Goal: Information Seeking & Learning: Find specific fact

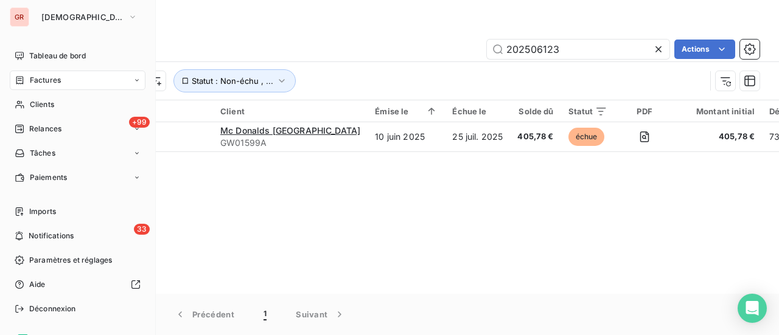
click at [20, 82] on icon at bounding box center [20, 80] width 10 height 10
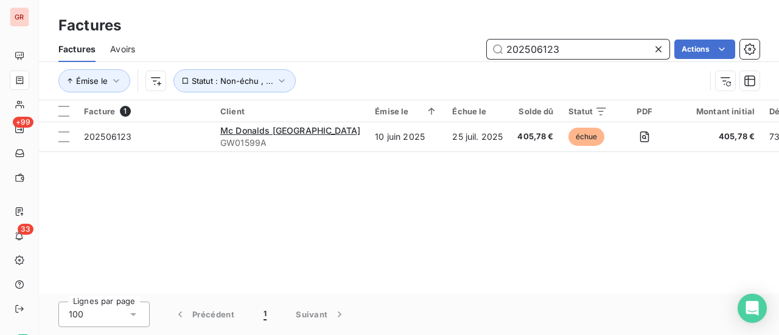
drag, startPoint x: 570, startPoint y: 53, endPoint x: 214, endPoint y: 64, distance: 356.2
click at [262, 64] on div "Factures Avoirs 202506123 Actions Émise le Statut : Non-échu , ..." at bounding box center [409, 68] width 740 height 63
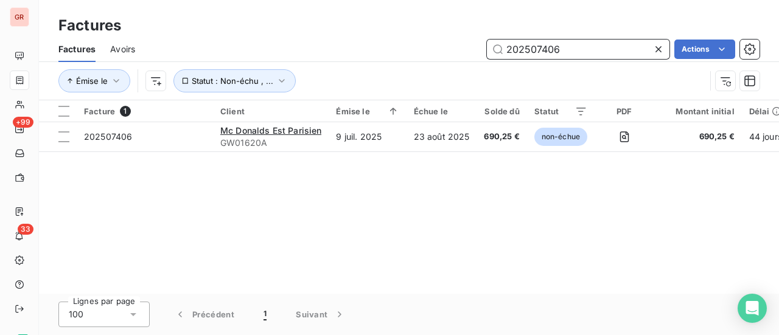
drag, startPoint x: 573, startPoint y: 54, endPoint x: 331, endPoint y: 68, distance: 242.6
click at [340, 67] on div "Factures Avoirs 202507406 Actions Émise le Statut : Non-échu , ..." at bounding box center [409, 68] width 740 height 63
drag, startPoint x: 588, startPoint y: 52, endPoint x: 317, endPoint y: 58, distance: 270.9
click at [325, 58] on div "202507435 Actions" at bounding box center [455, 49] width 610 height 19
drag, startPoint x: 528, startPoint y: 46, endPoint x: 287, endPoint y: 38, distance: 241.7
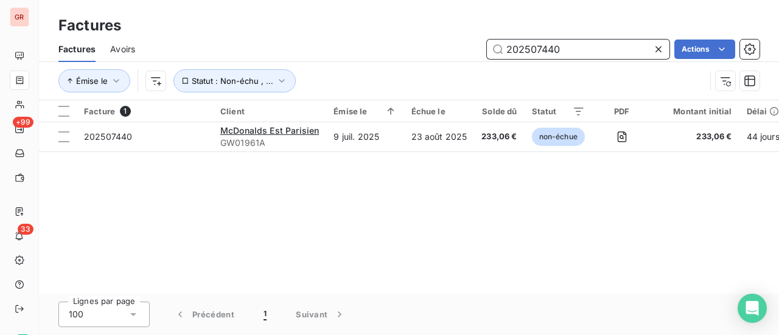
click at [352, 41] on div "202507440 Actions" at bounding box center [455, 49] width 610 height 19
drag, startPoint x: 565, startPoint y: 56, endPoint x: 330, endPoint y: 33, distance: 236.0
click at [364, 38] on div "Factures Avoirs 202507666 Actions" at bounding box center [409, 50] width 740 height 26
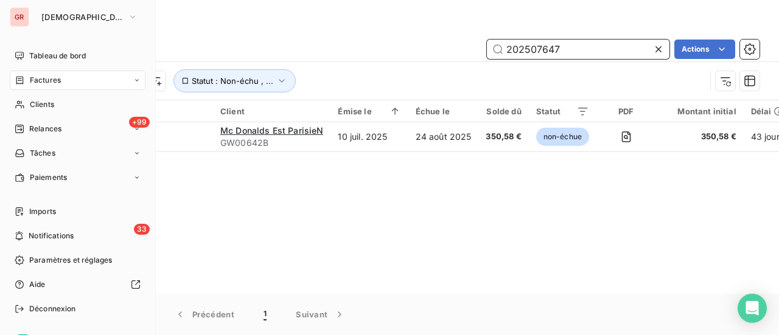
type input "202507647"
click at [64, 79] on div "Factures" at bounding box center [78, 80] width 136 height 19
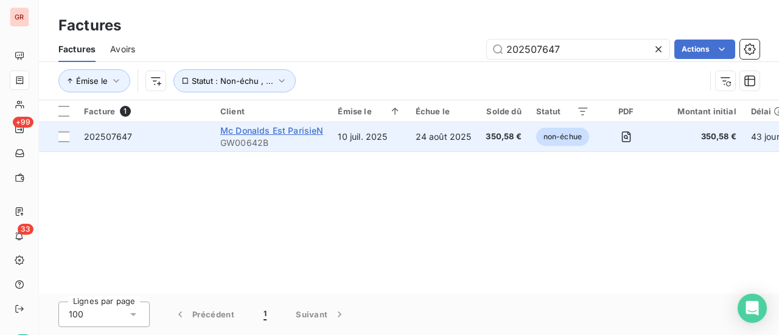
click at [292, 132] on span "Mc Donalds Est ParisieN" at bounding box center [271, 130] width 103 height 10
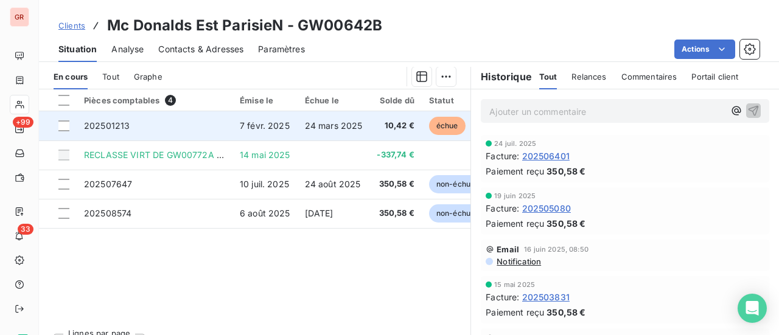
scroll to position [352, 0]
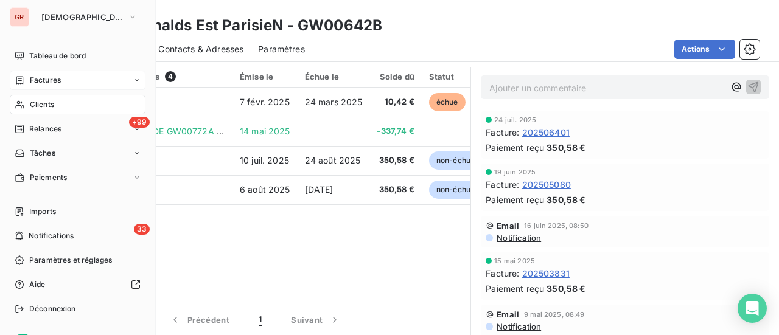
click at [54, 81] on span "Factures" at bounding box center [45, 80] width 31 height 11
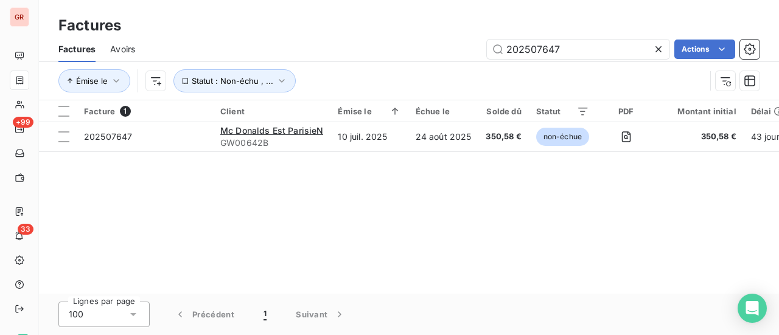
drag, startPoint x: 564, startPoint y: 53, endPoint x: 354, endPoint y: 58, distance: 209.4
click at [456, 53] on div "202507647 Actions" at bounding box center [455, 49] width 610 height 19
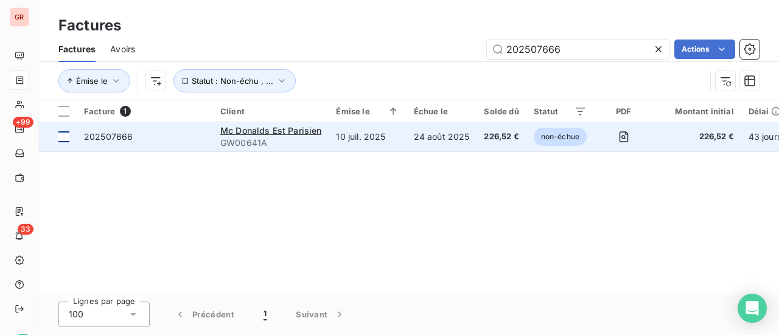
type input "202507666"
click at [63, 136] on div at bounding box center [63, 136] width 11 height 11
click at [103, 142] on div "202507666" at bounding box center [108, 137] width 49 height 12
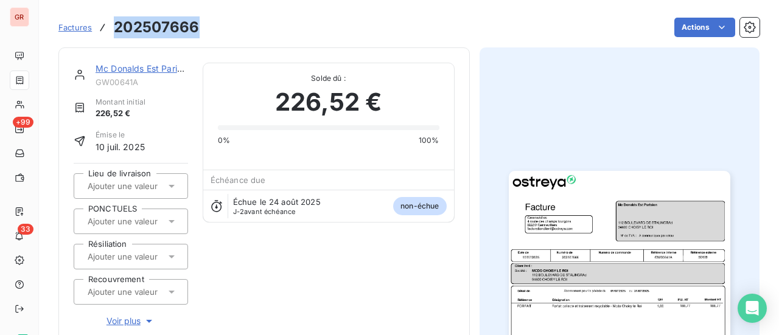
drag, startPoint x: 195, startPoint y: 27, endPoint x: 110, endPoint y: 31, distance: 85.3
click at [110, 31] on div "Factures 202507666 Actions" at bounding box center [408, 28] width 701 height 26
copy h3 "202507666"
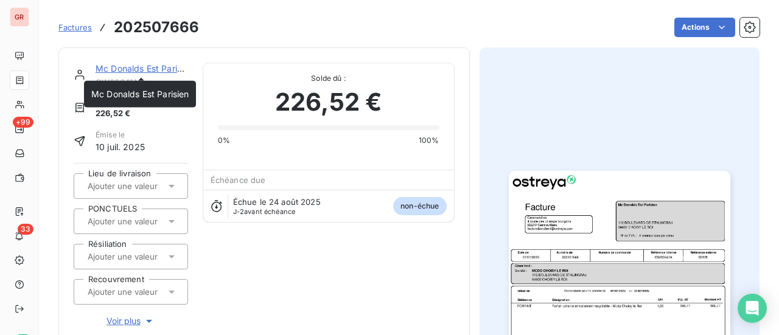
click at [158, 66] on link "Mc Donalds Est Parisien" at bounding box center [144, 68] width 97 height 10
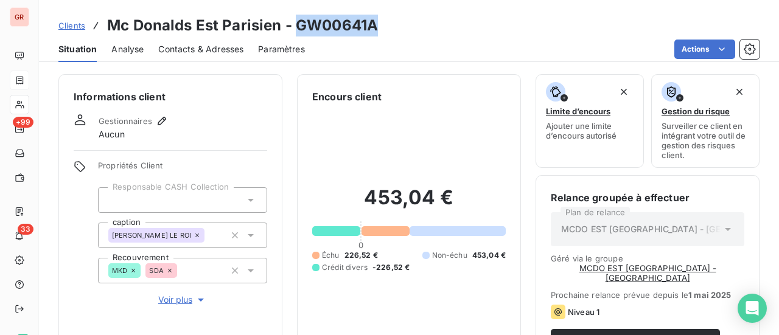
drag, startPoint x: 380, startPoint y: 27, endPoint x: 294, endPoint y: 30, distance: 85.9
click at [294, 30] on div "Clients Mc Donalds Est Parisien - GW00641A" at bounding box center [409, 26] width 740 height 22
copy h3 "GW00641A"
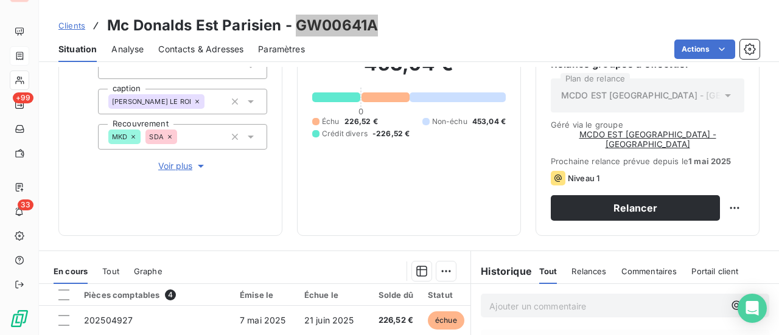
scroll to position [304, 0]
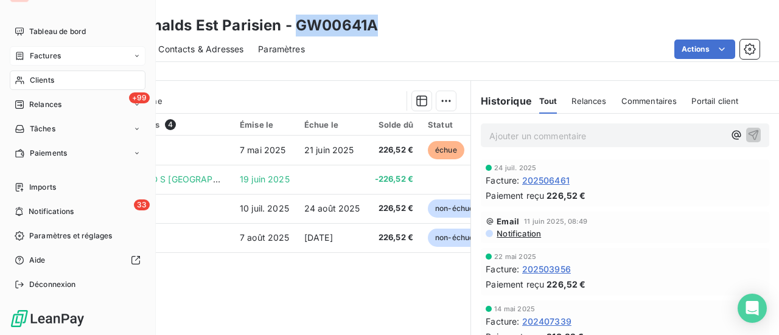
drag, startPoint x: 52, startPoint y: 79, endPoint x: 86, endPoint y: 79, distance: 33.5
click at [52, 79] on span "Clients" at bounding box center [42, 80] width 24 height 11
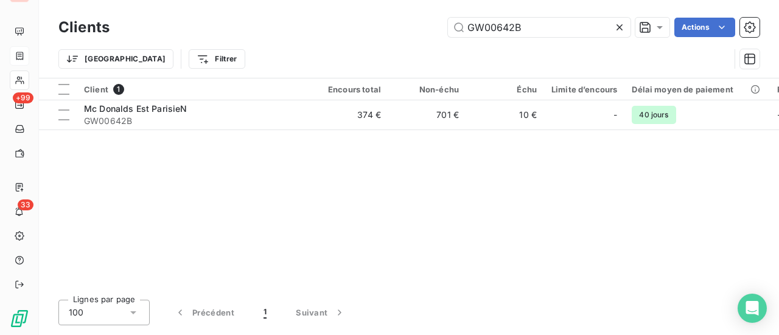
drag, startPoint x: 525, startPoint y: 33, endPoint x: 216, endPoint y: 37, distance: 309.2
click at [267, 35] on div "GW00642B Actions" at bounding box center [441, 27] width 635 height 19
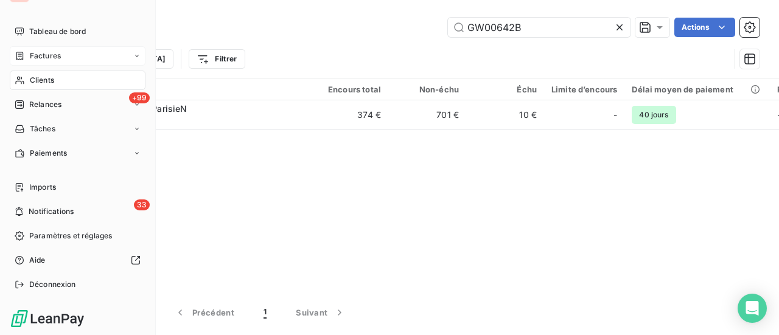
click at [46, 55] on span "Factures" at bounding box center [45, 56] width 31 height 11
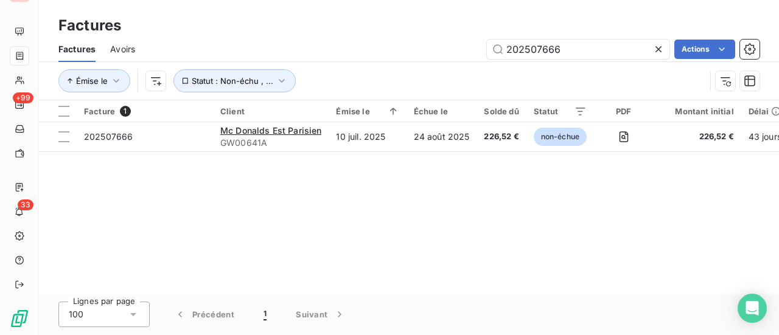
drag, startPoint x: 576, startPoint y: 52, endPoint x: 415, endPoint y: 53, distance: 160.7
click at [426, 52] on div "202507666 Actions" at bounding box center [455, 49] width 610 height 19
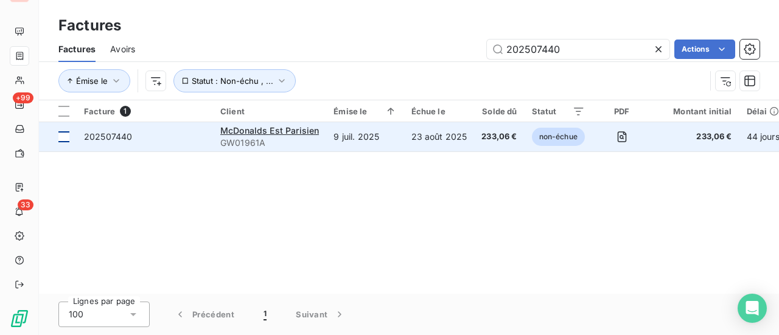
type input "202507440"
click at [63, 134] on div at bounding box center [63, 136] width 11 height 11
click at [119, 136] on span "202507440" at bounding box center [108, 136] width 48 height 10
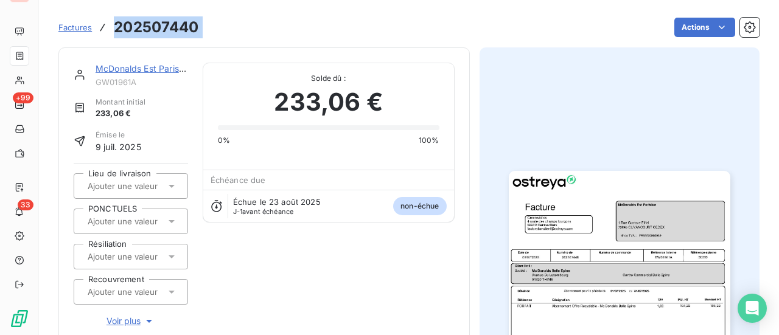
drag, startPoint x: 212, startPoint y: 26, endPoint x: 116, endPoint y: 32, distance: 96.4
click at [116, 32] on div "Factures 202507440 Actions" at bounding box center [408, 28] width 701 height 26
copy section "202507440 Actions"
click at [153, 71] on link "McDonalds Est Parisien" at bounding box center [143, 68] width 95 height 10
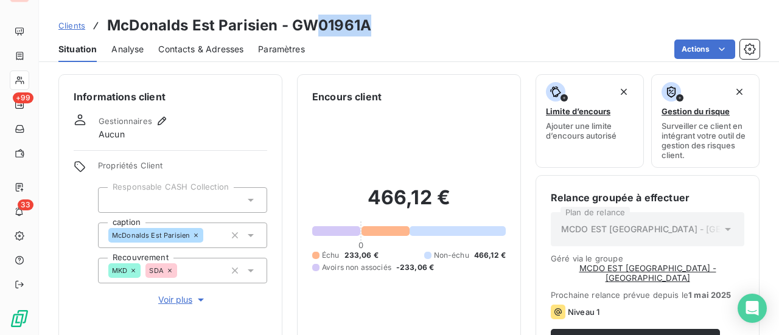
drag, startPoint x: 372, startPoint y: 28, endPoint x: 302, endPoint y: 27, distance: 70.0
click at [311, 28] on div "Clients McDonalds Est Parisien - GW01961A" at bounding box center [409, 26] width 740 height 22
drag, startPoint x: 302, startPoint y: 27, endPoint x: 295, endPoint y: 27, distance: 6.7
click at [295, 27] on h3 "McDonalds Est Parisien - GW01961A" at bounding box center [239, 26] width 264 height 22
click at [371, 30] on div "Clients McDonalds Est Parisien - GW01961A" at bounding box center [409, 26] width 740 height 22
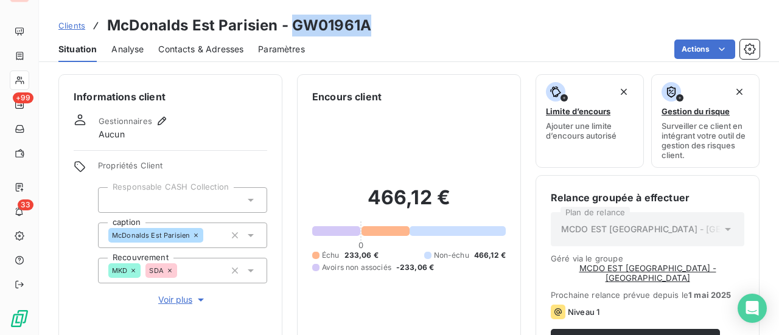
drag, startPoint x: 363, startPoint y: 30, endPoint x: 314, endPoint y: 27, distance: 49.4
click at [290, 32] on h3 "McDonalds Est Parisien - GW01961A" at bounding box center [239, 26] width 264 height 22
copy h3 "GW01961A"
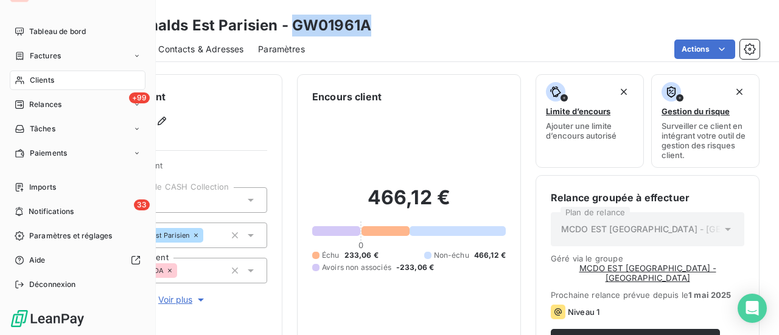
drag, startPoint x: 47, startPoint y: 79, endPoint x: 56, endPoint y: 72, distance: 10.5
click at [47, 79] on span "Clients" at bounding box center [42, 80] width 24 height 11
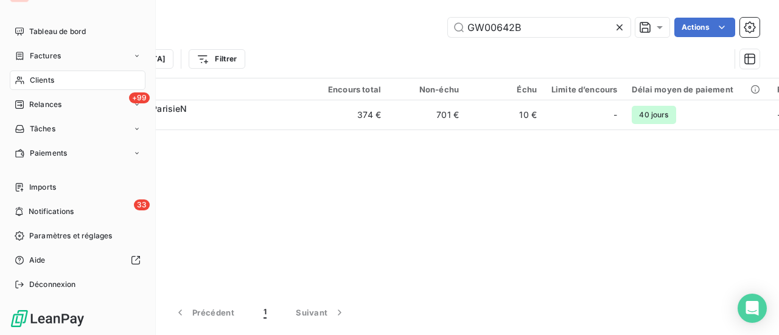
click at [55, 55] on span "Factures" at bounding box center [45, 56] width 31 height 11
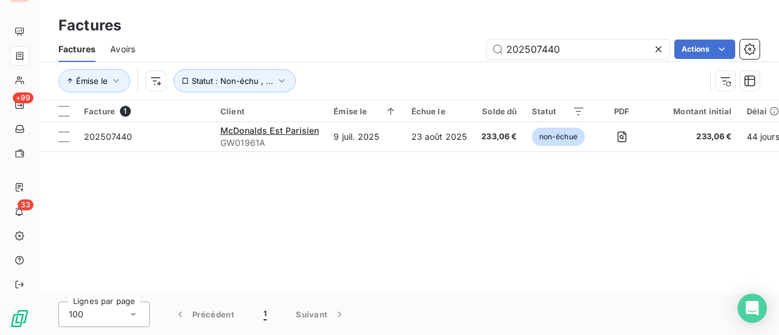
drag, startPoint x: 584, startPoint y: 54, endPoint x: 161, endPoint y: 58, distance: 423.6
click at [242, 57] on div "202507440 Actions" at bounding box center [455, 49] width 610 height 19
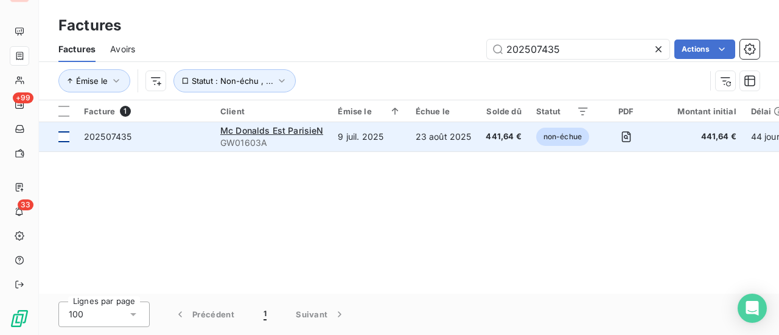
type input "202507435"
click at [73, 136] on td at bounding box center [58, 136] width 38 height 29
click at [122, 138] on span "202507435" at bounding box center [107, 136] width 47 height 10
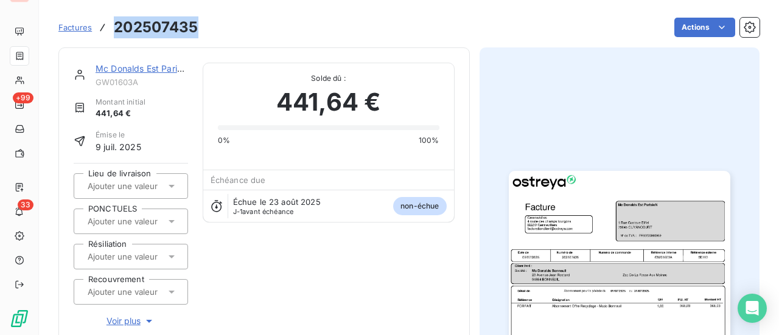
drag, startPoint x: 197, startPoint y: 28, endPoint x: 116, endPoint y: 30, distance: 81.6
click at [116, 30] on div "Factures 202507435 Actions" at bounding box center [408, 28] width 701 height 26
copy h3 "202507435"
click at [164, 70] on link "Mc Donalds Est ParisieN" at bounding box center [145, 68] width 99 height 10
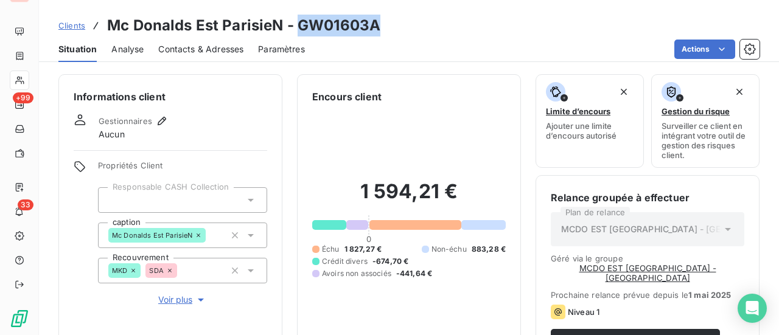
drag, startPoint x: 385, startPoint y: 29, endPoint x: 297, endPoint y: 29, distance: 87.6
click at [297, 29] on div "Clients Mc Donalds Est ParisieN - GW01603A" at bounding box center [409, 26] width 740 height 22
copy h3 "GW01603A"
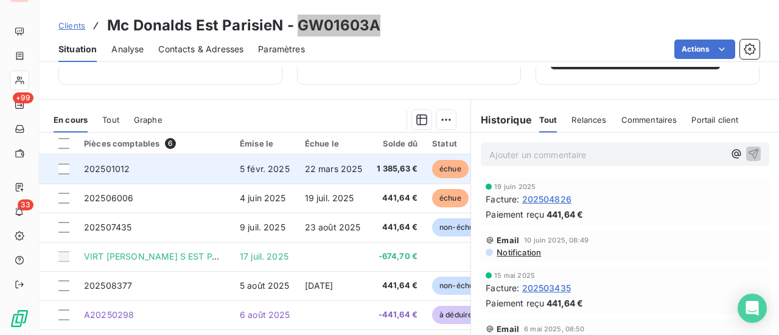
scroll to position [304, 0]
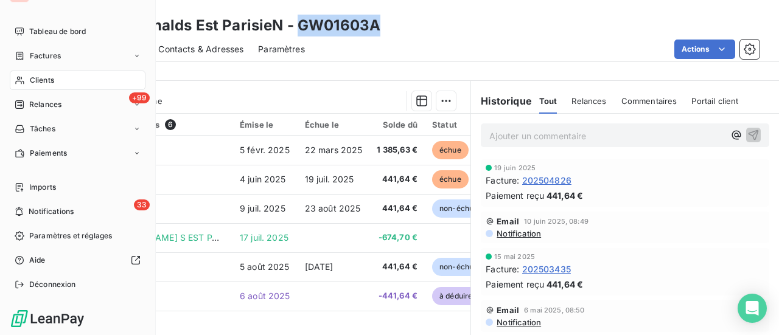
click at [55, 53] on span "Factures" at bounding box center [45, 56] width 31 height 11
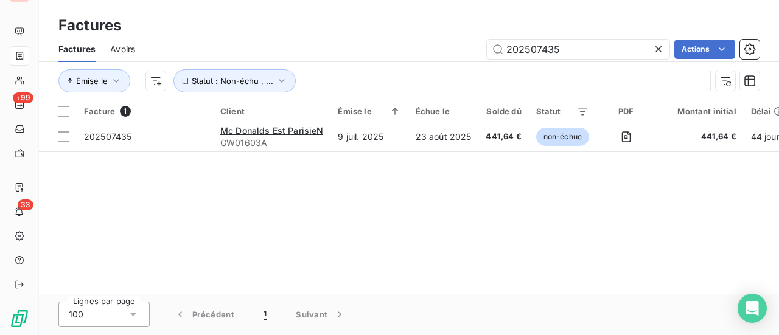
drag, startPoint x: 572, startPoint y: 44, endPoint x: 399, endPoint y: 58, distance: 173.4
click at [399, 58] on div "202507435 Actions" at bounding box center [455, 49] width 610 height 19
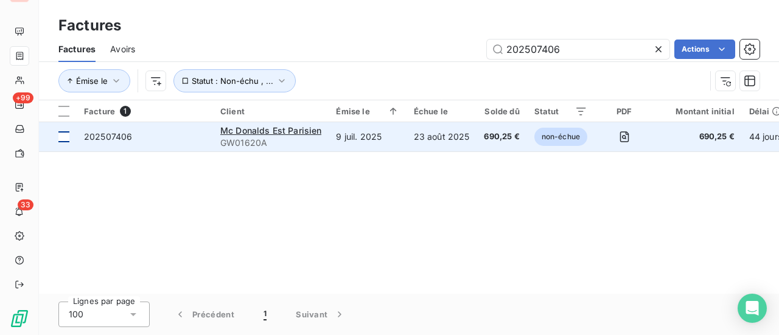
type input "202507406"
click at [74, 133] on td at bounding box center [58, 136] width 38 height 29
click at [107, 133] on span "202507406" at bounding box center [108, 136] width 48 height 10
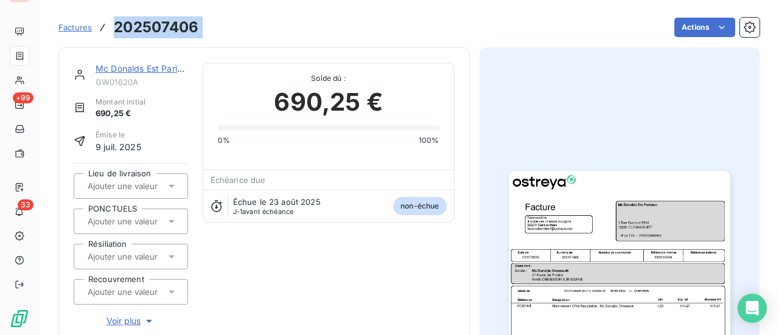
drag, startPoint x: 197, startPoint y: 36, endPoint x: 116, endPoint y: 36, distance: 81.6
click at [116, 36] on div "Factures 202507406 Actions" at bounding box center [408, 28] width 701 height 26
copy section "202507406 Actions"
click at [153, 68] on link "Mc Donalds Est Parisien" at bounding box center [144, 68] width 97 height 10
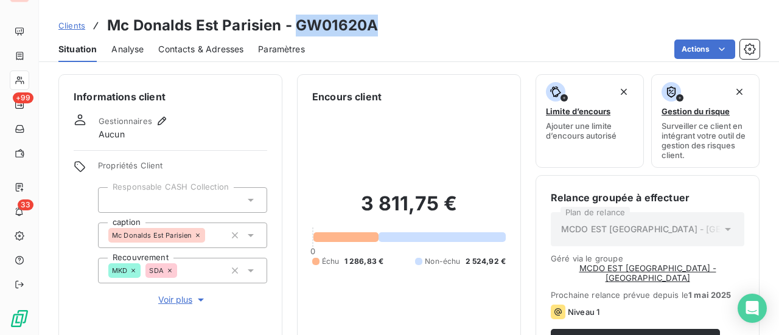
drag, startPoint x: 376, startPoint y: 27, endPoint x: 296, endPoint y: 35, distance: 80.7
click at [296, 35] on h3 "Mc Donalds Est Parisien - GW01620A" at bounding box center [242, 26] width 271 height 22
copy h3 "GW01620A"
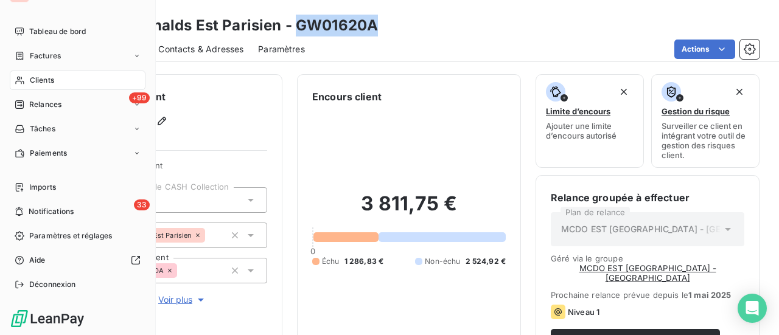
click at [54, 55] on span "Factures" at bounding box center [45, 56] width 31 height 11
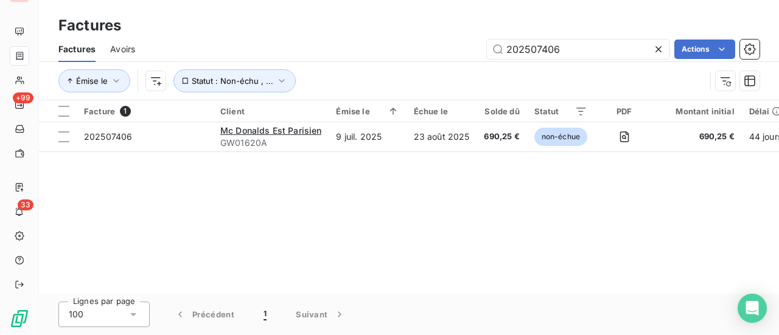
drag, startPoint x: 582, startPoint y: 44, endPoint x: 349, endPoint y: 70, distance: 233.9
click at [349, 70] on div "Factures Avoirs 202507406 Actions Émise le Statut : Non-échu , ..." at bounding box center [409, 68] width 740 height 63
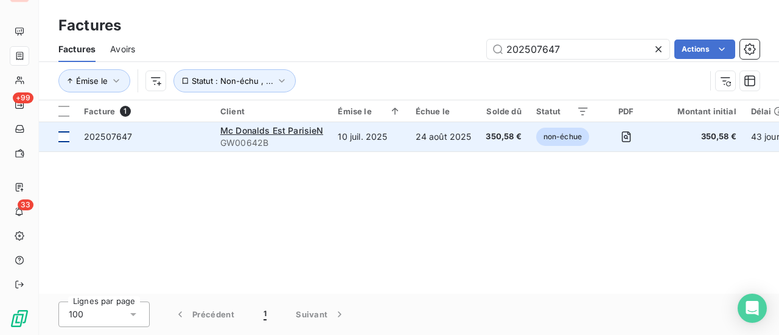
type input "202507647"
click at [67, 133] on div at bounding box center [63, 136] width 11 height 11
click at [110, 139] on span "202507647" at bounding box center [108, 136] width 48 height 10
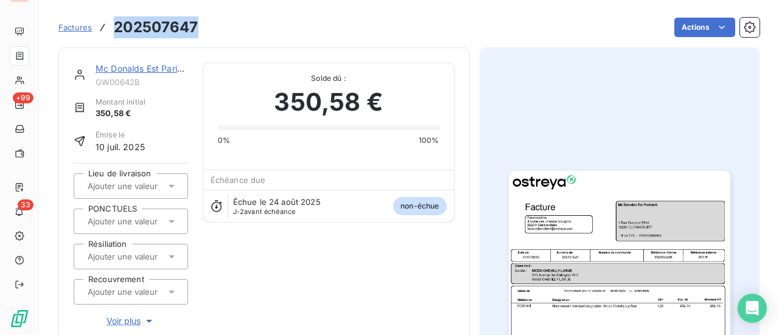
drag, startPoint x: 197, startPoint y: 29, endPoint x: 115, endPoint y: 35, distance: 82.4
click at [115, 35] on h3 "202507647" at bounding box center [156, 27] width 84 height 22
copy h3 "202507647"
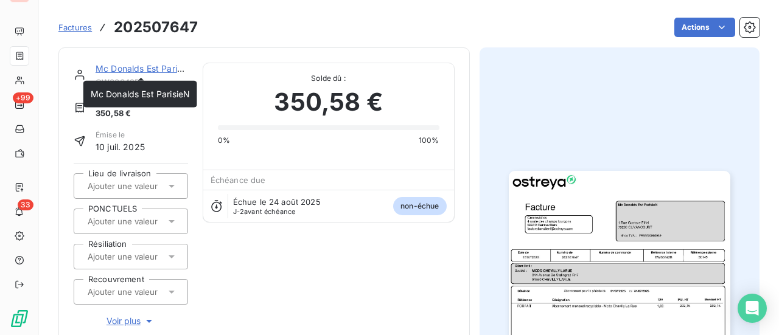
click at [155, 71] on link "Mc Donalds Est ParisieN" at bounding box center [145, 68] width 99 height 10
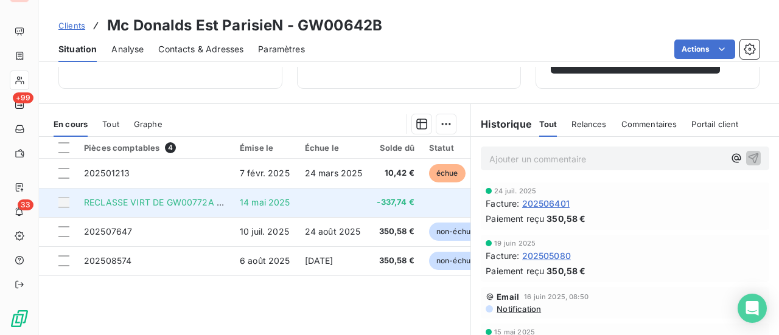
scroll to position [304, 0]
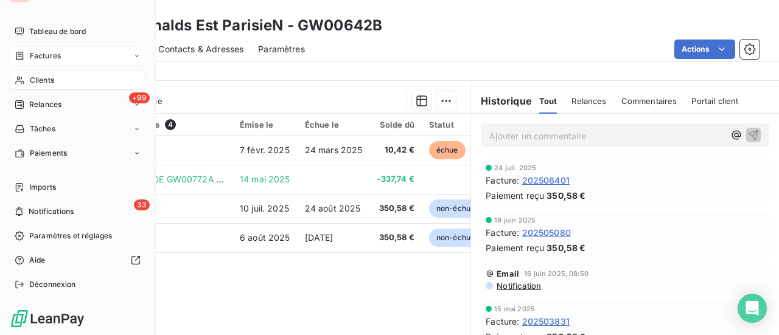
click at [50, 49] on div "Factures" at bounding box center [78, 55] width 136 height 19
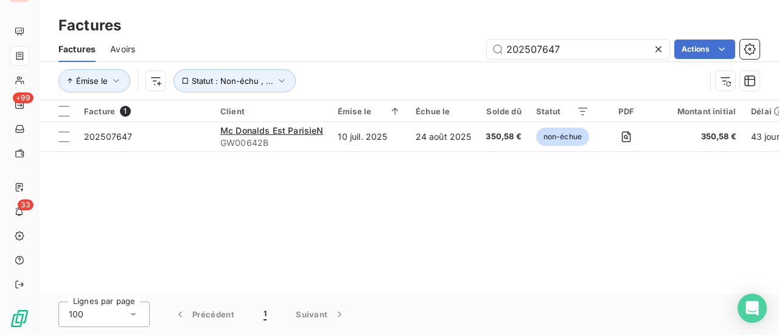
drag, startPoint x: 579, startPoint y: 44, endPoint x: 400, endPoint y: 68, distance: 179.9
click at [400, 68] on div "Factures Avoirs 202507647 Actions Émise le Statut : Non-échu , ..." at bounding box center [409, 68] width 740 height 63
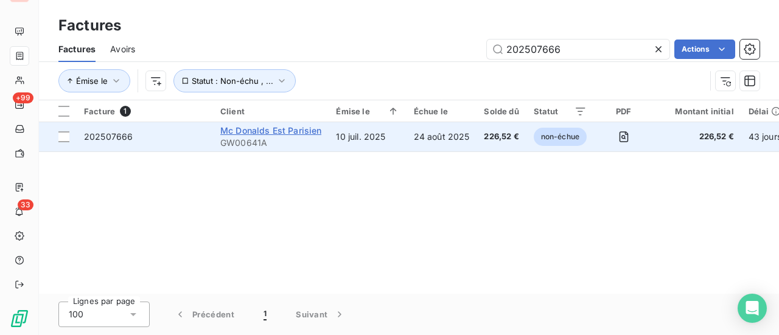
type input "202507666"
click at [269, 130] on span "Mc Donalds Est Parisien" at bounding box center [270, 130] width 101 height 10
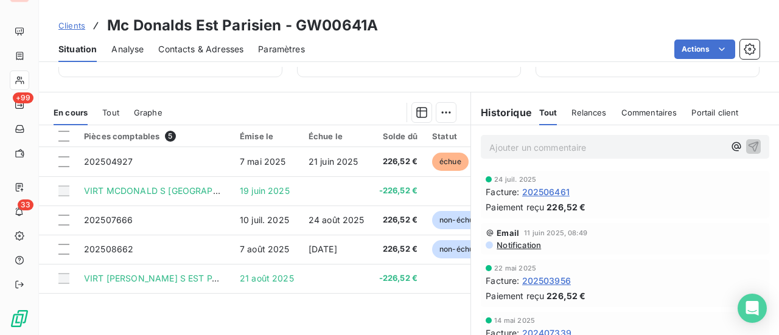
scroll to position [304, 0]
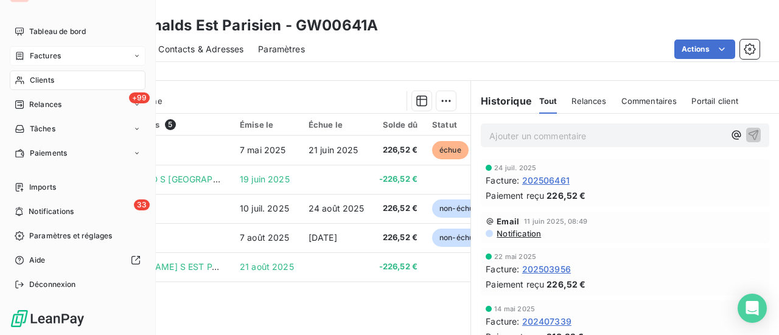
drag, startPoint x: 62, startPoint y: 52, endPoint x: 133, endPoint y: 52, distance: 70.6
click at [62, 52] on div "Factures" at bounding box center [78, 55] width 136 height 19
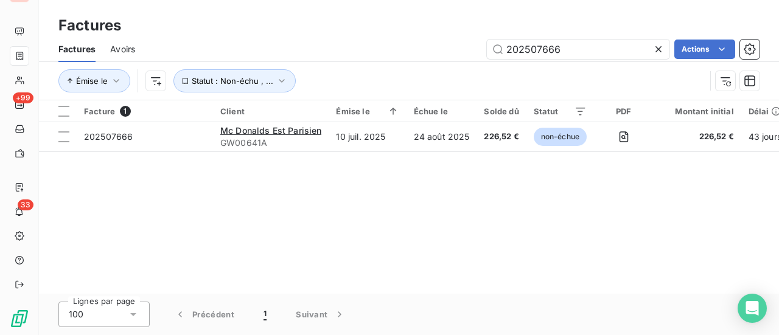
drag, startPoint x: 589, startPoint y: 49, endPoint x: 284, endPoint y: 48, distance: 304.9
click at [338, 48] on div "202507666 Actions" at bounding box center [455, 49] width 610 height 19
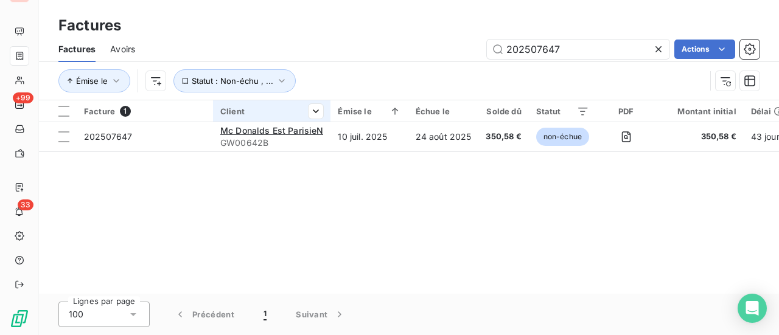
type input "202507647"
click at [242, 113] on div "Client" at bounding box center [271, 112] width 103 height 10
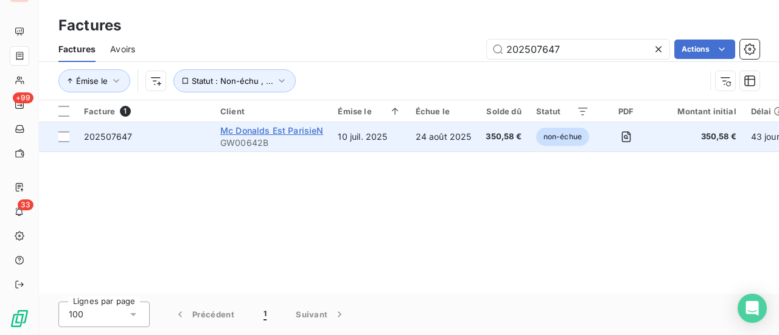
click at [299, 125] on span "Mc Donalds Est ParisieN" at bounding box center [271, 130] width 103 height 10
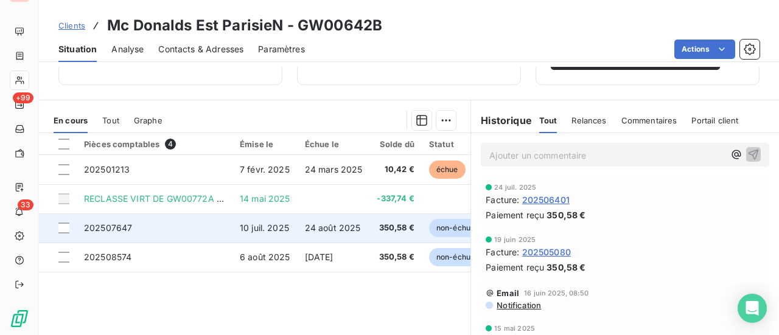
scroll to position [304, 0]
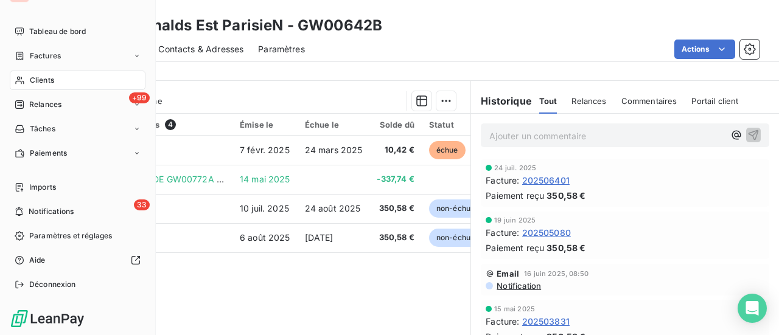
click at [54, 58] on span "Factures" at bounding box center [45, 56] width 31 height 11
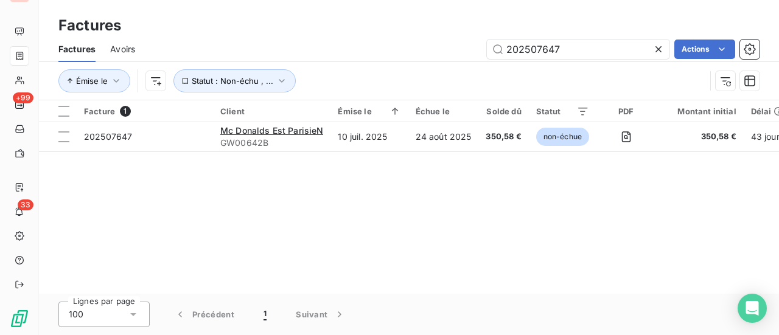
drag, startPoint x: 579, startPoint y: 54, endPoint x: 254, endPoint y: 54, distance: 324.4
click at [293, 55] on div "202507647 Actions" at bounding box center [455, 49] width 610 height 19
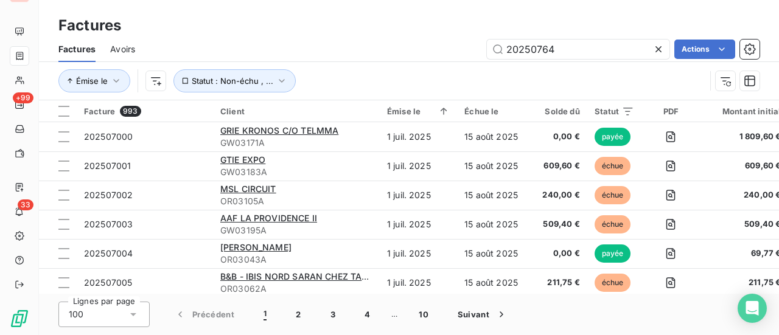
type input "202507647"
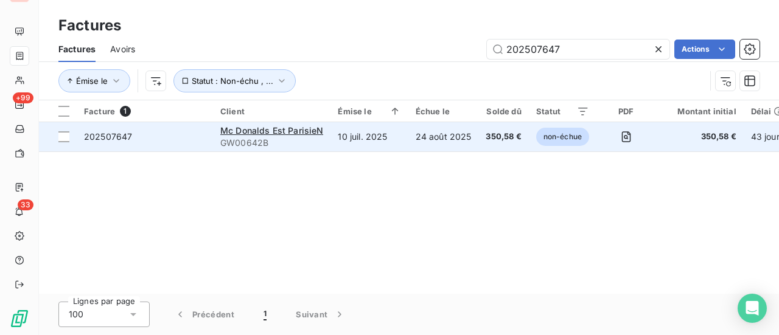
click at [125, 136] on span "202507647" at bounding box center [108, 136] width 48 height 10
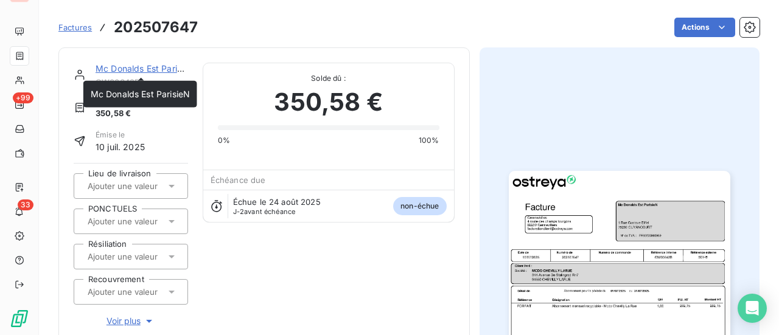
click at [163, 63] on link "Mc Donalds Est ParisieN" at bounding box center [145, 68] width 99 height 10
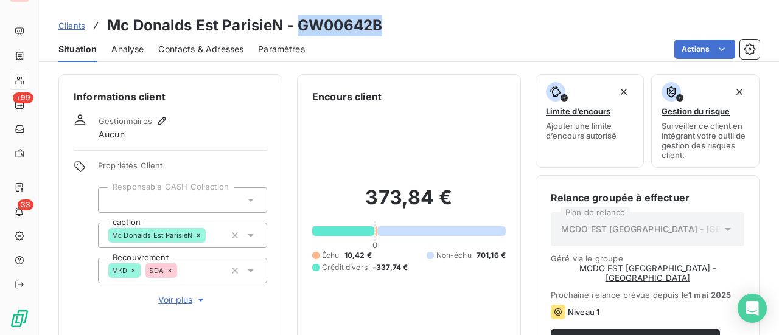
drag, startPoint x: 383, startPoint y: 26, endPoint x: 307, endPoint y: 29, distance: 76.1
click at [299, 30] on div "Clients Mc Donalds Est ParisieN - GW00642B" at bounding box center [409, 26] width 740 height 22
copy h3 "GW00642B"
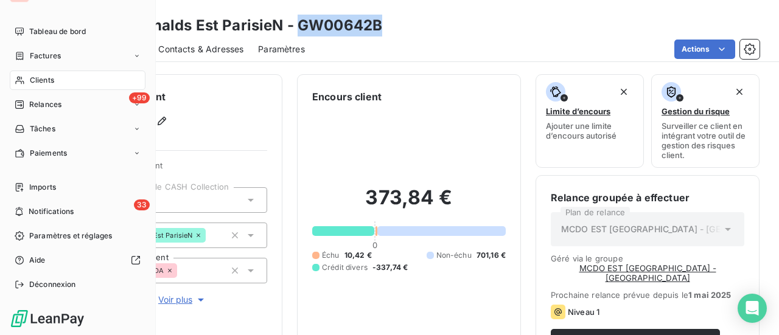
click at [52, 57] on span "Factures" at bounding box center [45, 56] width 31 height 11
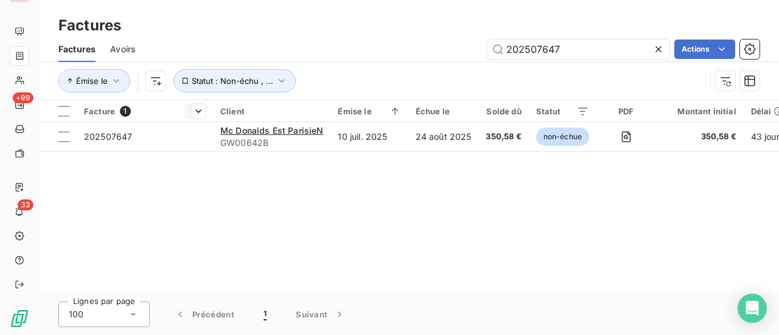
drag, startPoint x: 573, startPoint y: 54, endPoint x: 203, endPoint y: 120, distance: 376.5
click at [212, 116] on div "Factures Factures Avoirs 202507647 Actions Émise le Statut : Non-échu , ... Fac…" at bounding box center [409, 167] width 740 height 335
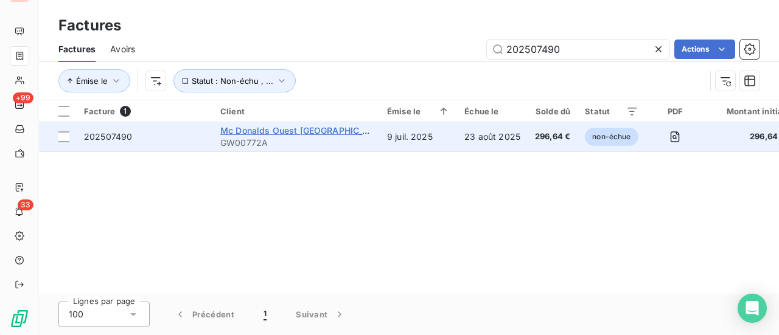
type input "202507490"
click at [279, 127] on span "Mc Donalds Ouest [GEOGRAPHIC_DATA]" at bounding box center [303, 130] width 167 height 10
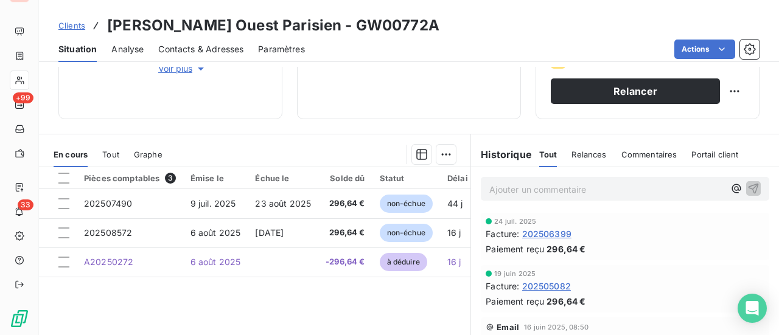
scroll to position [243, 0]
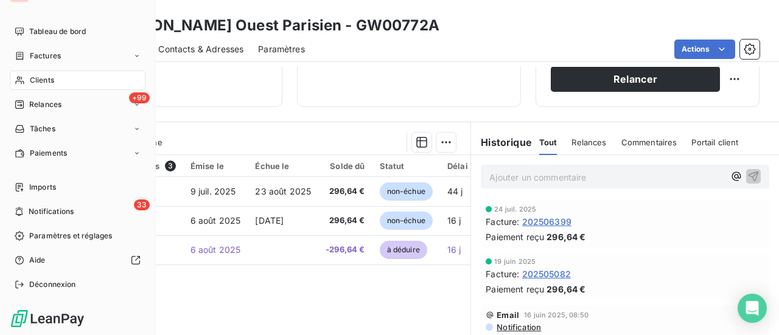
click at [50, 81] on span "Clients" at bounding box center [42, 80] width 24 height 11
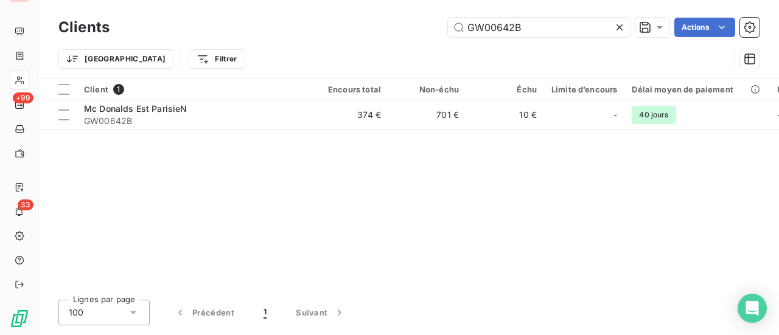
drag, startPoint x: 553, startPoint y: 27, endPoint x: 242, endPoint y: 44, distance: 310.8
click at [250, 43] on div "Clients GW00642B Actions Trier Filtrer" at bounding box center [408, 46] width 701 height 63
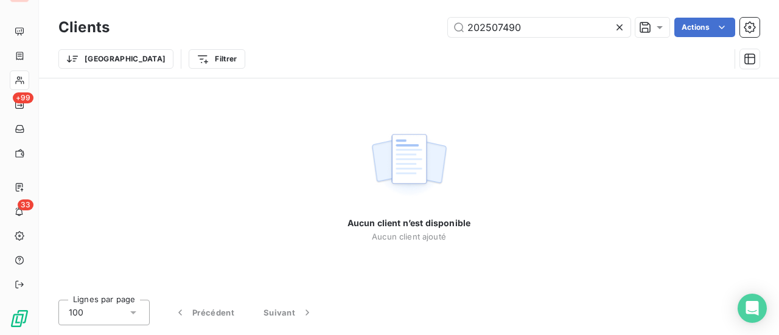
drag, startPoint x: 529, startPoint y: 29, endPoint x: 332, endPoint y: 49, distance: 198.3
click at [344, 47] on div "Clients 202507490 Actions Trier Filtrer" at bounding box center [408, 46] width 701 height 63
click at [470, 28] on input "202507490" at bounding box center [539, 27] width 183 height 19
click at [524, 29] on input "202507490" at bounding box center [539, 27] width 183 height 19
click at [466, 26] on input "202507490" at bounding box center [539, 27] width 183 height 19
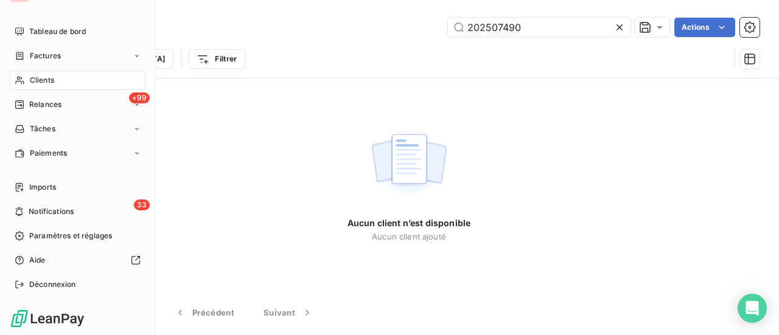
type input "202507490"
click at [51, 80] on span "Clients" at bounding box center [42, 80] width 24 height 11
click at [55, 57] on span "Factures" at bounding box center [45, 56] width 31 height 11
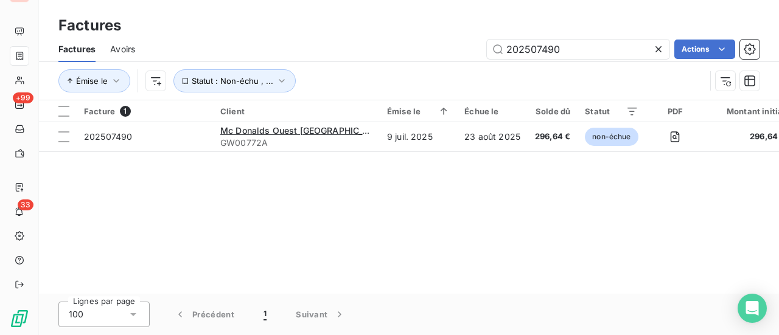
drag, startPoint x: 584, startPoint y: 42, endPoint x: 304, endPoint y: 44, distance: 280.6
click at [360, 44] on div "202507490 Actions" at bounding box center [455, 49] width 610 height 19
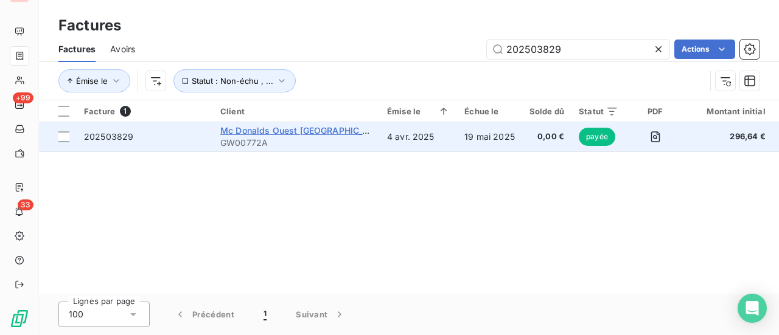
type input "202503829"
click at [295, 133] on span "Mc Donalds Ouest [GEOGRAPHIC_DATA]" at bounding box center [303, 130] width 167 height 10
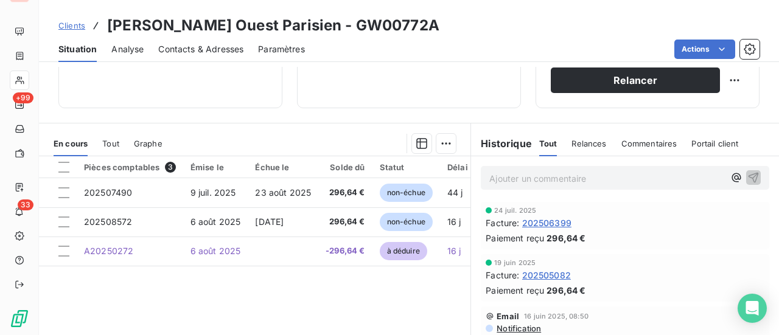
scroll to position [243, 0]
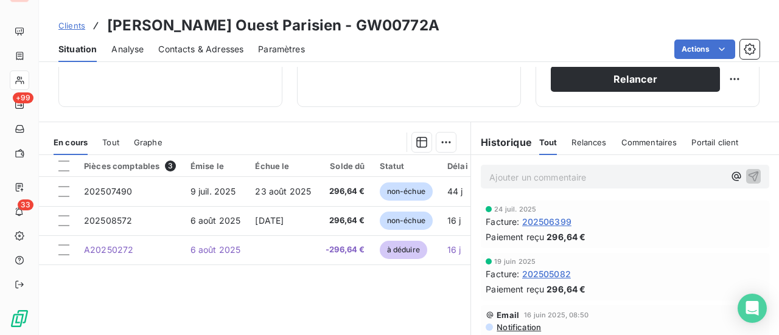
click at [554, 218] on span "202506399" at bounding box center [546, 221] width 49 height 13
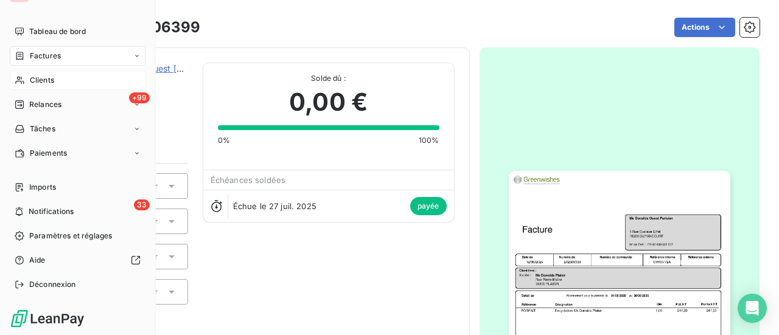
click at [43, 77] on span "Clients" at bounding box center [42, 80] width 24 height 11
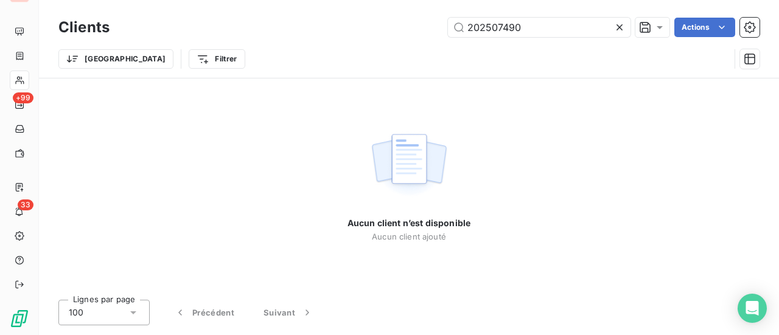
drag, startPoint x: 554, startPoint y: 26, endPoint x: 146, endPoint y: 20, distance: 408.4
click at [159, 20] on div "202507490 Actions" at bounding box center [441, 27] width 635 height 19
type input "202506535"
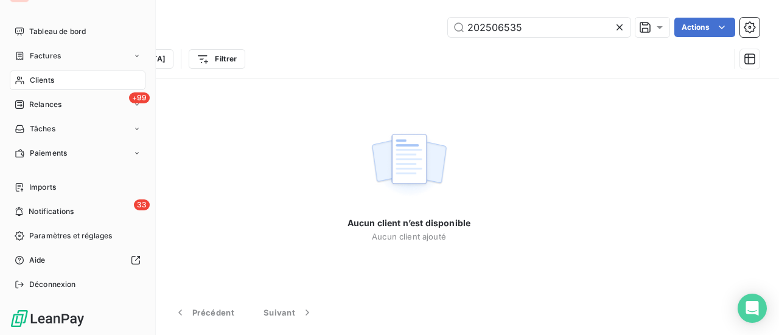
click at [52, 54] on span "Factures" at bounding box center [45, 56] width 31 height 11
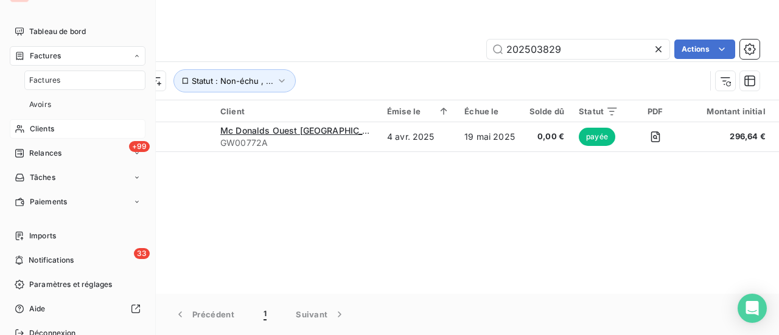
click at [47, 130] on span "Clients" at bounding box center [42, 129] width 24 height 11
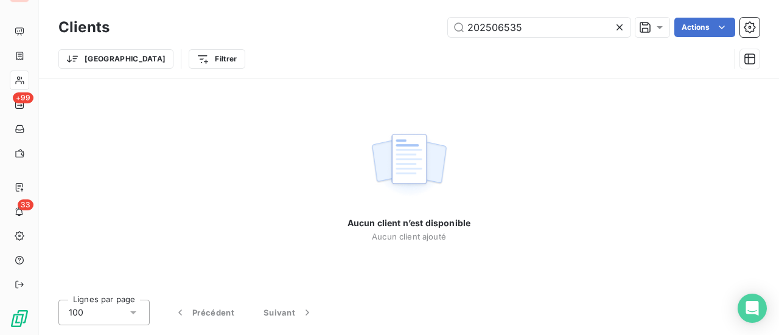
drag, startPoint x: 523, startPoint y: 31, endPoint x: 284, endPoint y: 54, distance: 240.3
click at [346, 46] on div "Clients 202506535 Actions Trier Filtrer" at bounding box center [408, 46] width 701 height 63
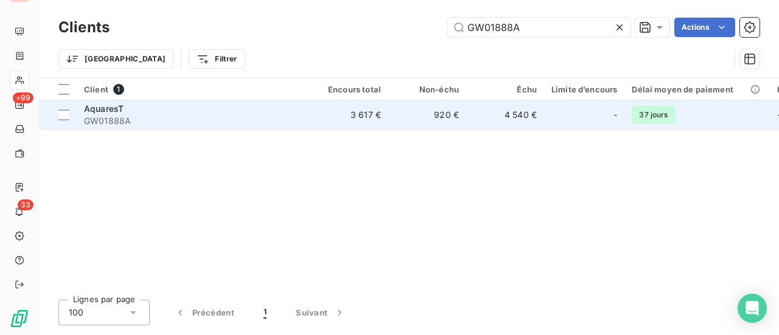
type input "GW01888A"
click at [124, 116] on span "GW01888A" at bounding box center [193, 121] width 219 height 12
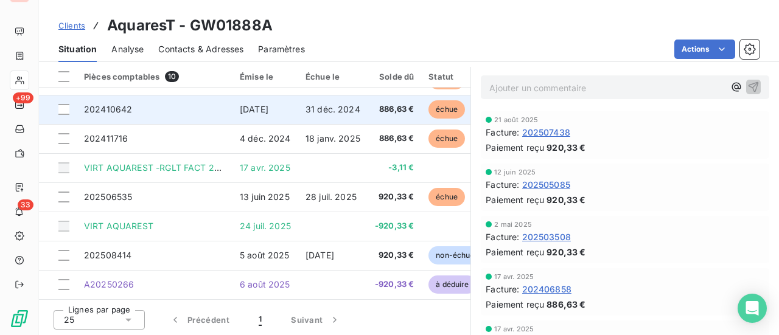
scroll to position [85, 0]
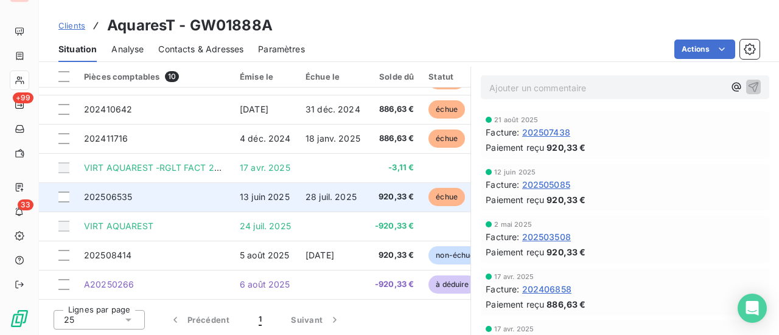
drag, startPoint x: 62, startPoint y: 193, endPoint x: 80, endPoint y: 190, distance: 17.8
click at [63, 193] on div at bounding box center [63, 197] width 11 height 11
click at [112, 192] on span "202506535" at bounding box center [108, 197] width 48 height 10
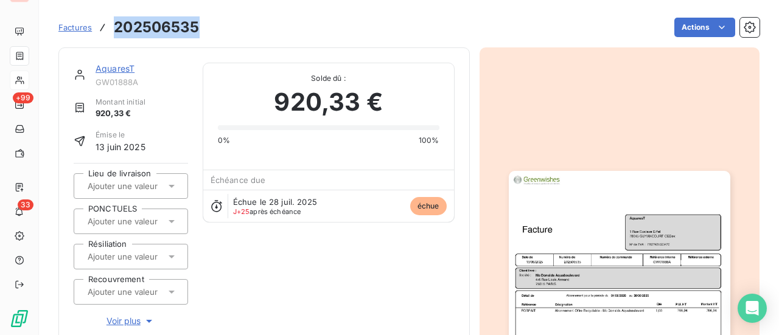
drag, startPoint x: 198, startPoint y: 25, endPoint x: 114, endPoint y: 27, distance: 84.0
click at [114, 27] on h3 "202506535" at bounding box center [156, 27] width 85 height 22
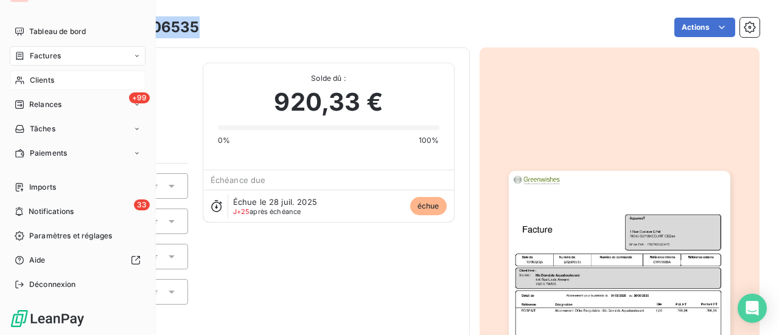
click at [54, 55] on span "Factures" at bounding box center [45, 56] width 31 height 11
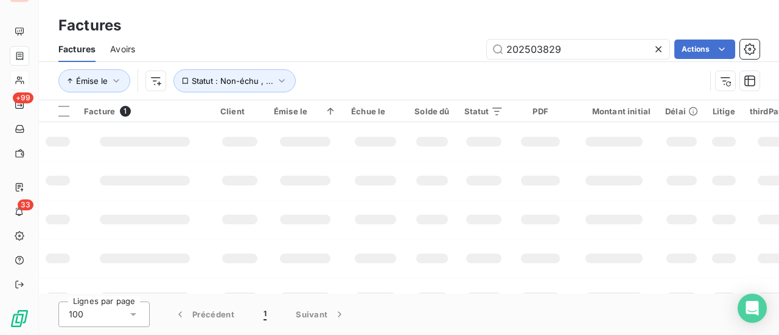
drag, startPoint x: 604, startPoint y: 52, endPoint x: 125, endPoint y: 55, distance: 479.0
click at [144, 55] on div "Factures Avoirs 202503829 Actions" at bounding box center [409, 50] width 740 height 26
drag, startPoint x: 582, startPoint y: 54, endPoint x: 261, endPoint y: 64, distance: 320.9
click at [316, 61] on div "Factures Avoirs 202506096 Actions Émise le Statut : Non-échu , ..." at bounding box center [409, 68] width 740 height 63
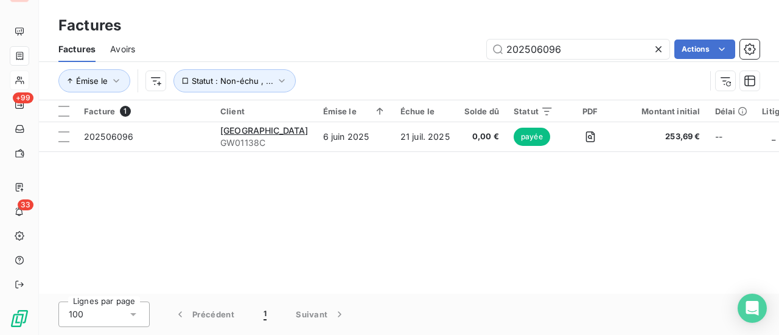
type input "202506096"
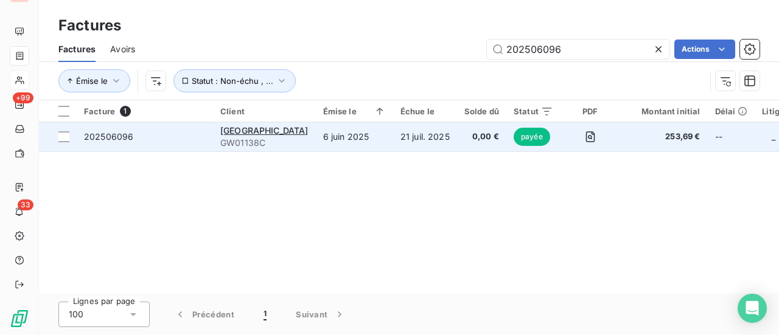
click at [536, 133] on span "payée" at bounding box center [532, 137] width 37 height 18
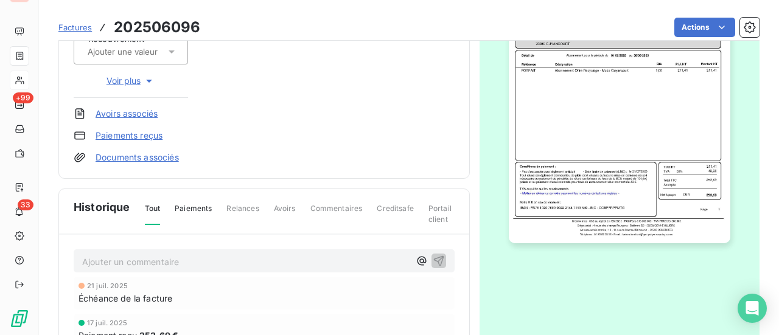
scroll to position [245, 0]
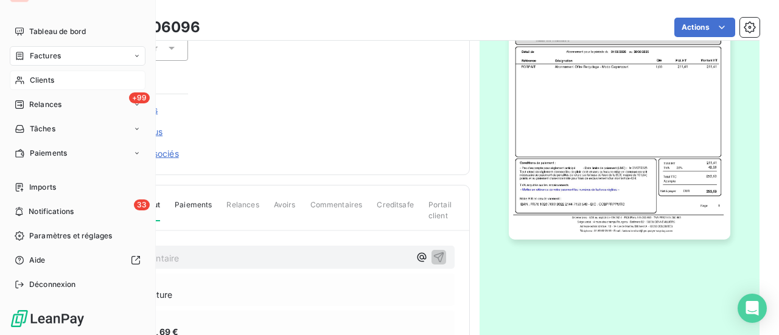
click at [52, 83] on span "Clients" at bounding box center [42, 80] width 24 height 11
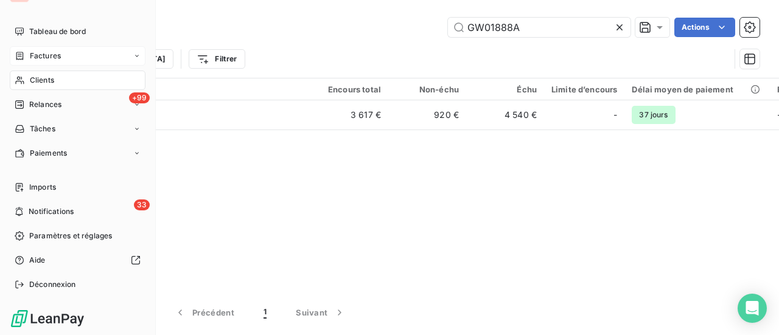
click at [52, 58] on span "Factures" at bounding box center [45, 56] width 31 height 11
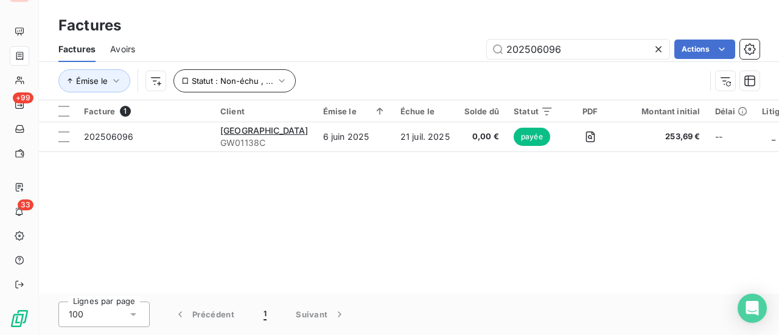
drag, startPoint x: 589, startPoint y: 52, endPoint x: 179, endPoint y: 87, distance: 411.7
click at [232, 75] on div "Factures Avoirs 202506096 Actions Émise le Statut : Non-échu , ..." at bounding box center [409, 68] width 740 height 63
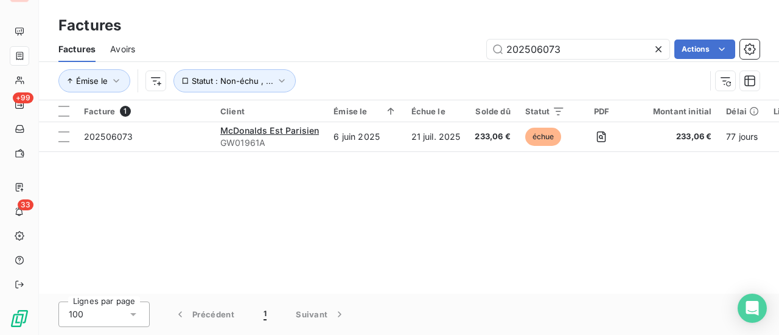
type input "202506073"
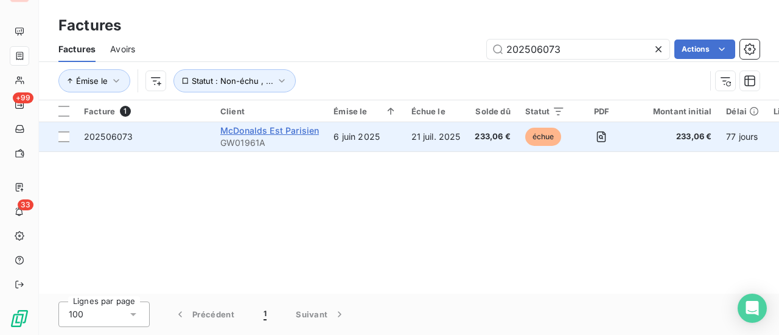
click at [288, 127] on span "McDonalds Est Parisien" at bounding box center [269, 130] width 99 height 10
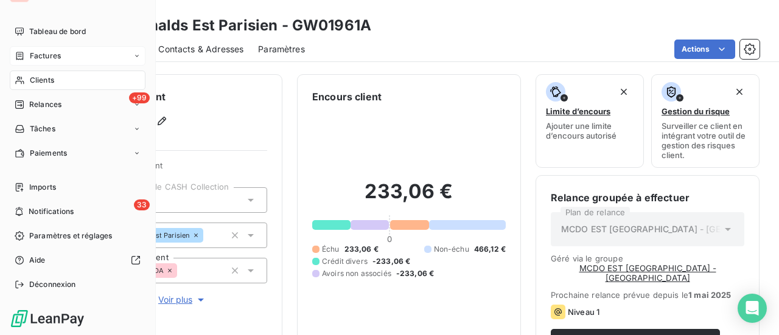
click at [58, 59] on span "Factures" at bounding box center [45, 56] width 31 height 11
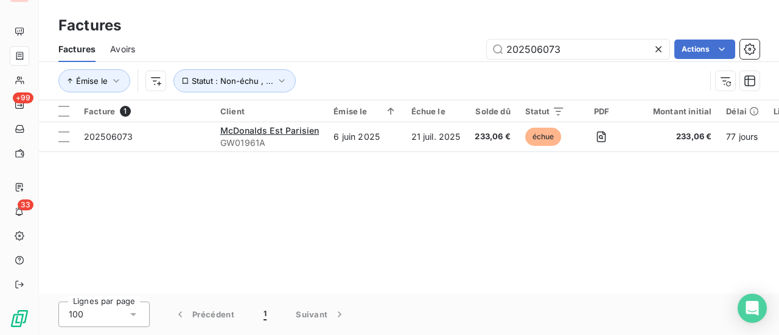
drag, startPoint x: 587, startPoint y: 51, endPoint x: 223, endPoint y: 53, distance: 363.3
click at [236, 51] on div "202506073 Actions" at bounding box center [455, 49] width 610 height 19
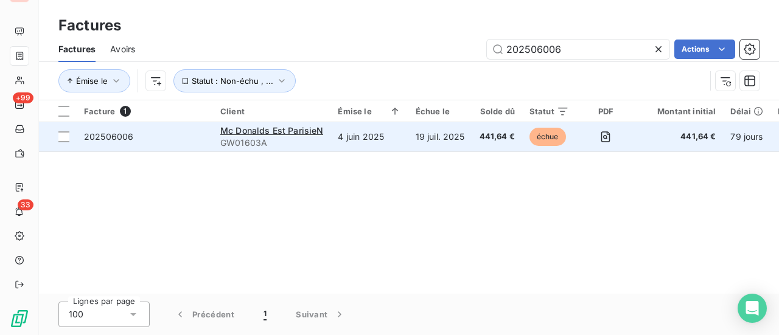
type input "202506006"
click at [257, 144] on span "GW01603A" at bounding box center [271, 143] width 103 height 12
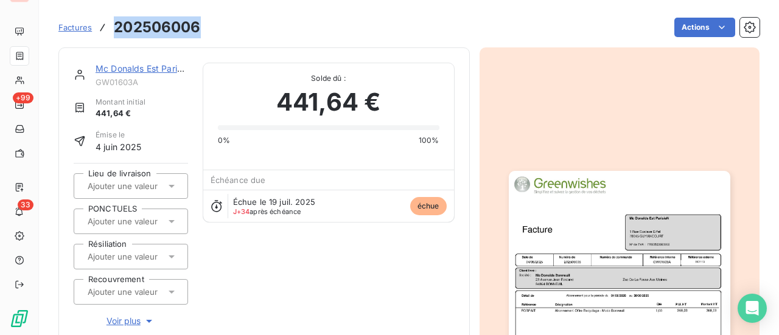
drag, startPoint x: 198, startPoint y: 29, endPoint x: 113, endPoint y: 35, distance: 85.4
click at [113, 35] on div "Factures 202506006 Actions" at bounding box center [408, 28] width 701 height 26
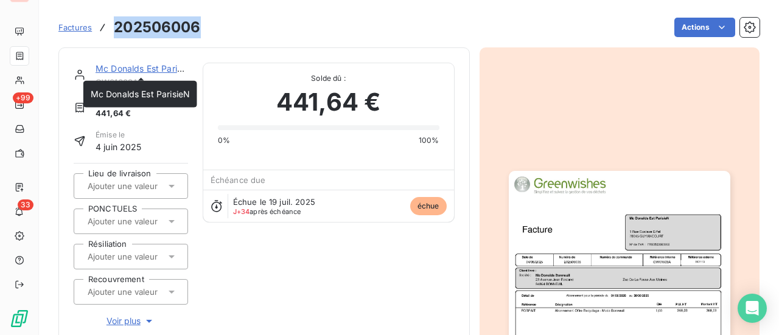
click at [156, 66] on link "Mc Donalds Est ParisieN" at bounding box center [145, 68] width 99 height 10
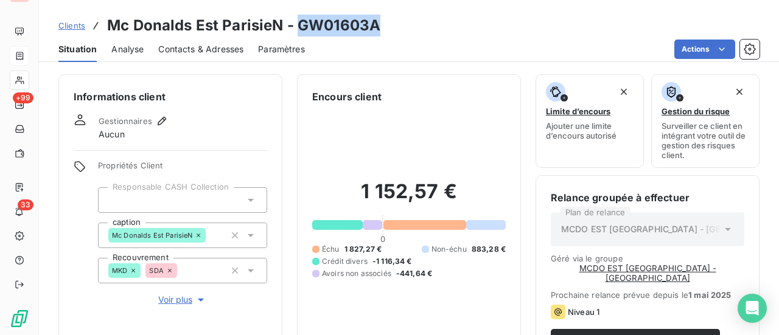
drag, startPoint x: 365, startPoint y: 26, endPoint x: 298, endPoint y: 22, distance: 66.5
click at [298, 22] on div "Clients Mc Donalds Est ParisieN - GW01603A" at bounding box center [409, 26] width 740 height 22
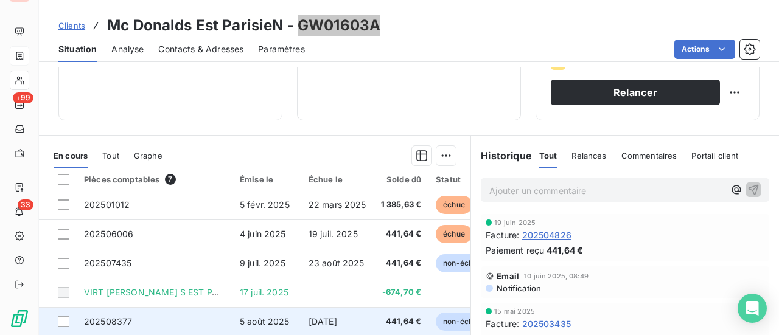
scroll to position [352, 0]
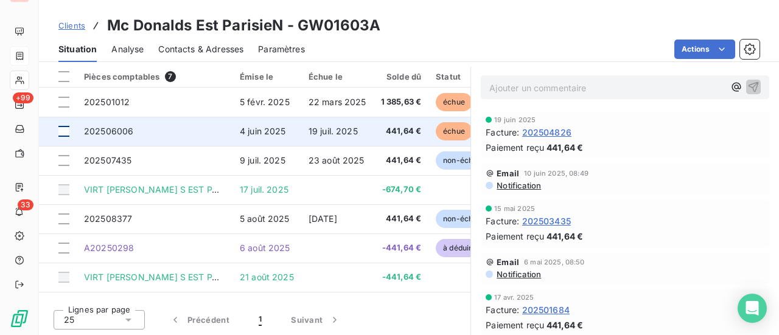
click at [68, 128] on div at bounding box center [63, 131] width 11 height 11
click at [128, 130] on span "202506006" at bounding box center [108, 131] width 49 height 10
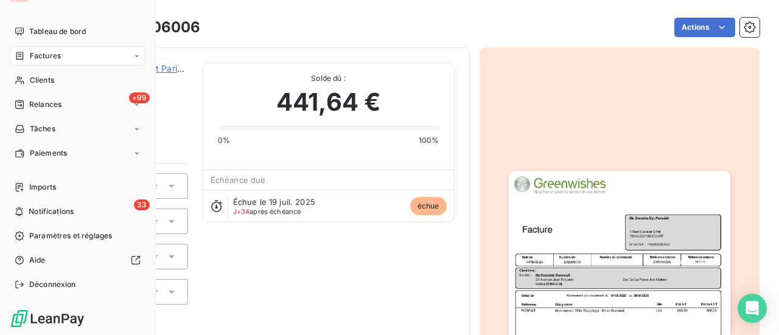
click at [55, 56] on span "Factures" at bounding box center [45, 56] width 31 height 11
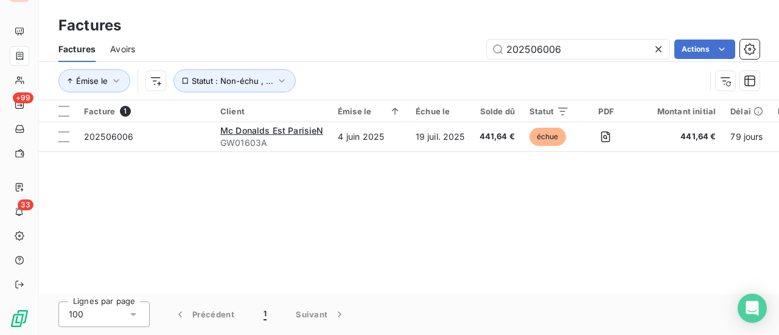
drag, startPoint x: 570, startPoint y: 58, endPoint x: 463, endPoint y: 47, distance: 107.7
click at [464, 48] on div "202506006 Actions" at bounding box center [455, 49] width 610 height 19
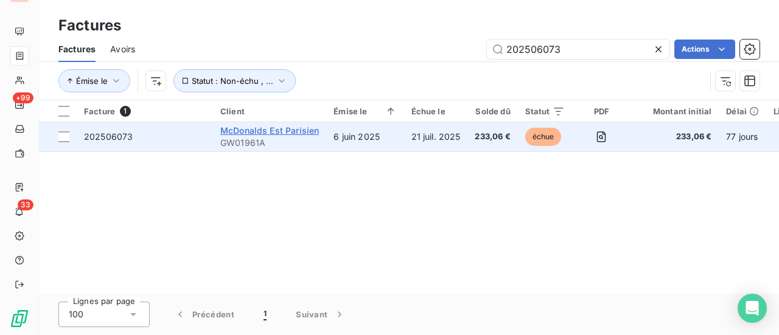
type input "202506073"
click at [264, 130] on span "McDonalds Est Parisien" at bounding box center [269, 130] width 99 height 10
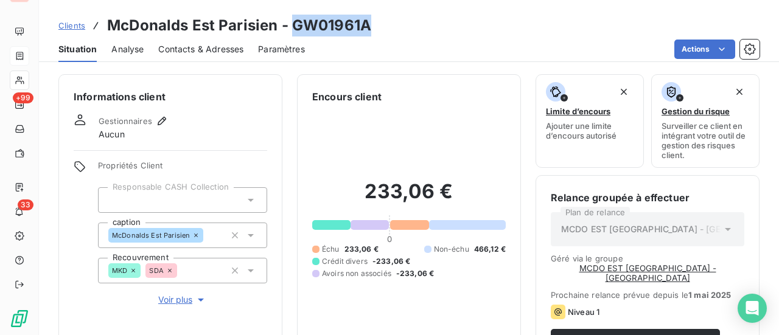
drag, startPoint x: 369, startPoint y: 32, endPoint x: 292, endPoint y: 29, distance: 78.0
click at [292, 29] on div "Clients McDonalds Est Parisien - GW01961A" at bounding box center [409, 26] width 740 height 22
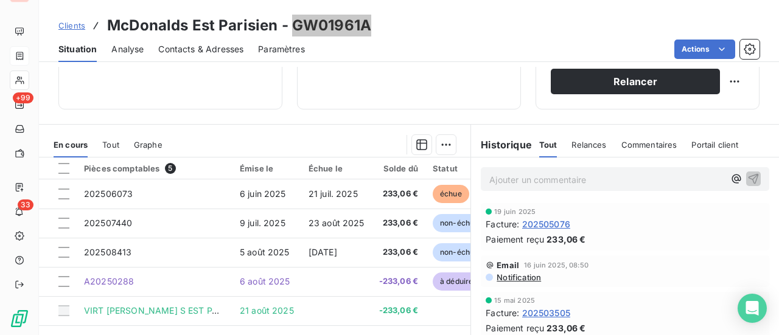
scroll to position [304, 0]
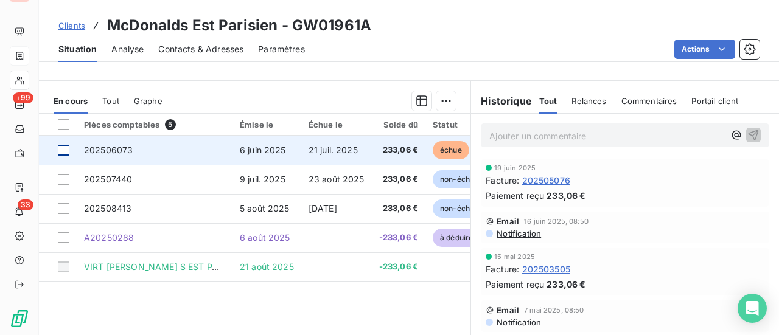
click at [68, 150] on div at bounding box center [63, 150] width 11 height 11
click at [127, 148] on span "202506073" at bounding box center [108, 150] width 49 height 10
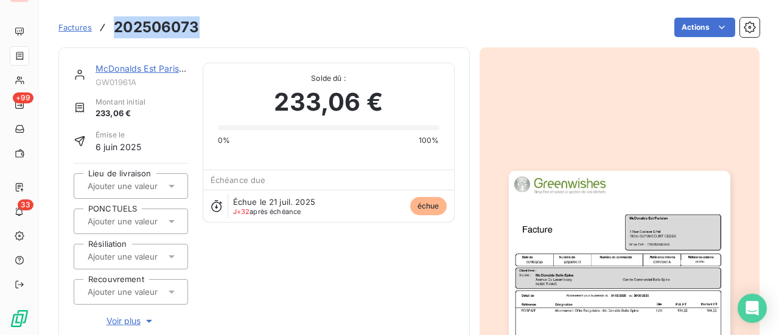
drag, startPoint x: 200, startPoint y: 29, endPoint x: 116, endPoint y: 31, distance: 84.0
click at [116, 31] on div "Factures 202506073 Actions" at bounding box center [408, 28] width 701 height 26
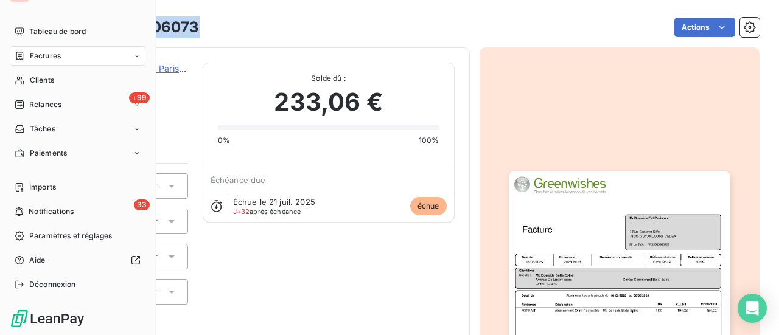
click at [65, 56] on div "Factures" at bounding box center [78, 55] width 136 height 19
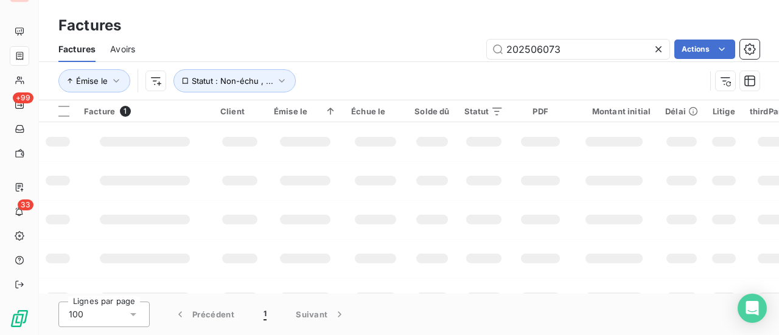
drag, startPoint x: 577, startPoint y: 43, endPoint x: 405, endPoint y: 45, distance: 172.2
click at [405, 45] on div "202506073 Actions" at bounding box center [455, 49] width 610 height 19
type input "202506022"
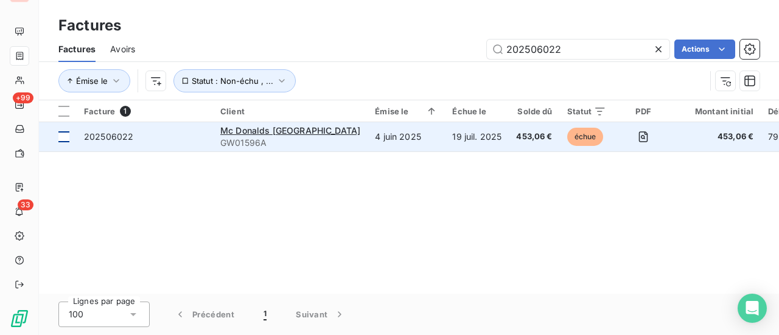
click at [66, 141] on div at bounding box center [63, 136] width 11 height 11
click at [108, 139] on span "202506022" at bounding box center [108, 136] width 49 height 10
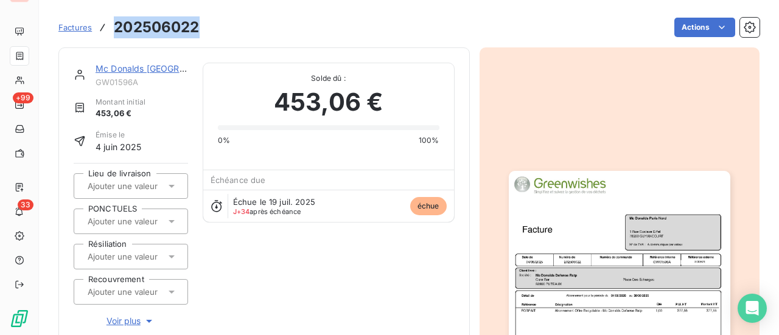
drag, startPoint x: 203, startPoint y: 28, endPoint x: 115, endPoint y: 25, distance: 87.7
click at [115, 25] on div "Factures 202506022 Actions" at bounding box center [408, 28] width 701 height 26
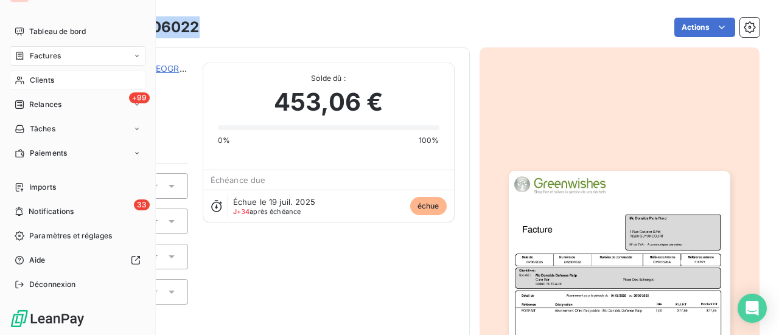
click at [45, 83] on span "Clients" at bounding box center [42, 80] width 24 height 11
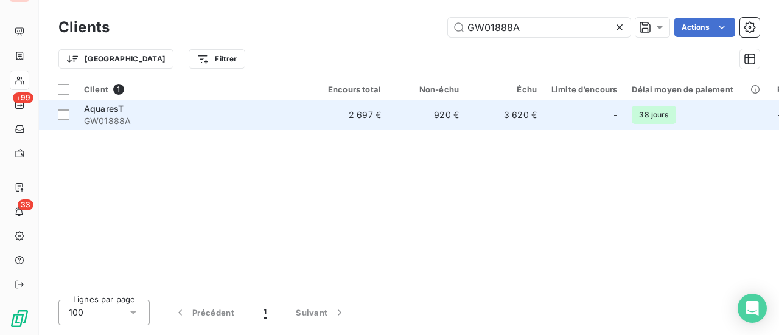
click at [112, 116] on span "GW01888A" at bounding box center [193, 121] width 219 height 12
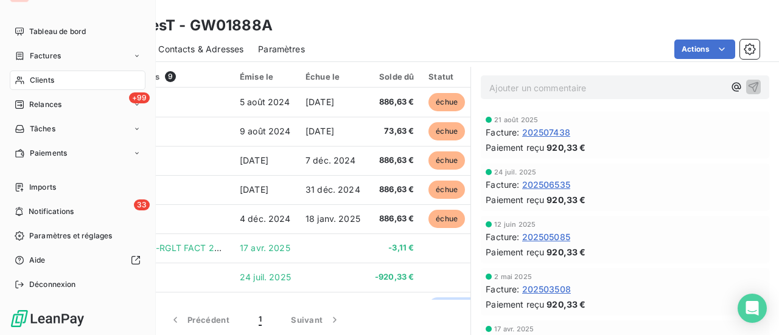
click at [58, 52] on span "Factures" at bounding box center [45, 56] width 31 height 11
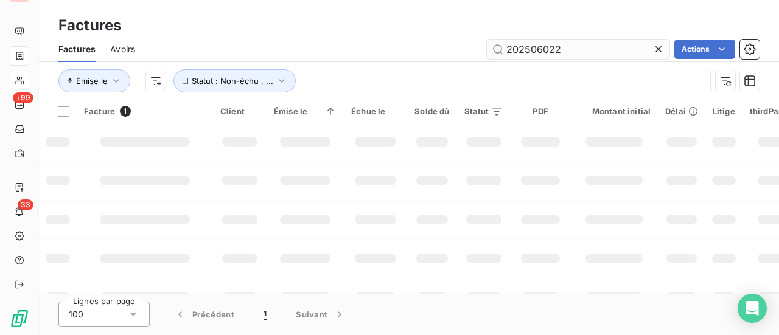
click at [592, 52] on input "202506022" at bounding box center [578, 49] width 183 height 19
drag, startPoint x: 592, startPoint y: 52, endPoint x: 318, endPoint y: 60, distance: 274.0
click at [333, 61] on div "Factures Avoirs 202506022 Actions" at bounding box center [409, 50] width 740 height 26
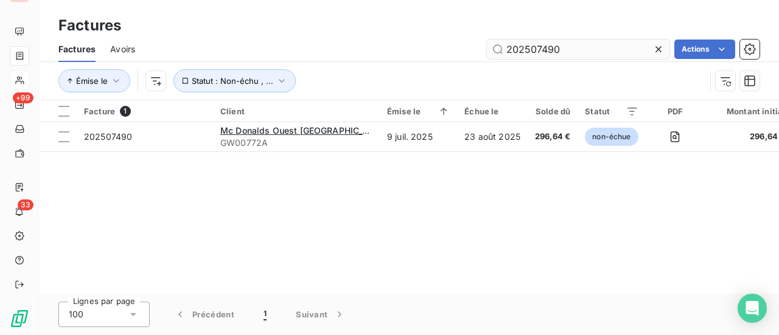
click at [562, 51] on input "202507490" at bounding box center [578, 49] width 183 height 19
drag, startPoint x: 570, startPoint y: 53, endPoint x: 346, endPoint y: 40, distance: 224.3
click at [354, 42] on div "202507490 Actions" at bounding box center [455, 49] width 610 height 19
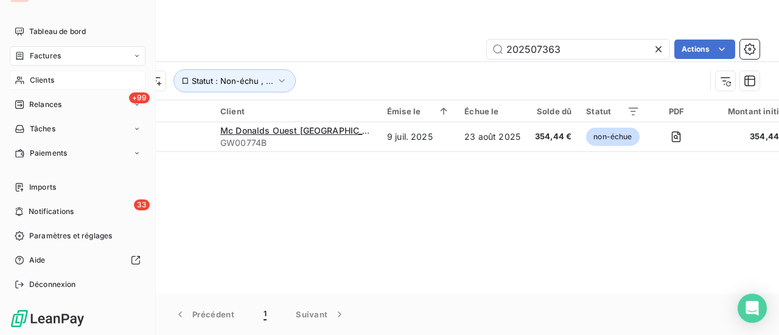
click at [50, 56] on span "Factures" at bounding box center [45, 56] width 31 height 11
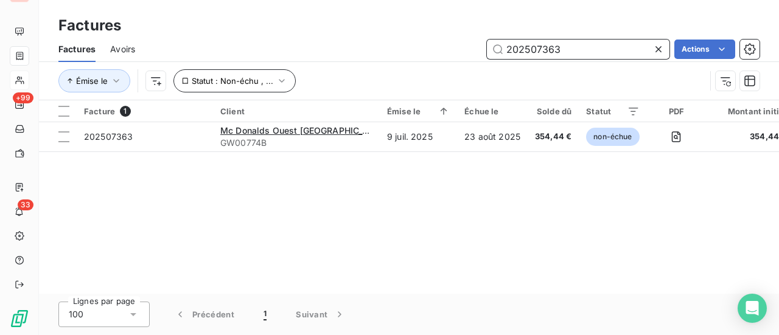
drag, startPoint x: 581, startPoint y: 50, endPoint x: 184, endPoint y: 79, distance: 397.8
click at [244, 60] on div "Factures Avoirs 202507363 Actions" at bounding box center [409, 50] width 740 height 26
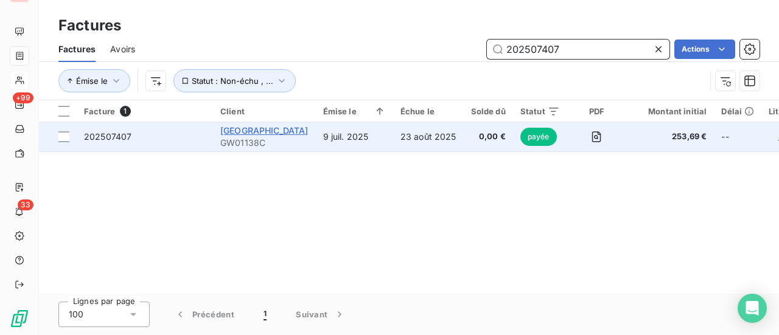
type input "202507407"
click at [259, 131] on span "[GEOGRAPHIC_DATA]" at bounding box center [264, 130] width 88 height 10
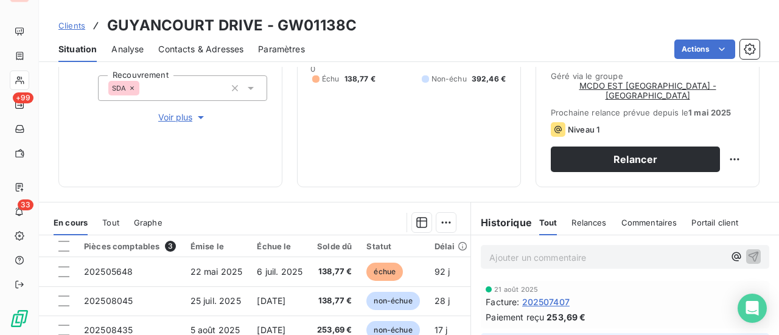
scroll to position [352, 0]
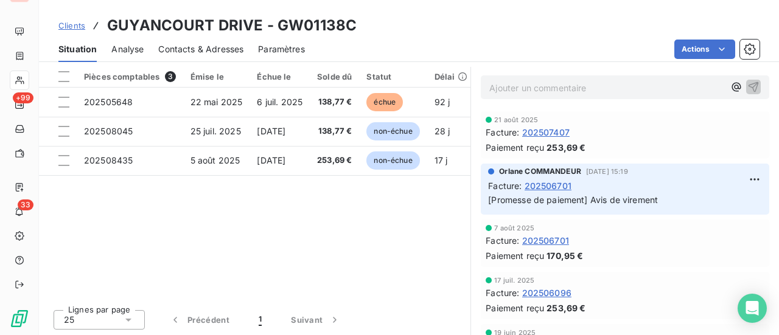
click at [561, 133] on span "202507407" at bounding box center [545, 132] width 47 height 13
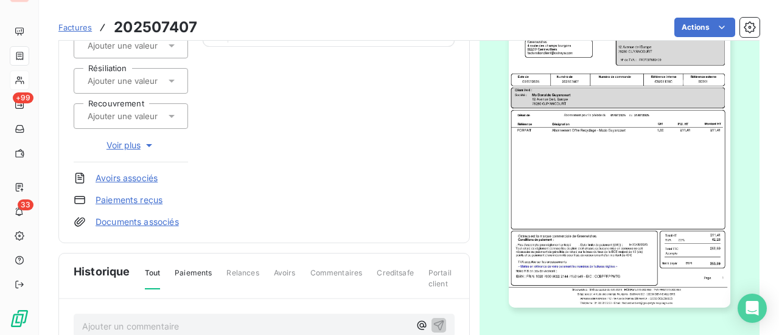
scroll to position [245, 0]
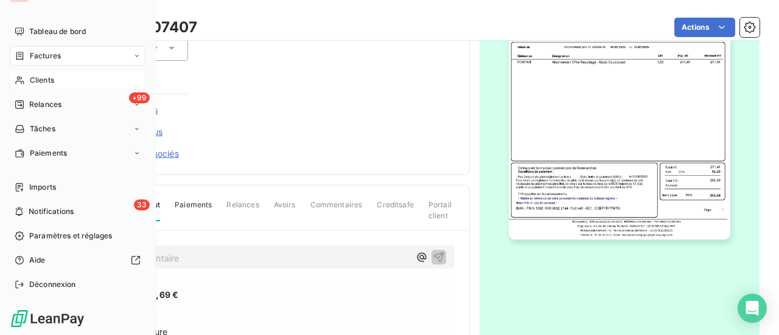
click at [52, 55] on span "Factures" at bounding box center [45, 56] width 31 height 11
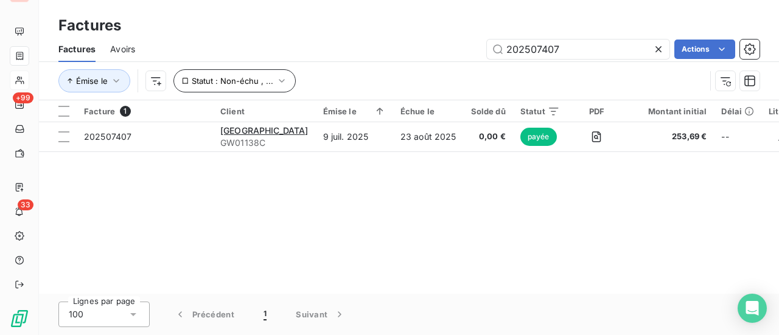
drag, startPoint x: 584, startPoint y: 48, endPoint x: 281, endPoint y: 85, distance: 304.7
click at [300, 85] on div "Factures Avoirs 202507407 Actions Émise le Statut : Non-échu , ..." at bounding box center [409, 68] width 740 height 63
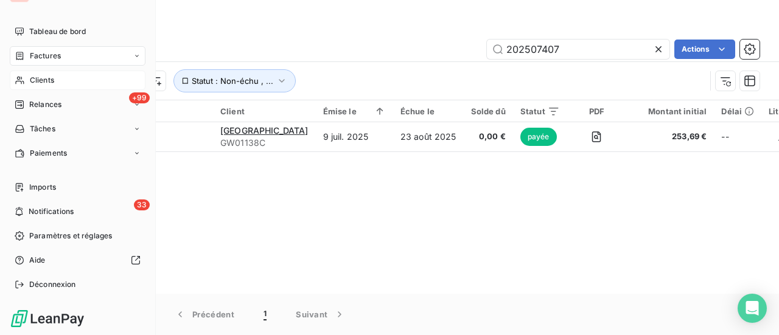
click at [44, 76] on span "Clients" at bounding box center [42, 80] width 24 height 11
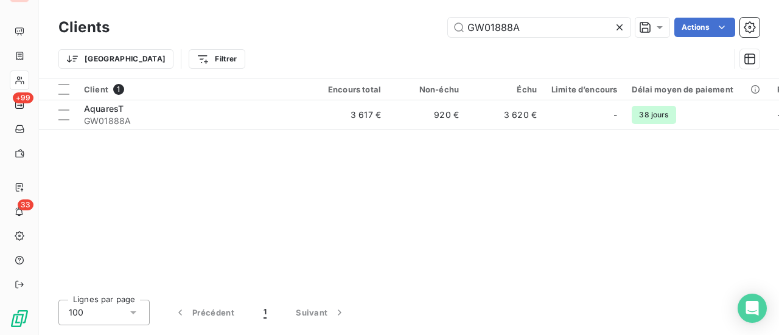
drag, startPoint x: 525, startPoint y: 28, endPoint x: 265, endPoint y: 52, distance: 261.6
click at [287, 51] on div "Clients GW01888A Actions Trier Filtrer" at bounding box center [408, 46] width 701 height 63
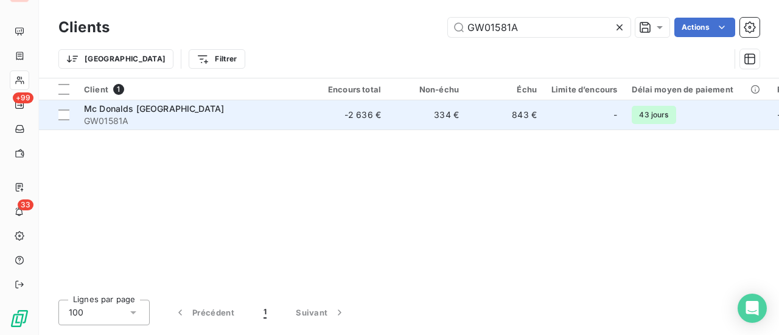
type input "GW01581A"
click at [145, 109] on span "Mc Donalds [GEOGRAPHIC_DATA]" at bounding box center [154, 108] width 140 height 10
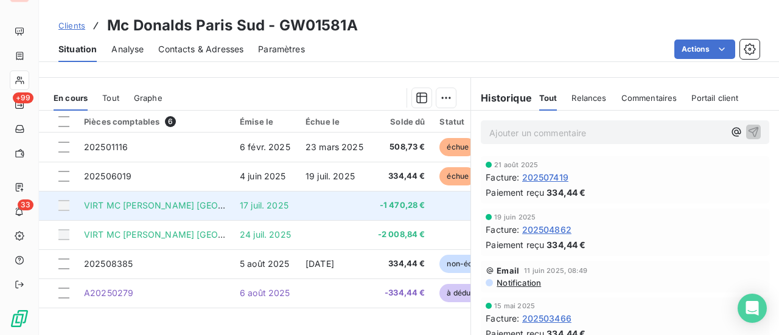
scroll to position [304, 0]
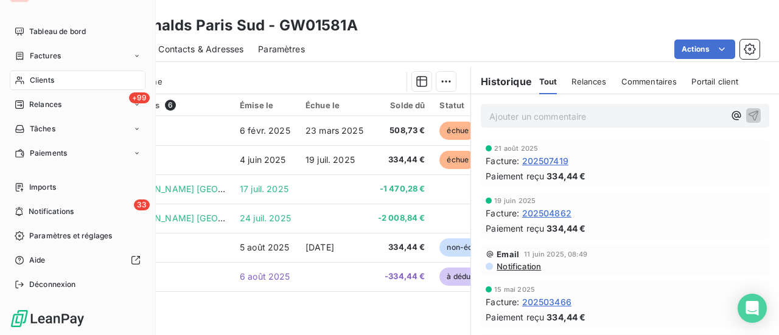
click at [46, 54] on span "Factures" at bounding box center [45, 56] width 31 height 11
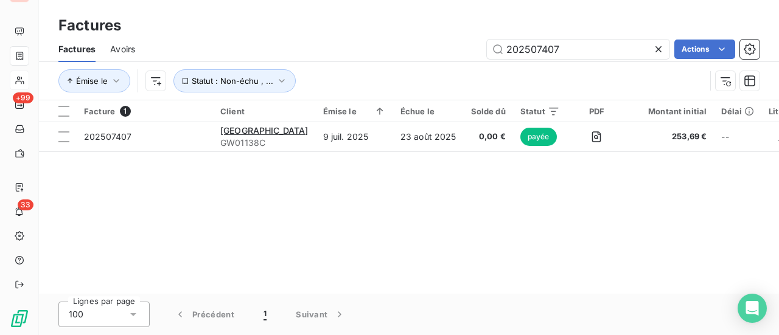
drag, startPoint x: 526, startPoint y: 58, endPoint x: 408, endPoint y: 59, distance: 118.7
click at [411, 59] on div "Factures Avoirs 202507407 Actions" at bounding box center [409, 50] width 740 height 26
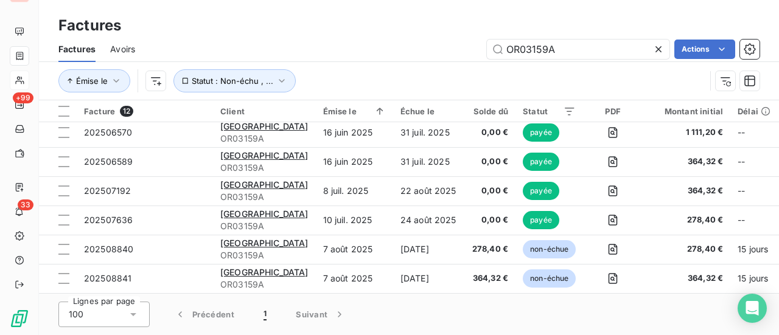
scroll to position [184, 0]
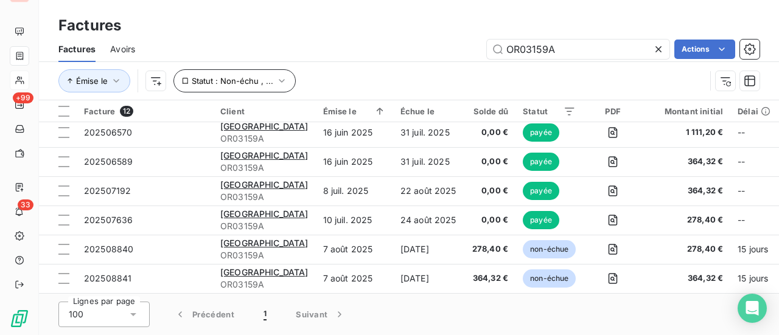
type input "OR03159A"
click at [278, 83] on icon "button" at bounding box center [282, 81] width 12 height 12
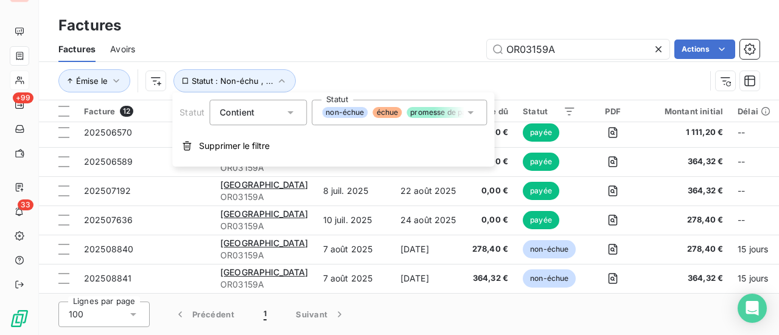
click at [473, 111] on icon at bounding box center [470, 113] width 12 height 12
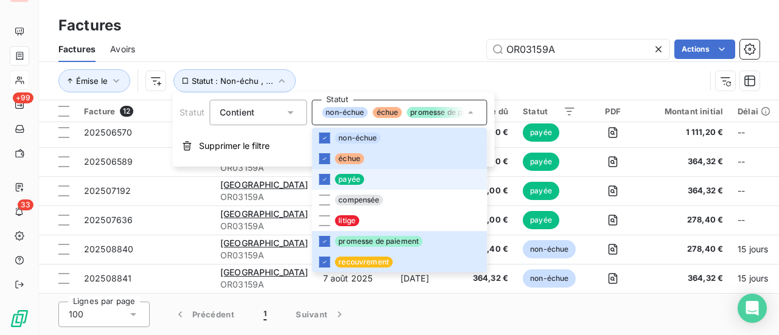
click at [329, 181] on li "payée" at bounding box center [399, 179] width 175 height 21
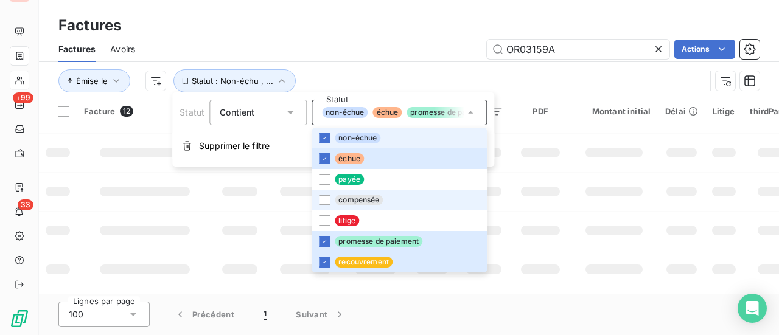
scroll to position [9, 0]
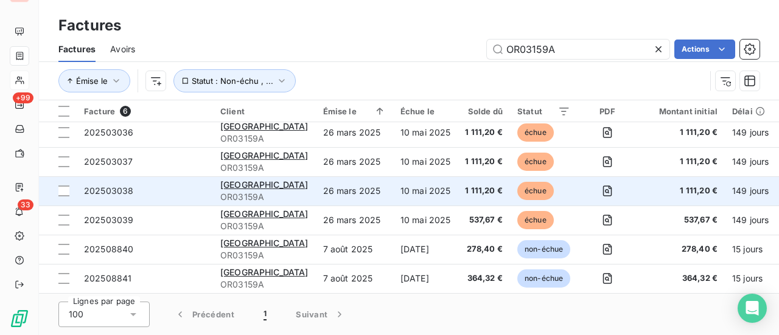
click at [578, 189] on td at bounding box center [607, 190] width 59 height 29
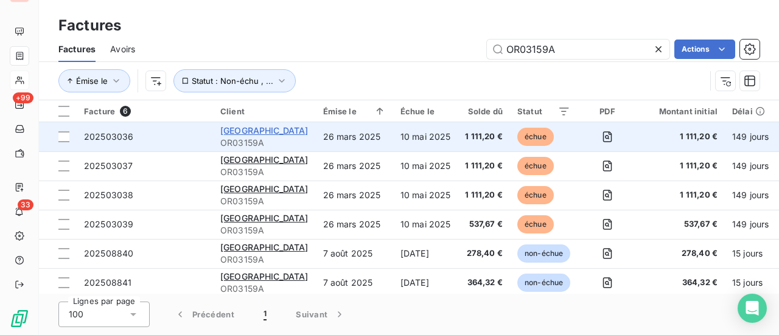
click at [265, 130] on span "[GEOGRAPHIC_DATA]" at bounding box center [264, 130] width 88 height 10
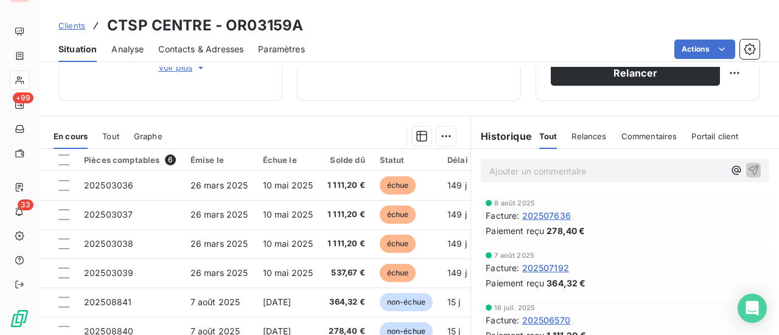
scroll to position [243, 0]
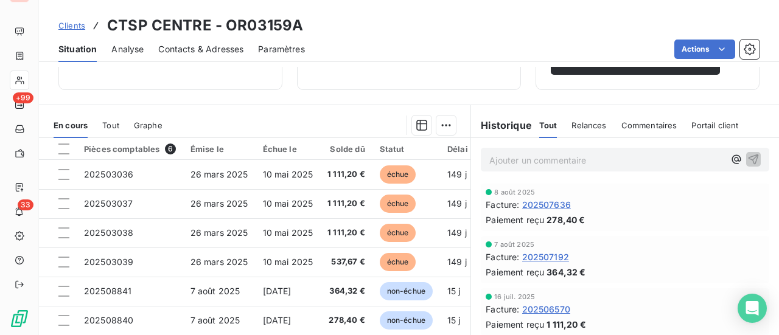
click at [542, 205] on span "202507636" at bounding box center [546, 204] width 49 height 13
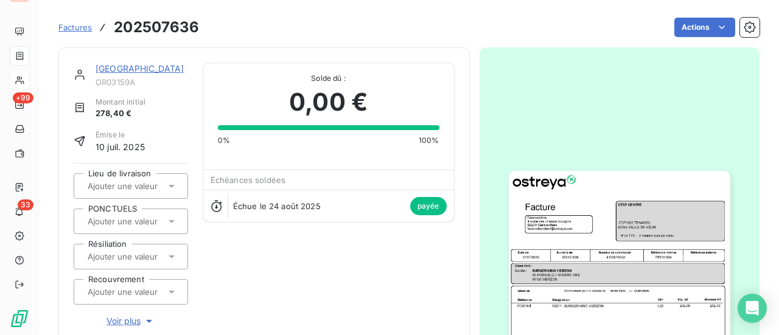
click at [638, 220] on img "button" at bounding box center [620, 327] width 222 height 313
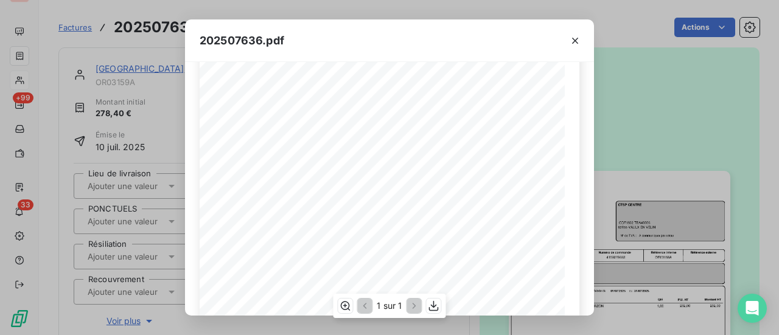
scroll to position [122, 0]
click at [582, 42] on button "button" at bounding box center [574, 40] width 19 height 19
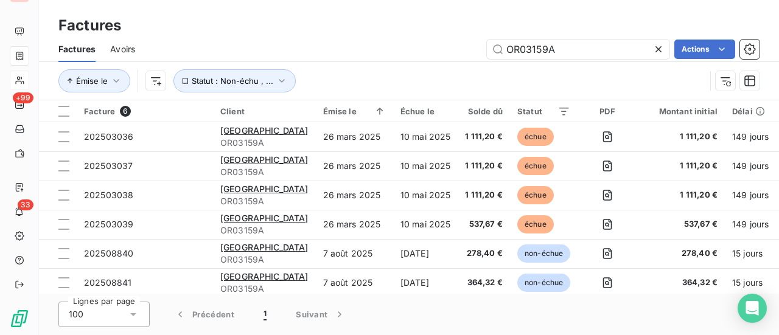
drag, startPoint x: 553, startPoint y: 50, endPoint x: 466, endPoint y: 52, distance: 86.5
click at [473, 52] on div "OR03159A Actions" at bounding box center [455, 49] width 610 height 19
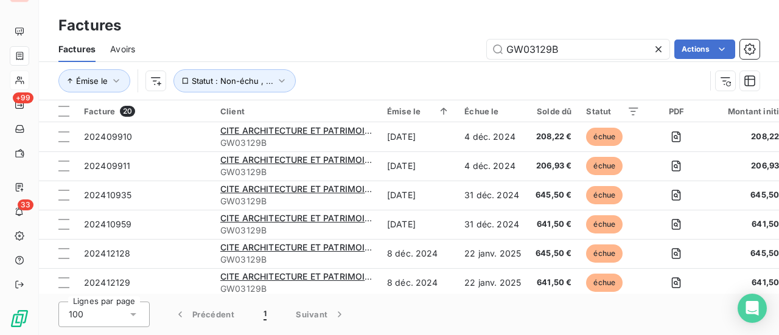
type input "GW03129B"
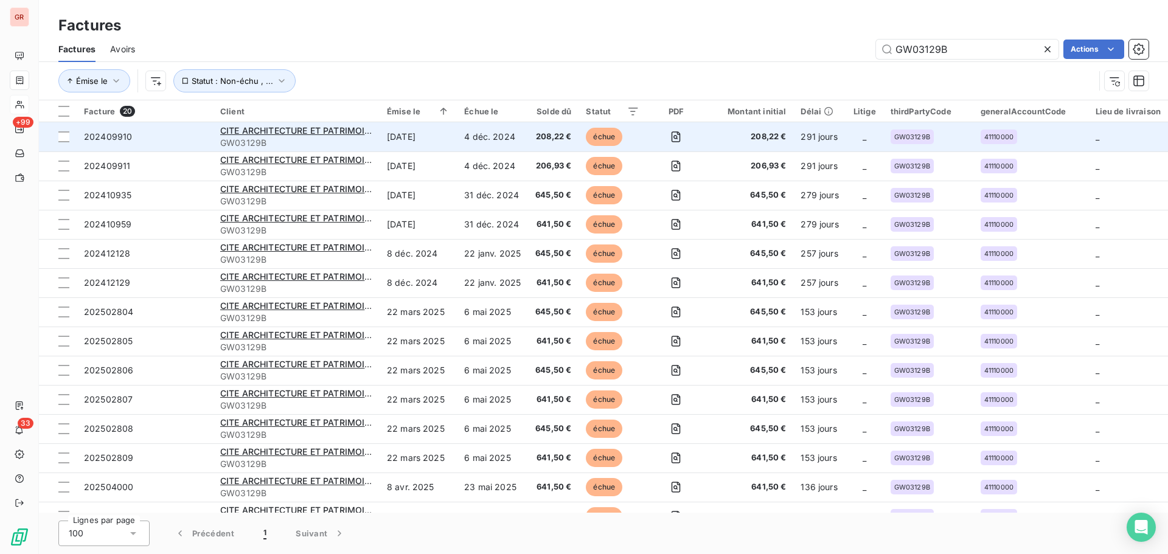
drag, startPoint x: 63, startPoint y: 133, endPoint x: 98, endPoint y: 135, distance: 35.3
click at [63, 133] on div at bounding box center [63, 136] width 11 height 11
click at [256, 135] on span "CITE ARCHITECTURE ET PATRIMOINE" at bounding box center [298, 130] width 156 height 10
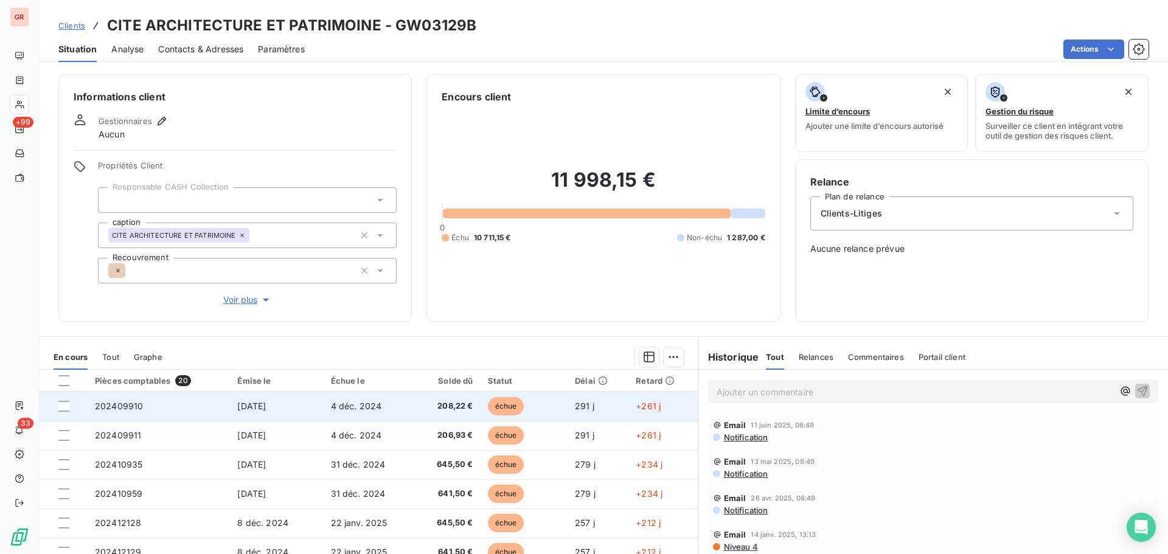
click at [502, 335] on span "échue" at bounding box center [506, 406] width 37 height 18
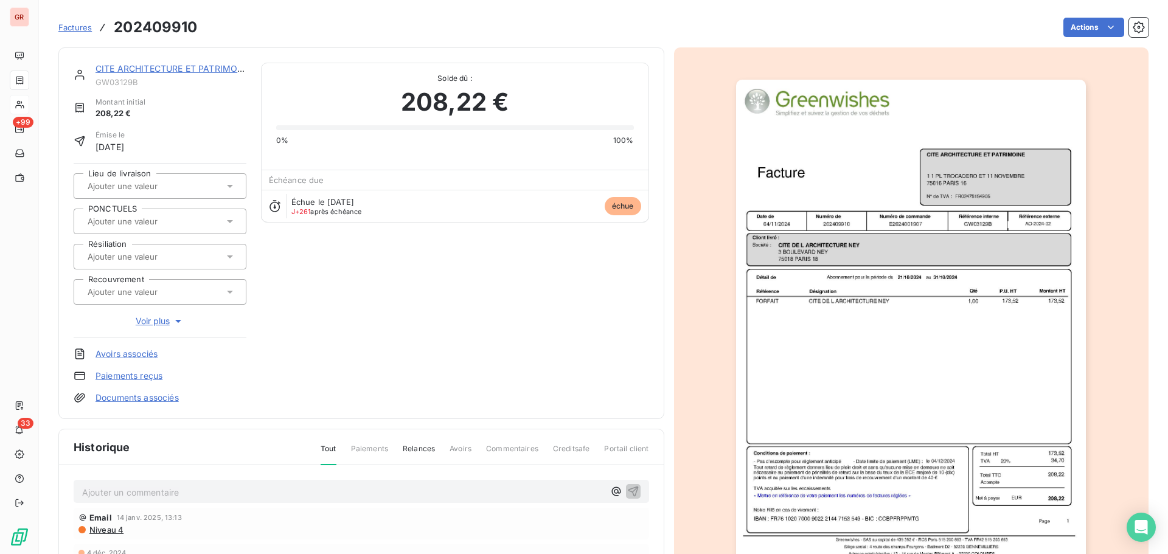
click at [778, 287] on img "button" at bounding box center [911, 327] width 350 height 495
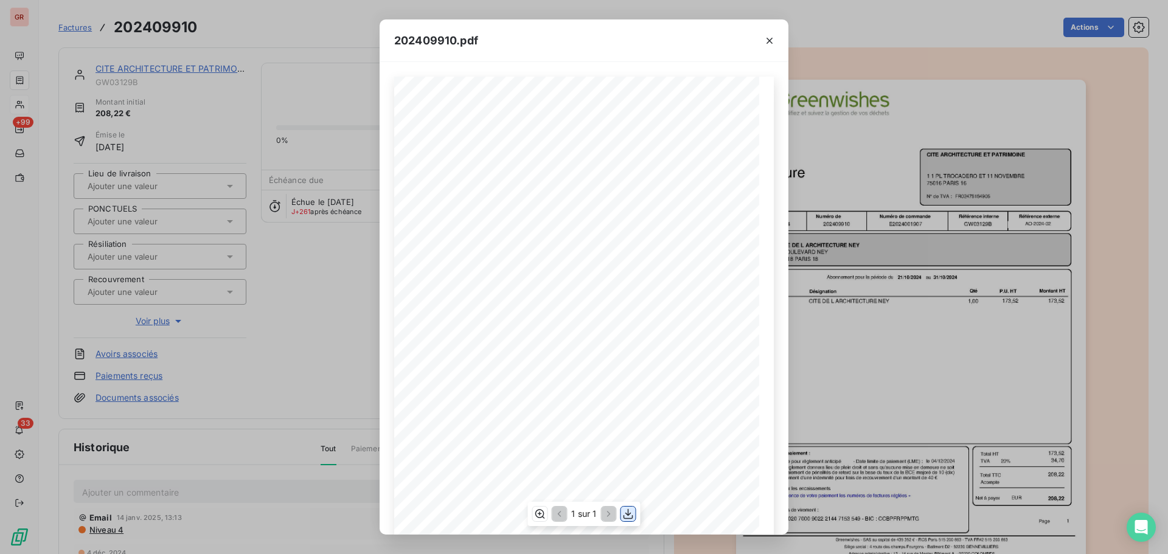
click at [624, 335] on icon "button" at bounding box center [629, 514] width 12 height 12
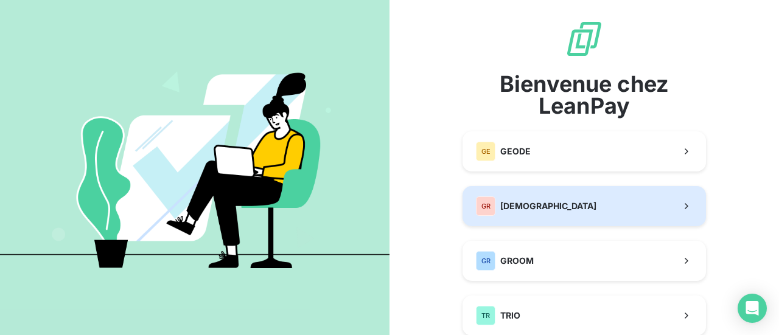
click at [559, 206] on button "GR GREENWISHES" at bounding box center [584, 206] width 243 height 40
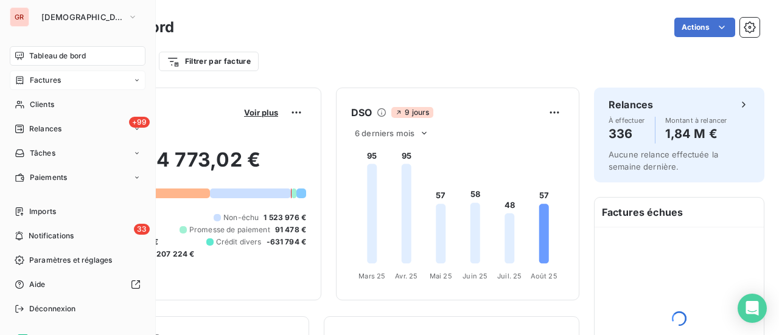
click at [43, 81] on span "Factures" at bounding box center [45, 80] width 31 height 11
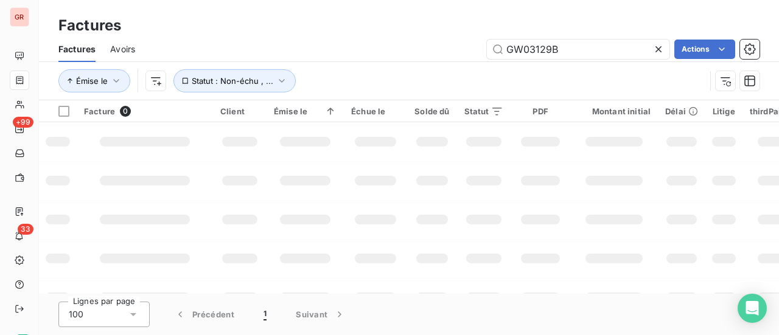
drag, startPoint x: 548, startPoint y: 47, endPoint x: 313, endPoint y: 58, distance: 235.2
click at [320, 57] on div "GW03129B Actions" at bounding box center [455, 49] width 610 height 19
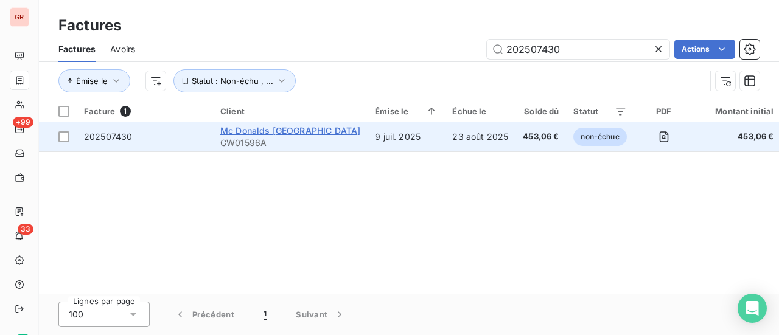
type input "202507430"
click at [292, 128] on span "Mc Donalds [GEOGRAPHIC_DATA]" at bounding box center [290, 130] width 140 height 10
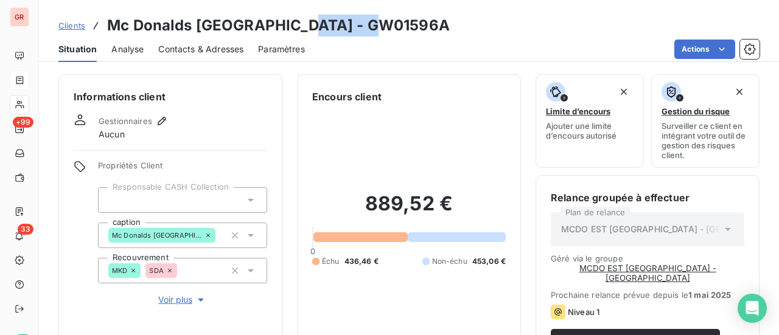
drag, startPoint x: 371, startPoint y: 24, endPoint x: 288, endPoint y: 23, distance: 82.8
click at [288, 23] on div "Clients Mc Donalds Paris Nord - GW01596A" at bounding box center [409, 26] width 740 height 22
copy h3 "GW01596A"
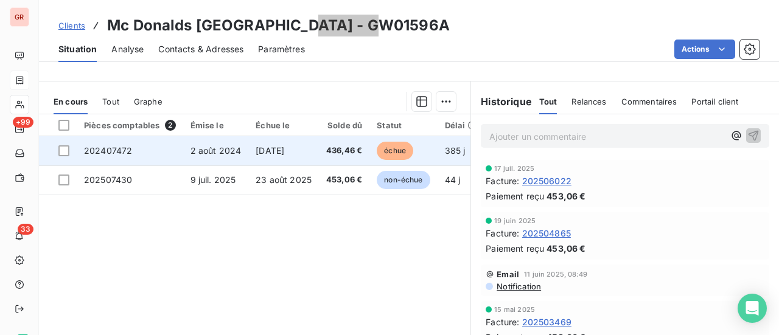
scroll to position [304, 0]
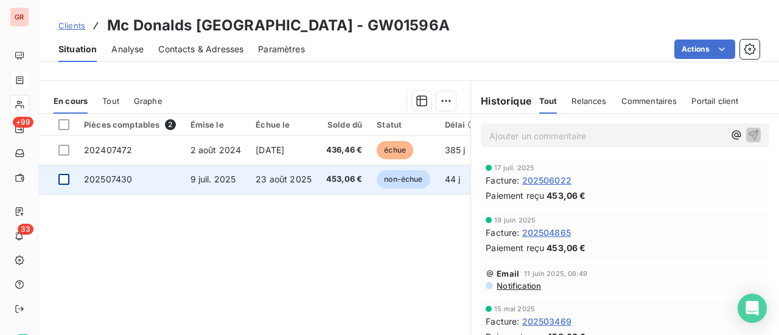
click at [61, 181] on div at bounding box center [63, 179] width 11 height 11
click at [118, 180] on span "202507430" at bounding box center [108, 179] width 48 height 10
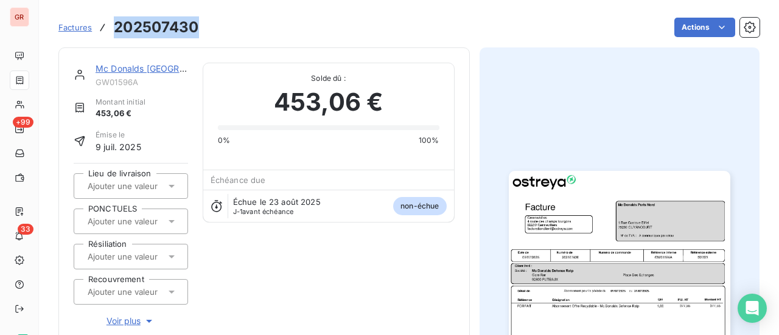
drag, startPoint x: 202, startPoint y: 25, endPoint x: 116, endPoint y: 25, distance: 86.4
click at [116, 25] on div "Factures 202507430 Actions" at bounding box center [408, 28] width 701 height 26
copy h3 "202507430"
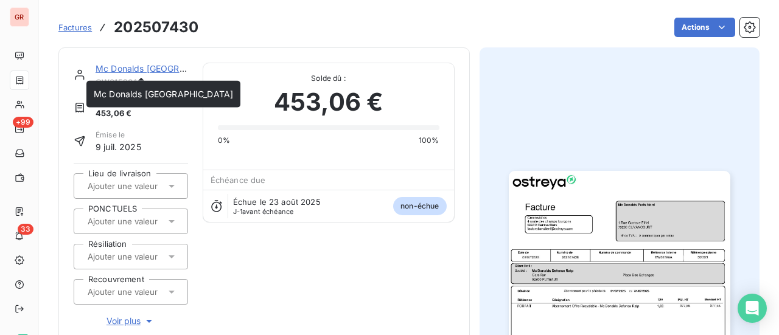
click at [150, 69] on link "Mc Donalds [GEOGRAPHIC_DATA]" at bounding box center [165, 68] width 139 height 10
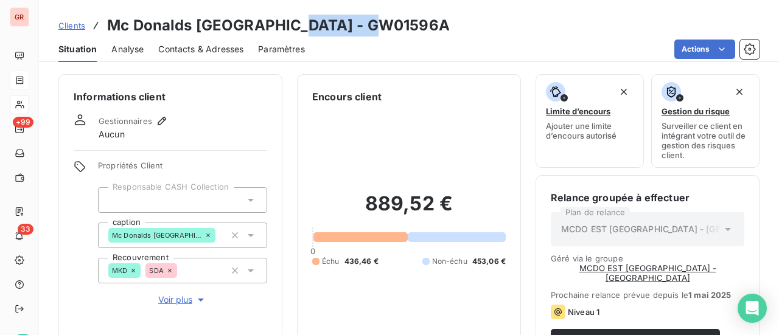
drag, startPoint x: 369, startPoint y: 28, endPoint x: 282, endPoint y: 30, distance: 87.7
click at [282, 30] on div "Clients Mc Donalds Paris Nord - GW01596A" at bounding box center [409, 26] width 740 height 22
click at [394, 35] on div "Clients Mc Donalds Paris Nord - GW01596A" at bounding box center [409, 26] width 740 height 22
drag, startPoint x: 362, startPoint y: 28, endPoint x: 286, endPoint y: 32, distance: 75.6
click at [286, 32] on h3 "Mc Donalds Paris Nord - GW01596A" at bounding box center [278, 26] width 343 height 22
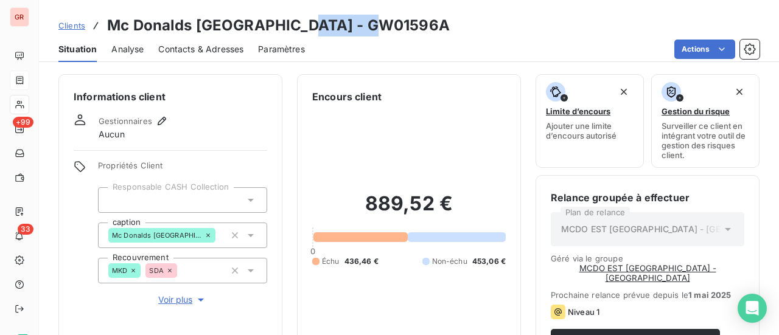
copy h3 "GW01596A"
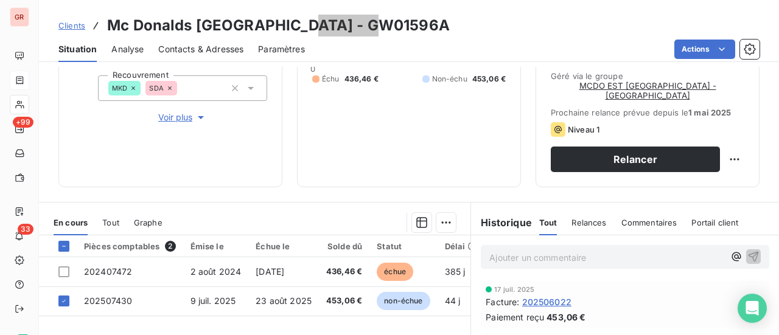
scroll to position [352, 0]
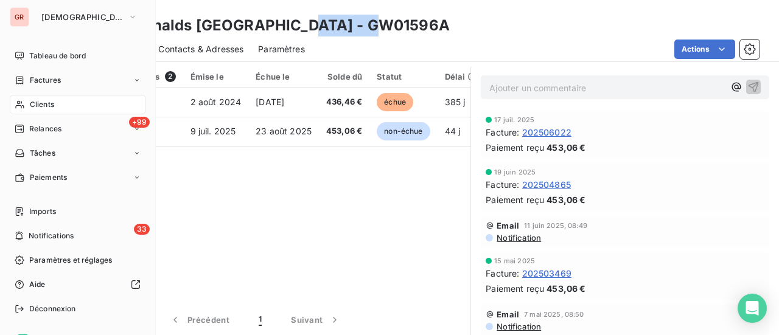
drag, startPoint x: 43, startPoint y: 83, endPoint x: 141, endPoint y: 80, distance: 97.4
click at [43, 83] on span "Factures" at bounding box center [45, 80] width 31 height 11
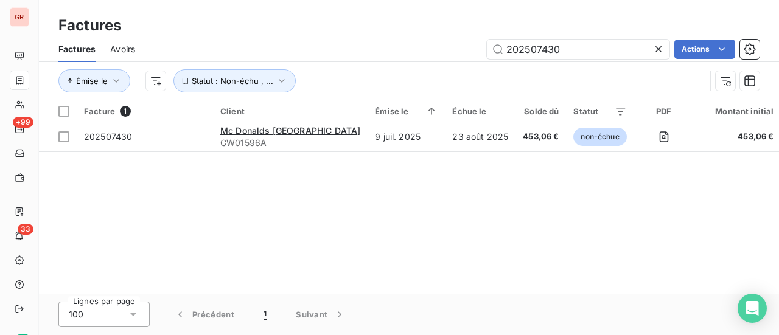
drag, startPoint x: 442, startPoint y: 63, endPoint x: 77, endPoint y: 43, distance: 366.3
click at [128, 61] on div "Factures Avoirs 202507430 Actions" at bounding box center [409, 50] width 740 height 26
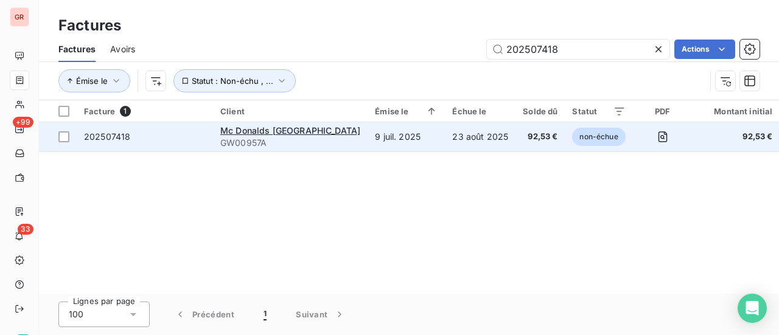
type input "202507418"
click at [71, 139] on td at bounding box center [58, 136] width 38 height 29
click at [113, 138] on span "202507418" at bounding box center [107, 136] width 46 height 10
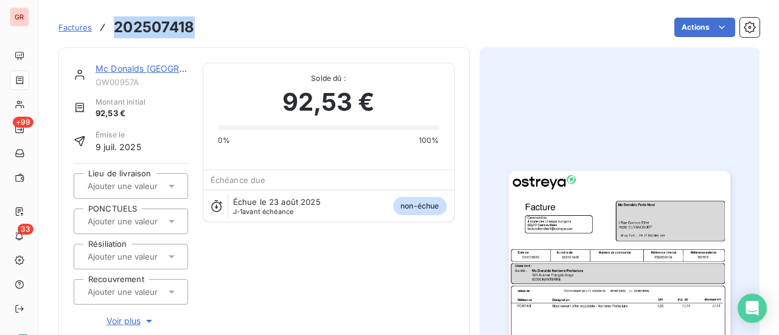
drag, startPoint x: 197, startPoint y: 32, endPoint x: 112, endPoint y: 23, distance: 85.8
click at [112, 23] on div "Factures 202507418 Actions" at bounding box center [408, 28] width 701 height 26
copy h3 "202507418"
click at [152, 72] on link "Mc Donalds [GEOGRAPHIC_DATA]" at bounding box center [165, 68] width 139 height 10
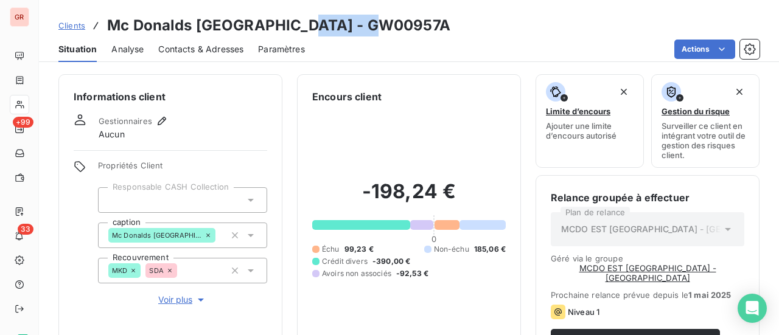
drag, startPoint x: 366, startPoint y: 32, endPoint x: 288, endPoint y: 23, distance: 78.5
click at [288, 23] on h3 "Mc Donalds Paris Nord - GW00957A" at bounding box center [278, 26] width 343 height 22
copy h3 "GW00957A"
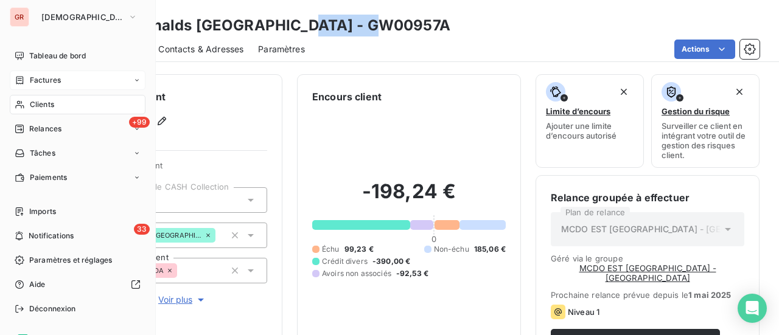
click at [53, 80] on span "Factures" at bounding box center [45, 80] width 31 height 11
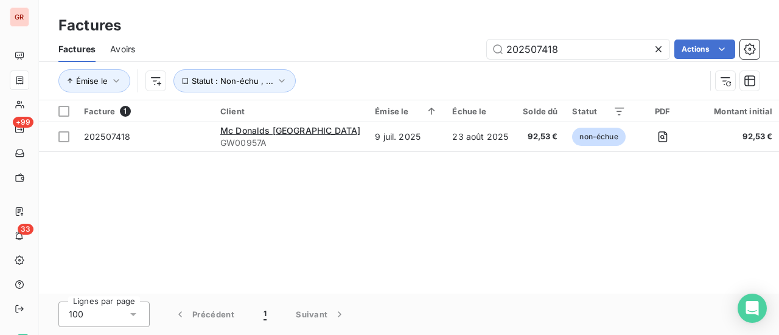
drag, startPoint x: 576, startPoint y: 46, endPoint x: 347, endPoint y: 59, distance: 229.8
click at [347, 59] on div "Factures Avoirs 202507418 Actions" at bounding box center [409, 50] width 740 height 26
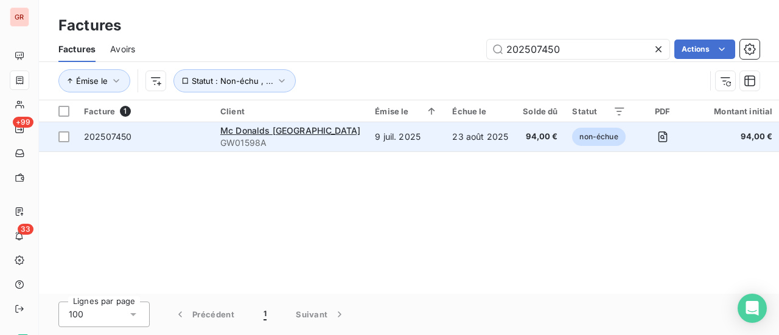
type input "202507450"
click at [101, 131] on div "202507450" at bounding box center [107, 137] width 47 height 12
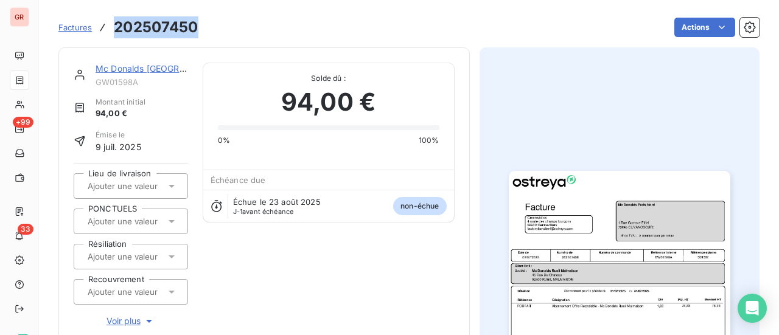
drag, startPoint x: 203, startPoint y: 28, endPoint x: 111, endPoint y: 32, distance: 92.0
click at [111, 32] on div "Factures 202507450 Actions" at bounding box center [408, 28] width 701 height 26
copy h3 "202507450"
click at [160, 68] on link "Mc Donalds [GEOGRAPHIC_DATA]" at bounding box center [165, 68] width 139 height 10
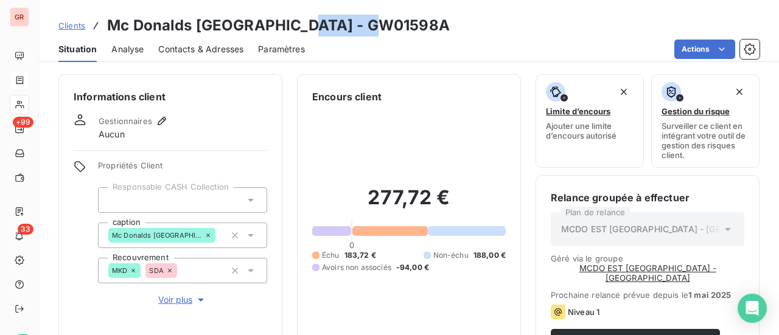
drag, startPoint x: 363, startPoint y: 27, endPoint x: 285, endPoint y: 25, distance: 77.9
click at [285, 25] on div "Clients Mc Donalds Paris Nord - GW01598A" at bounding box center [409, 26] width 740 height 22
copy h3 "GW01598A"
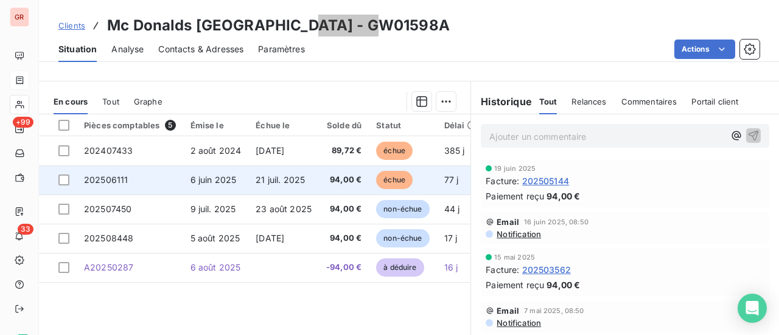
scroll to position [304, 0]
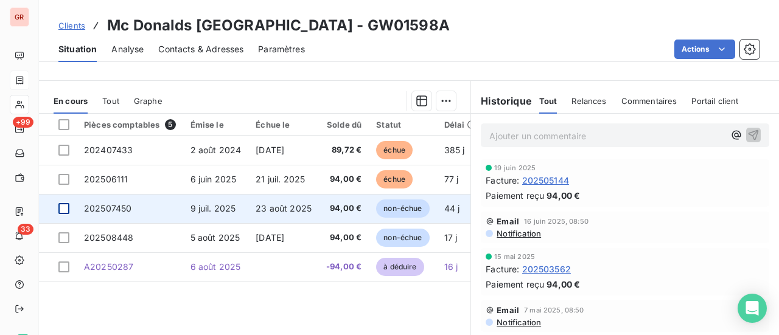
click at [66, 209] on div at bounding box center [63, 208] width 11 height 11
click at [109, 206] on span "202507450" at bounding box center [107, 208] width 47 height 10
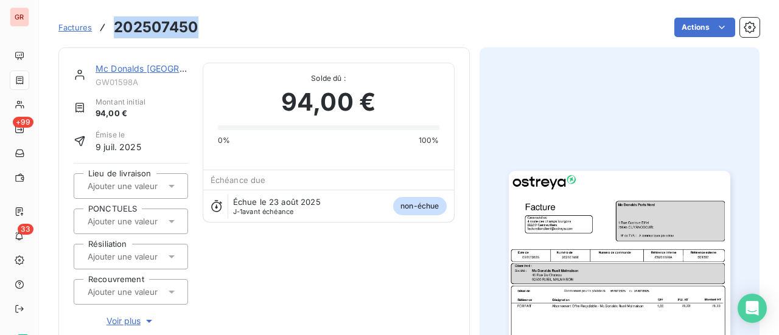
drag, startPoint x: 198, startPoint y: 29, endPoint x: 112, endPoint y: 29, distance: 86.4
click at [112, 29] on div "Factures 202507450 Actions" at bounding box center [408, 28] width 701 height 26
click at [160, 69] on link "Mc Donalds [GEOGRAPHIC_DATA]" at bounding box center [165, 68] width 139 height 10
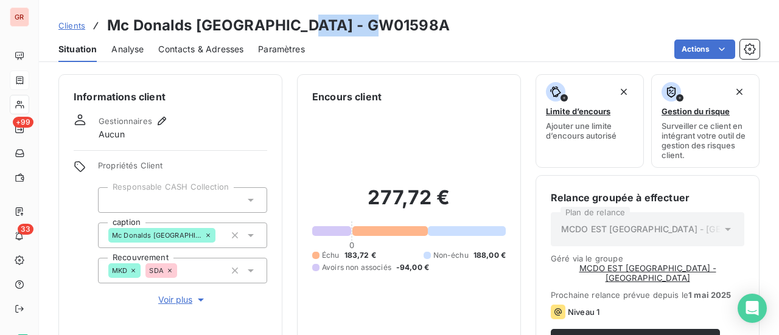
drag, startPoint x: 368, startPoint y: 26, endPoint x: 285, endPoint y: 31, distance: 82.9
click at [285, 31] on div "Clients Mc Donalds Paris Nord - GW01598A" at bounding box center [409, 26] width 740 height 22
copy h3 "GW01598A"
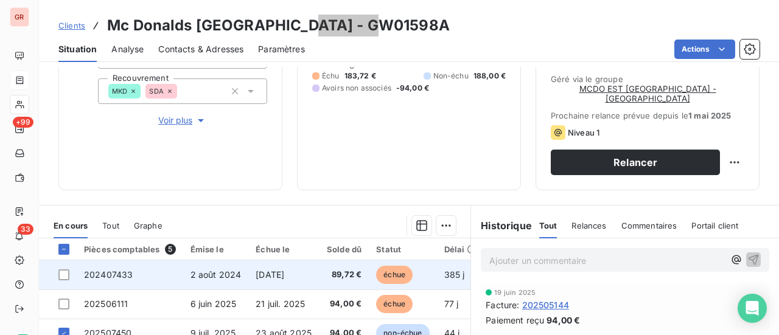
scroll to position [243, 0]
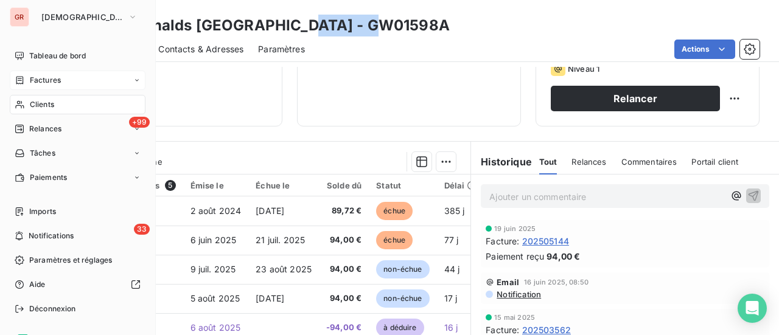
click at [50, 83] on span "Factures" at bounding box center [45, 80] width 31 height 11
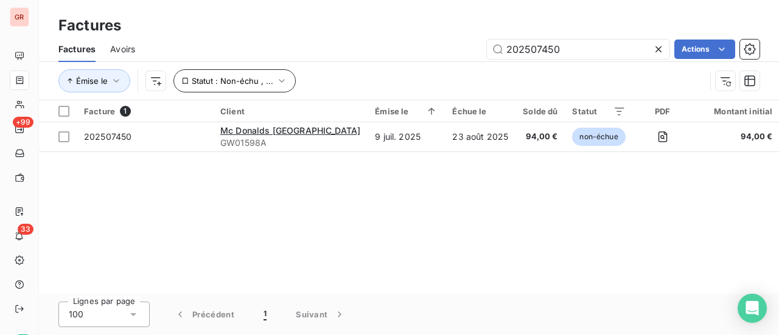
drag, startPoint x: 572, startPoint y: 47, endPoint x: 218, endPoint y: 75, distance: 355.3
click at [330, 54] on div "202507450 Actions" at bounding box center [455, 49] width 610 height 19
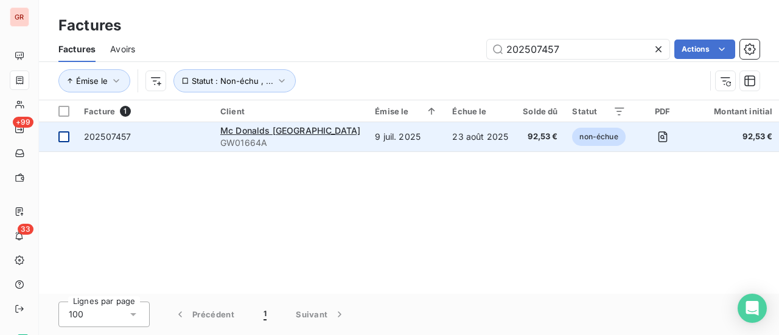
type input "202507457"
click at [64, 137] on div at bounding box center [63, 136] width 11 height 11
click at [118, 138] on span "202507457" at bounding box center [107, 136] width 47 height 10
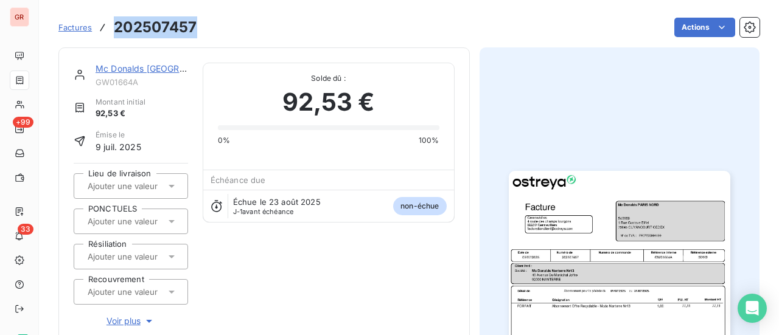
drag, startPoint x: 200, startPoint y: 29, endPoint x: 113, endPoint y: 27, distance: 87.0
click at [113, 27] on div "Factures 202507457 Actions" at bounding box center [408, 28] width 701 height 26
copy h3 "202507457"
click at [153, 70] on link "Mc Donalds [GEOGRAPHIC_DATA]" at bounding box center [165, 68] width 139 height 10
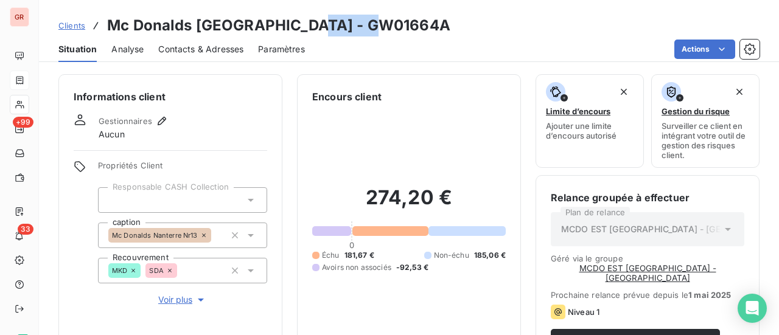
drag, startPoint x: 383, startPoint y: 30, endPoint x: 302, endPoint y: 29, distance: 81.6
click at [302, 29] on div "Clients Mc Donalds PARIS NORD - GW01664A" at bounding box center [409, 26] width 740 height 22
copy h3 "GW01664A"
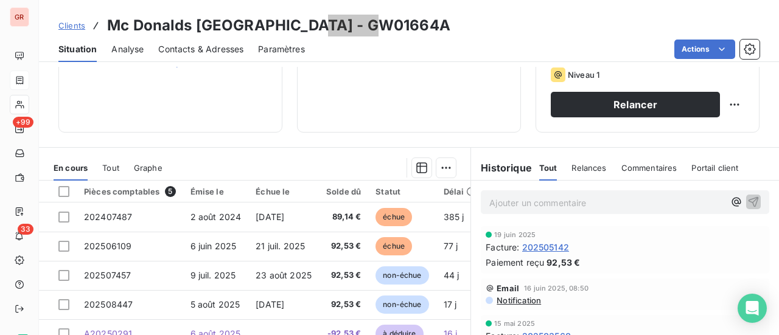
scroll to position [304, 0]
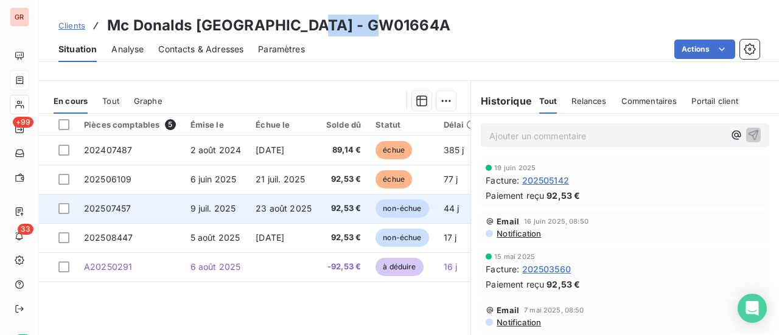
drag, startPoint x: 65, startPoint y: 205, endPoint x: 92, endPoint y: 206, distance: 27.4
click at [65, 205] on div at bounding box center [63, 208] width 11 height 11
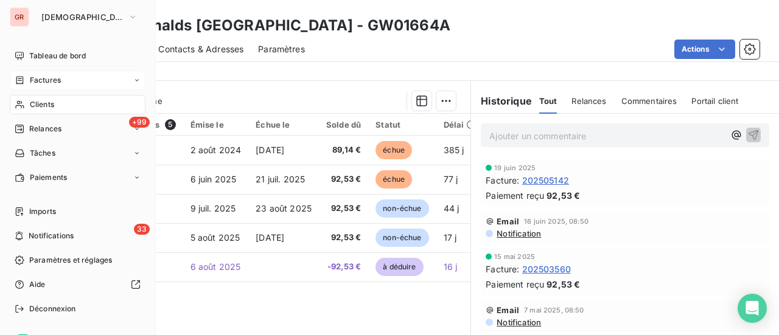
click at [48, 79] on span "Factures" at bounding box center [45, 80] width 31 height 11
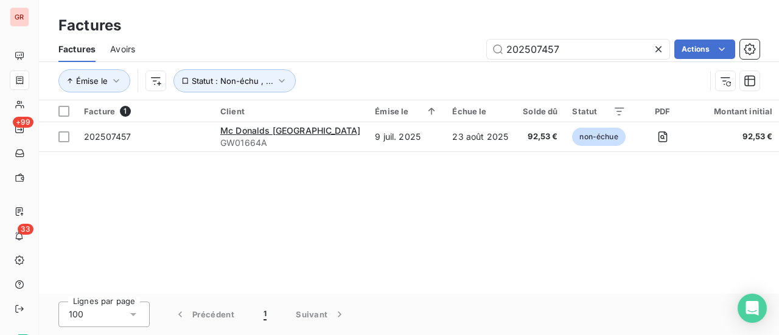
drag, startPoint x: 571, startPoint y: 51, endPoint x: 325, endPoint y: 53, distance: 245.9
click at [325, 53] on div "202507457 Actions" at bounding box center [455, 49] width 610 height 19
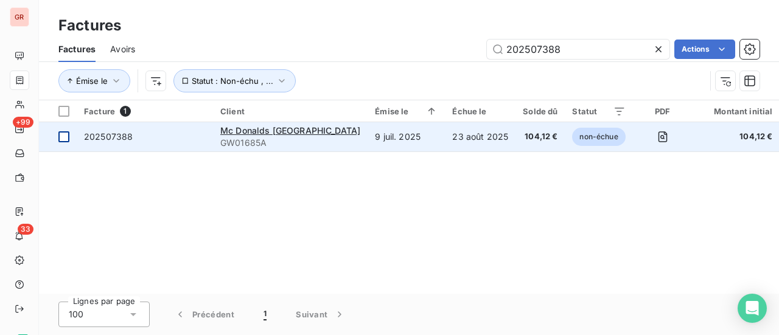
type input "202507388"
click at [69, 139] on div at bounding box center [63, 136] width 11 height 11
click at [91, 137] on span "202507388" at bounding box center [108, 136] width 49 height 10
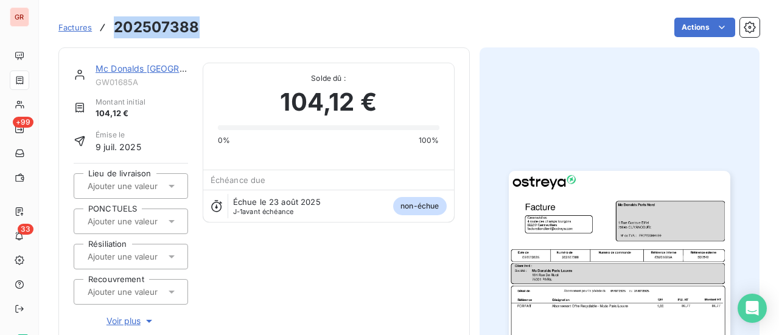
drag, startPoint x: 194, startPoint y: 31, endPoint x: 112, endPoint y: 30, distance: 81.6
click at [112, 30] on div "Factures 202507388 Actions" at bounding box center [408, 28] width 701 height 26
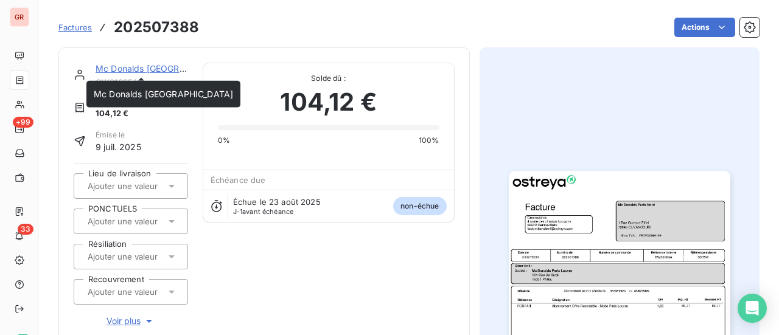
click at [153, 67] on link "Mc Donalds [GEOGRAPHIC_DATA]" at bounding box center [165, 68] width 139 height 10
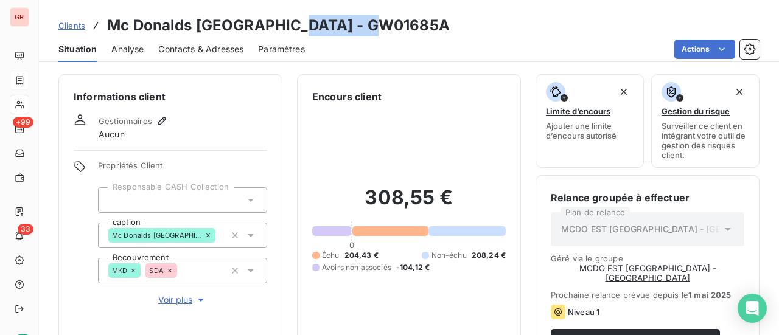
drag, startPoint x: 355, startPoint y: 25, endPoint x: 287, endPoint y: 26, distance: 68.2
click at [281, 24] on div "Clients Mc Donalds Paris Nord - GW01685A" at bounding box center [409, 26] width 740 height 22
click at [509, 2] on div "Clients Mc Donalds Paris Nord - GW01685A Situation Analyse Contacts & Adresses …" at bounding box center [409, 31] width 740 height 62
drag, startPoint x: 366, startPoint y: 25, endPoint x: 287, endPoint y: 27, distance: 79.2
click at [287, 27] on div "Clients Mc Donalds Paris Nord - GW01685A" at bounding box center [409, 26] width 740 height 22
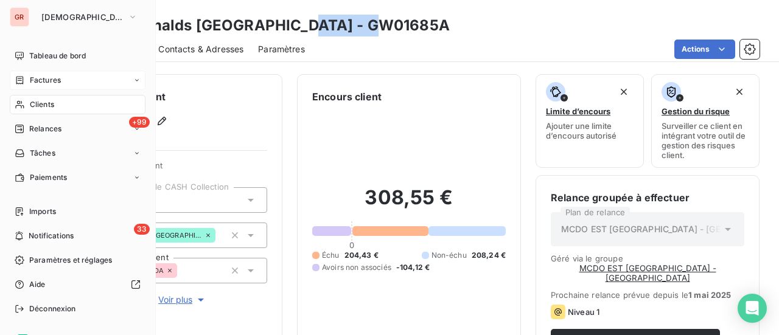
drag, startPoint x: 57, startPoint y: 79, endPoint x: 102, endPoint y: 79, distance: 45.6
click at [57, 79] on span "Factures" at bounding box center [45, 80] width 31 height 11
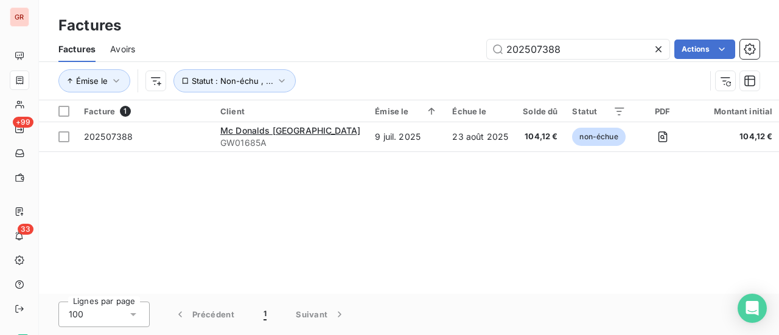
drag, startPoint x: 572, startPoint y: 52, endPoint x: 299, endPoint y: 47, distance: 272.7
click at [304, 47] on div "202507388 Actions" at bounding box center [455, 49] width 610 height 19
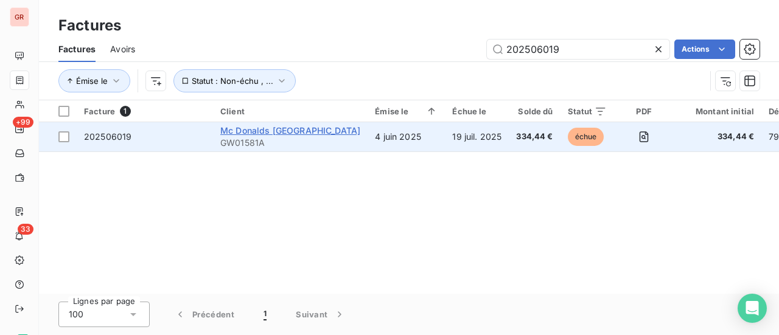
type input "202506019"
click at [285, 125] on span "Mc Donalds [GEOGRAPHIC_DATA]" at bounding box center [290, 130] width 140 height 10
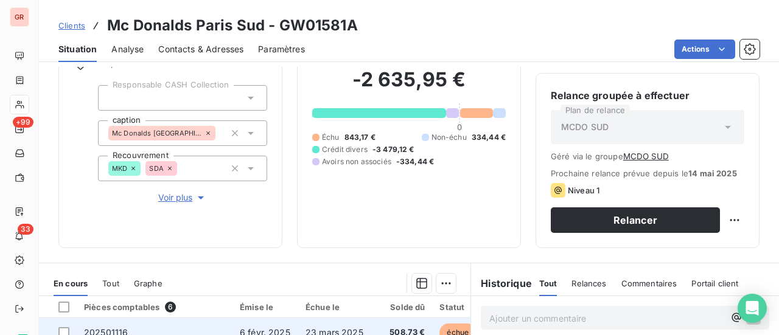
scroll to position [243, 0]
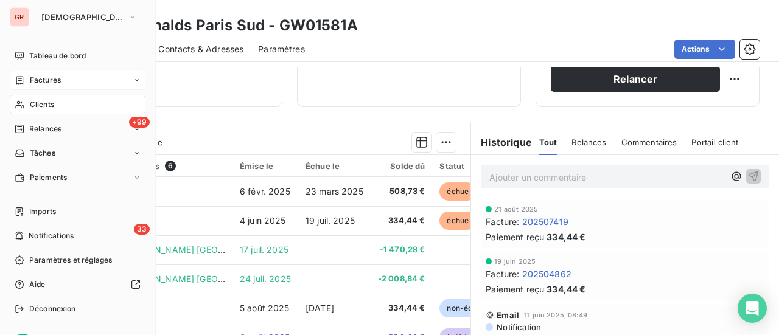
click at [52, 73] on div "Factures" at bounding box center [78, 80] width 136 height 19
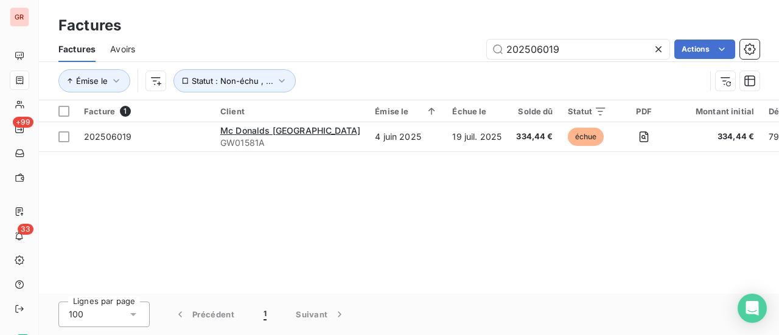
drag, startPoint x: 577, startPoint y: 48, endPoint x: 348, endPoint y: 46, distance: 228.8
click at [357, 51] on div "202506019 Actions" at bounding box center [455, 49] width 610 height 19
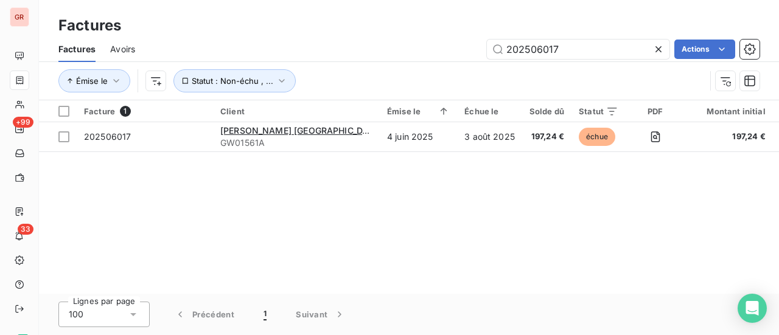
drag, startPoint x: 576, startPoint y: 51, endPoint x: 182, endPoint y: 59, distance: 393.8
click at [246, 57] on div "202506017 Actions" at bounding box center [455, 49] width 610 height 19
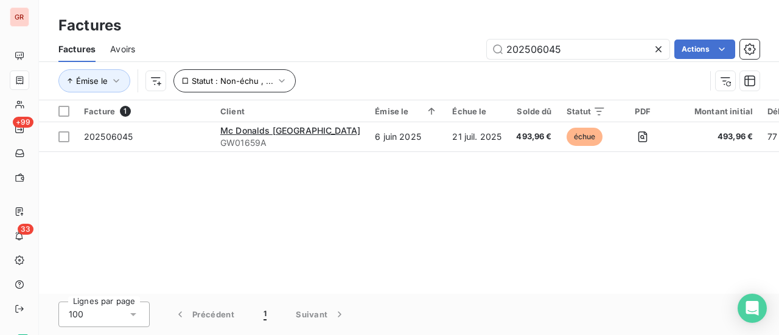
drag, startPoint x: 577, startPoint y: 45, endPoint x: 203, endPoint y: 89, distance: 376.9
click at [217, 86] on div "Factures Avoirs 202506045 Actions Émise le Statut : Non-échu , ..." at bounding box center [409, 68] width 740 height 63
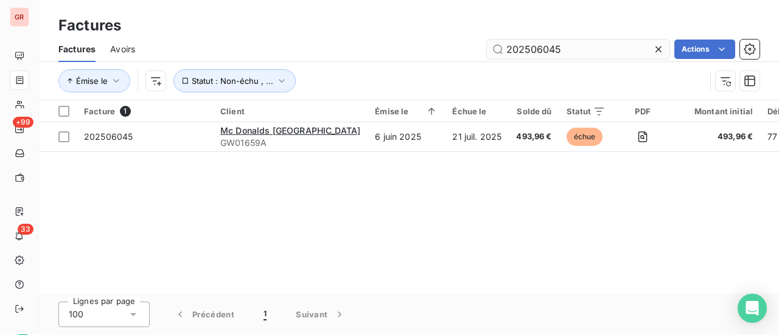
click at [579, 47] on input "202506045" at bounding box center [578, 49] width 183 height 19
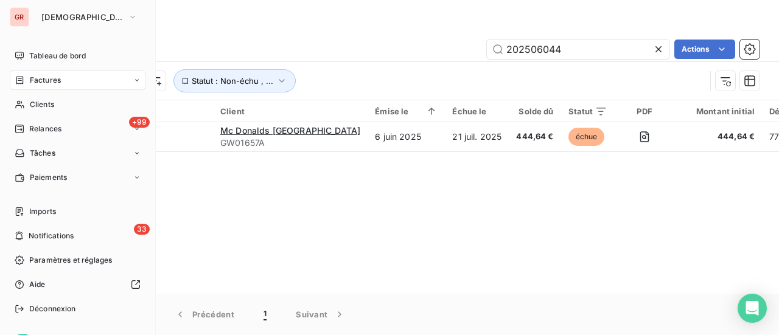
drag, startPoint x: 52, startPoint y: 78, endPoint x: 152, endPoint y: 79, distance: 99.8
click at [52, 78] on span "Factures" at bounding box center [45, 80] width 31 height 11
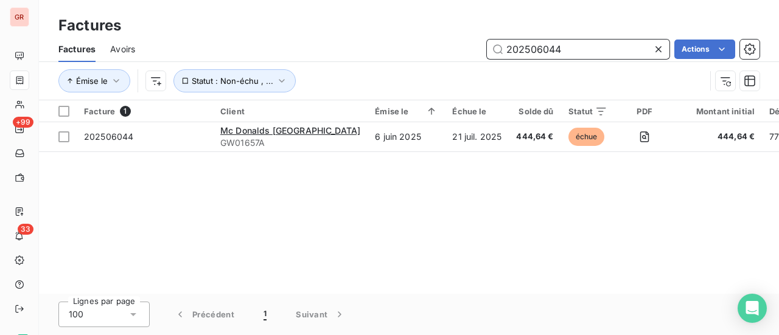
drag, startPoint x: 577, startPoint y: 50, endPoint x: 288, endPoint y: 59, distance: 289.2
click at [307, 57] on div "202506044 Actions" at bounding box center [455, 49] width 610 height 19
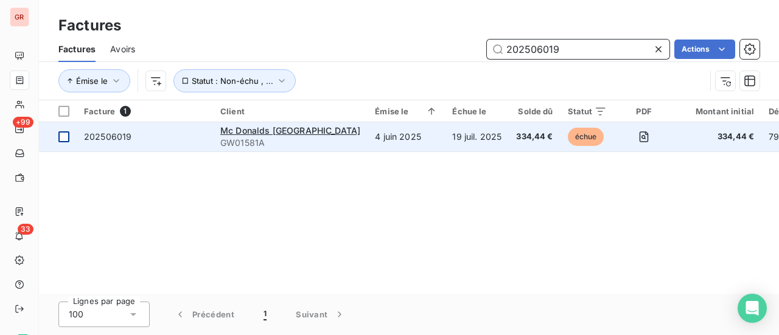
type input "202506019"
click at [65, 137] on div at bounding box center [63, 136] width 11 height 11
click at [101, 138] on span "202506019" at bounding box center [107, 136] width 47 height 10
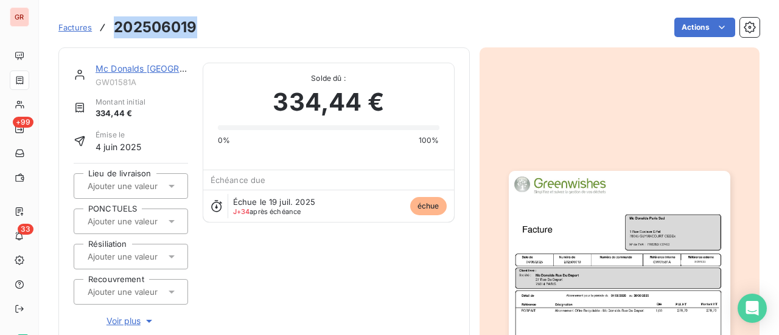
drag, startPoint x: 202, startPoint y: 25, endPoint x: 116, endPoint y: 25, distance: 85.8
click at [116, 25] on div "Factures 202506019 Actions" at bounding box center [408, 28] width 701 height 26
click at [164, 68] on link "Mc Donalds [GEOGRAPHIC_DATA]" at bounding box center [165, 68] width 139 height 10
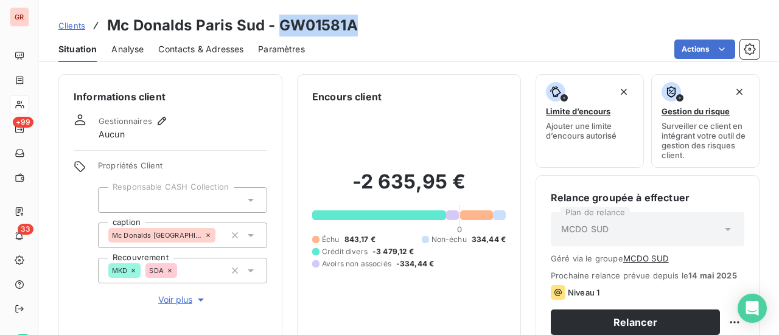
drag, startPoint x: 358, startPoint y: 25, endPoint x: 277, endPoint y: 32, distance: 81.3
click at [277, 32] on div "Clients Mc Donalds Paris Sud - GW01581A" at bounding box center [409, 26] width 740 height 22
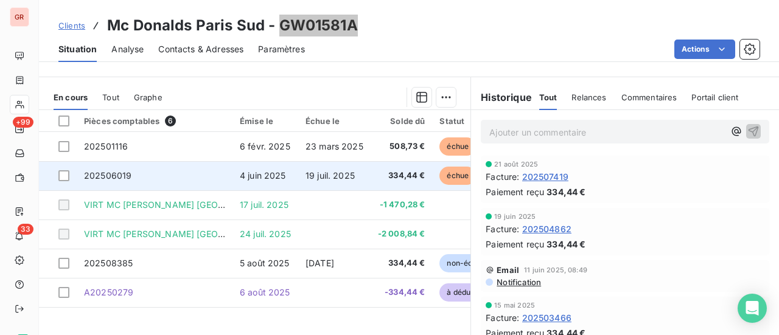
scroll to position [333, 0]
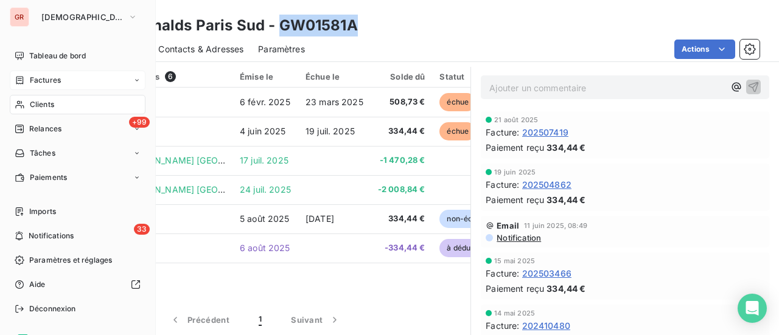
click at [46, 80] on span "Factures" at bounding box center [45, 80] width 31 height 11
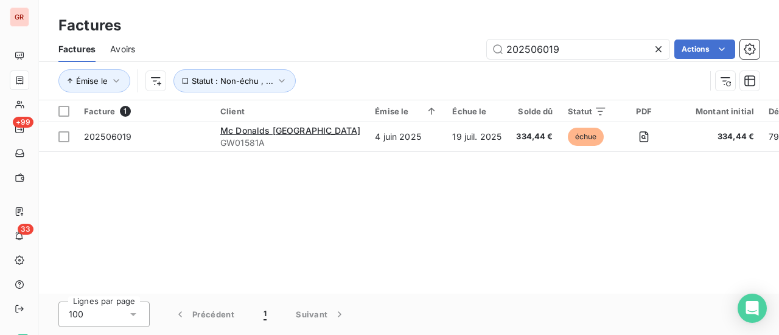
drag, startPoint x: 556, startPoint y: 52, endPoint x: 310, endPoint y: 89, distance: 248.7
click at [310, 89] on div "Factures Avoirs 202506019 Actions Émise le Statut : Non-échu , ..." at bounding box center [409, 68] width 740 height 63
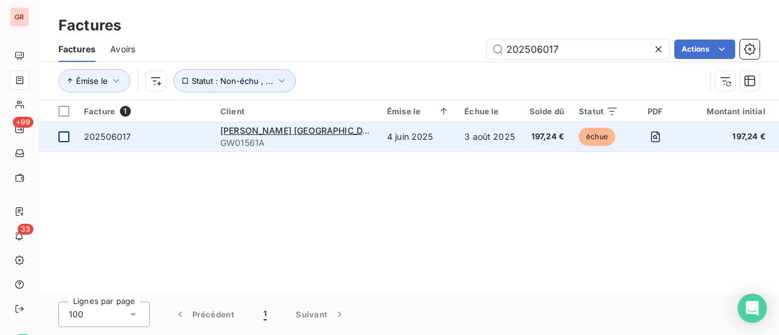
type input "202506017"
click at [63, 137] on div at bounding box center [63, 136] width 11 height 11
click at [237, 132] on span "Mc Donald’s Paris Sud" at bounding box center [301, 130] width 162 height 10
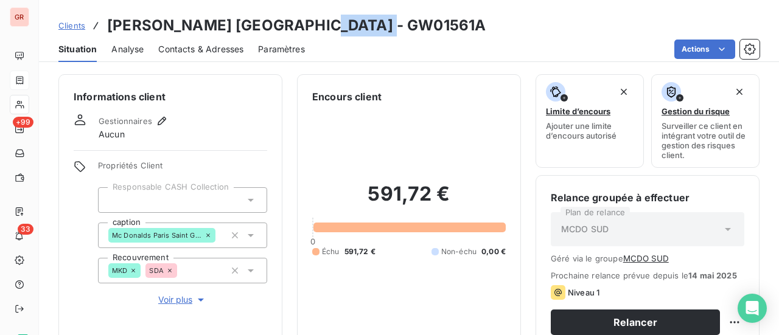
drag, startPoint x: 365, startPoint y: 23, endPoint x: 283, endPoint y: 23, distance: 81.6
click at [283, 23] on div "Clients Mc Donald’s Paris Sud - GW01561A" at bounding box center [409, 26] width 740 height 22
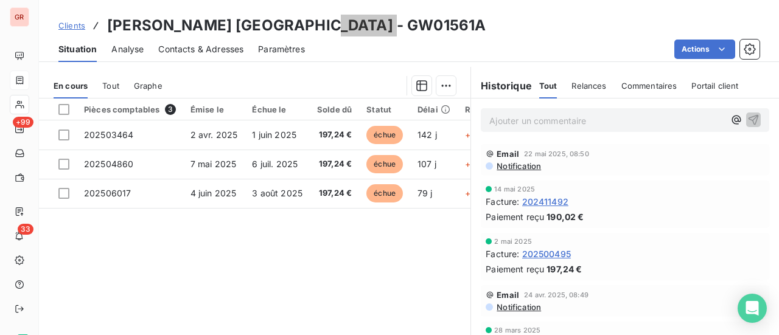
scroll to position [304, 0]
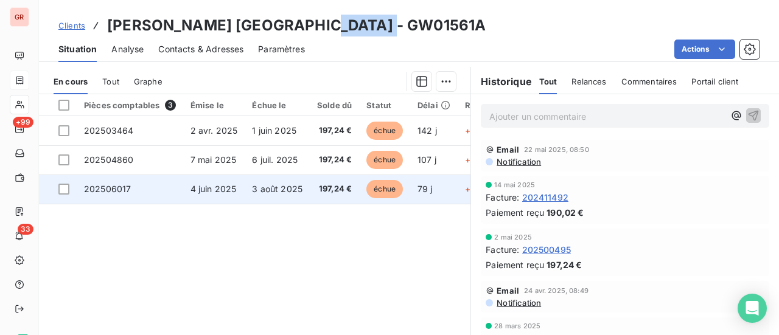
drag, startPoint x: 68, startPoint y: 190, endPoint x: 106, endPoint y: 189, distance: 38.4
click at [68, 190] on div at bounding box center [63, 189] width 11 height 11
click at [117, 188] on span "202506017" at bounding box center [107, 189] width 47 height 10
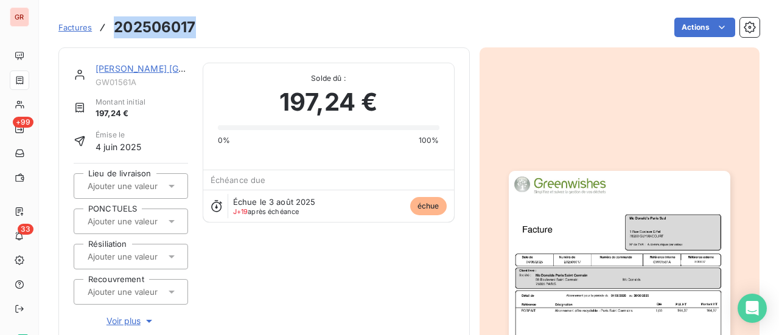
drag, startPoint x: 185, startPoint y: 26, endPoint x: 111, endPoint y: 29, distance: 74.3
click at [111, 29] on div "Factures 202506017 Actions" at bounding box center [408, 28] width 701 height 26
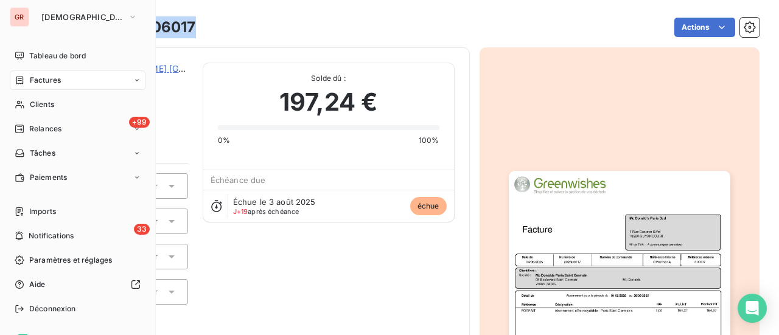
click at [50, 81] on span "Factures" at bounding box center [45, 80] width 31 height 11
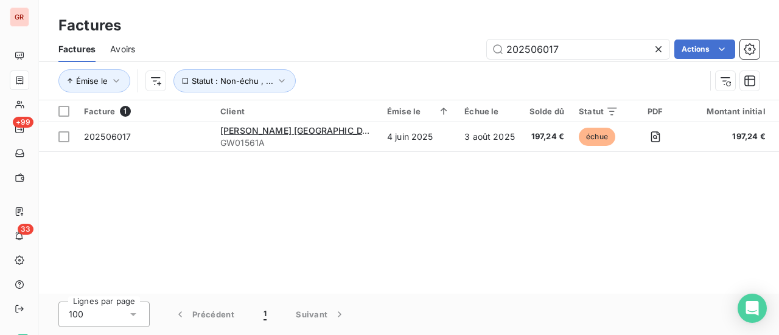
drag, startPoint x: 520, startPoint y: 52, endPoint x: 347, endPoint y: 52, distance: 172.8
click at [349, 52] on div "202506017 Actions" at bounding box center [455, 49] width 610 height 19
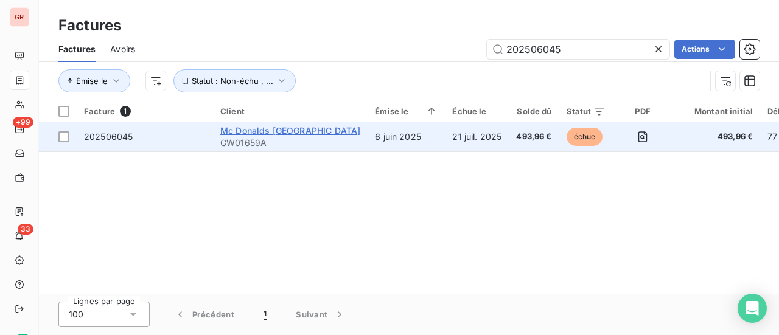
type input "202506045"
click at [248, 131] on span "Mc Donalds [GEOGRAPHIC_DATA]" at bounding box center [290, 130] width 140 height 10
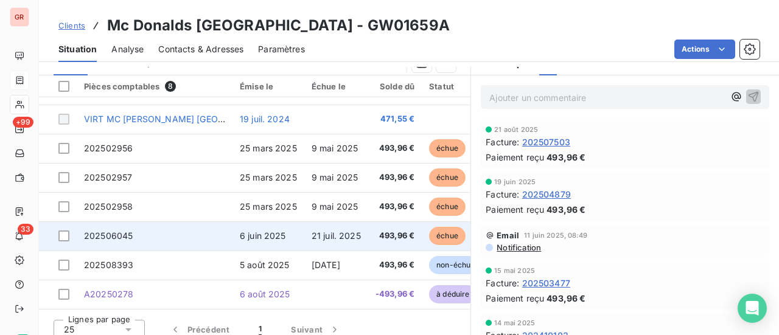
scroll to position [333, 0]
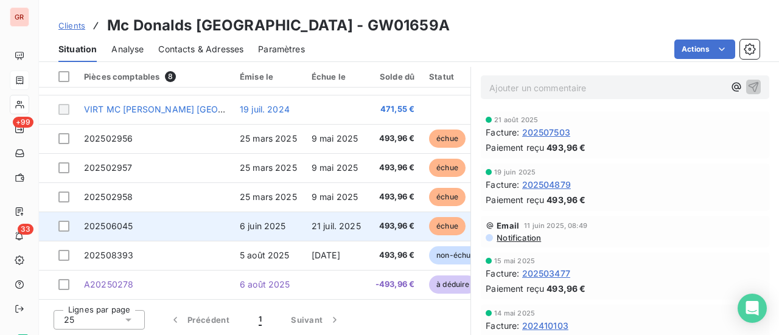
click at [106, 223] on span "202506045" at bounding box center [108, 226] width 49 height 10
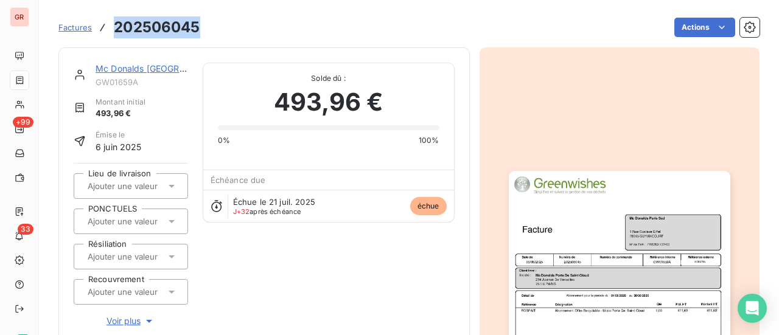
drag, startPoint x: 197, startPoint y: 31, endPoint x: 116, endPoint y: 32, distance: 81.6
click at [116, 32] on h3 "202506045" at bounding box center [157, 27] width 86 height 22
click at [161, 69] on link "Mc Donalds [GEOGRAPHIC_DATA]" at bounding box center [165, 68] width 139 height 10
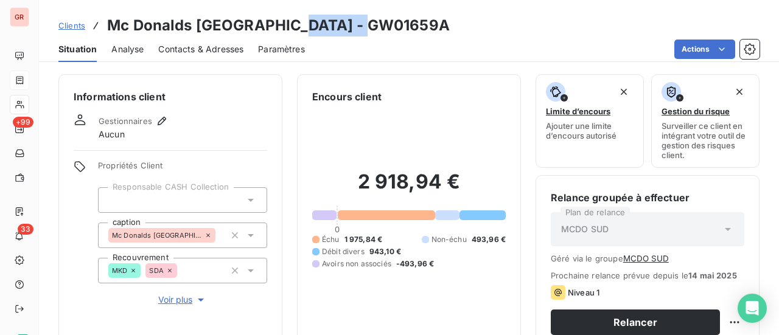
drag, startPoint x: 363, startPoint y: 26, endPoint x: 279, endPoint y: 23, distance: 84.0
click at [279, 23] on div "Clients Mc Donalds Paris Sud - GW01659A" at bounding box center [409, 26] width 740 height 22
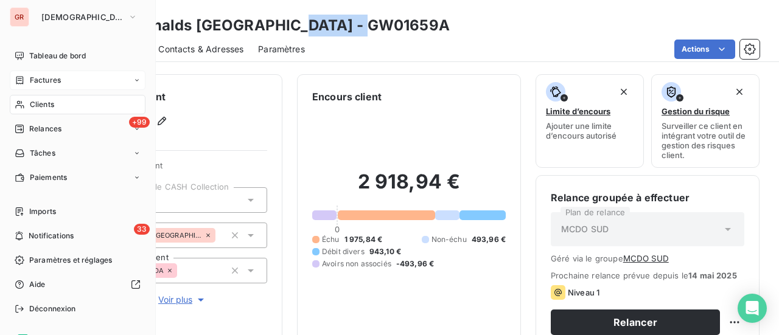
click at [58, 80] on span "Factures" at bounding box center [45, 80] width 31 height 11
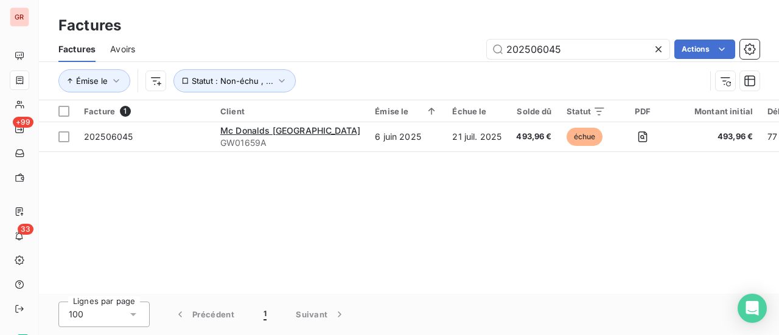
drag, startPoint x: 459, startPoint y: 54, endPoint x: 366, endPoint y: 53, distance: 92.5
click at [366, 53] on div "202506045 Actions" at bounding box center [455, 49] width 610 height 19
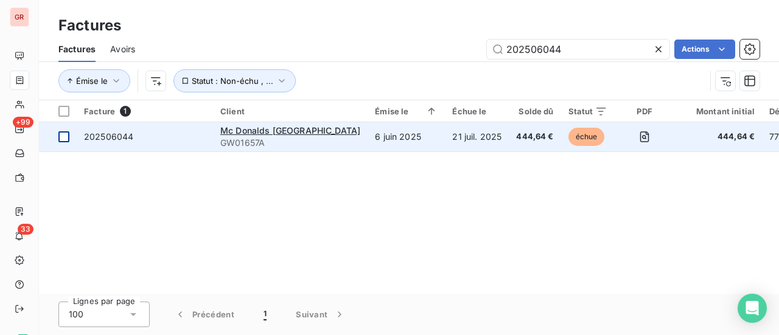
type input "202506044"
click at [63, 138] on div at bounding box center [63, 136] width 11 height 11
click at [113, 139] on span "202506044" at bounding box center [108, 136] width 49 height 10
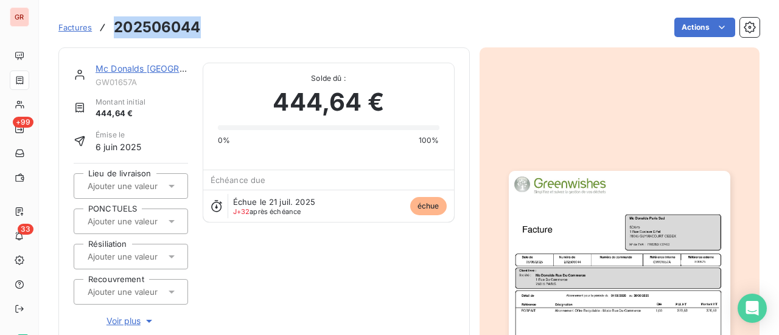
drag, startPoint x: 204, startPoint y: 32, endPoint x: 113, endPoint y: 30, distance: 91.3
click at [113, 30] on div "Factures 202506044 Actions" at bounding box center [408, 28] width 701 height 26
click at [163, 68] on link "Mc Donalds [GEOGRAPHIC_DATA]" at bounding box center [165, 68] width 139 height 10
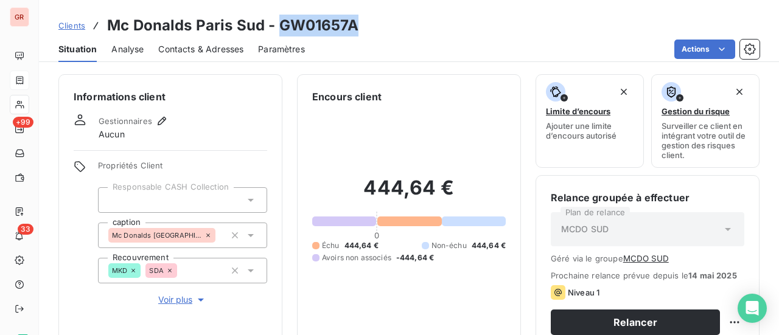
drag, startPoint x: 355, startPoint y: 29, endPoint x: 276, endPoint y: 24, distance: 79.8
click at [276, 24] on h3 "Mc Donalds Paris Sud - GW01657A" at bounding box center [232, 26] width 251 height 22
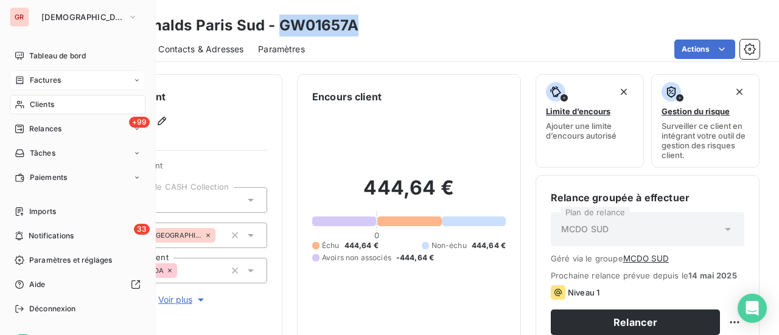
click at [50, 79] on span "Factures" at bounding box center [45, 80] width 31 height 11
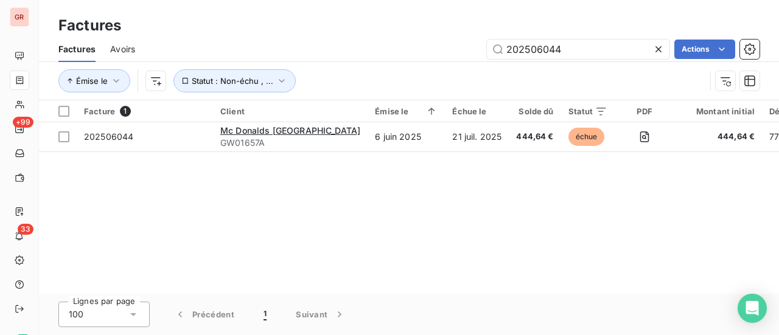
drag, startPoint x: 578, startPoint y: 56, endPoint x: 303, endPoint y: 71, distance: 275.5
click at [320, 69] on div "Factures Avoirs 202506044 Actions Émise le Statut : Non-échu , ..." at bounding box center [409, 68] width 740 height 63
drag, startPoint x: 576, startPoint y: 51, endPoint x: 344, endPoint y: 52, distance: 231.3
click at [349, 52] on div "202506123 Actions" at bounding box center [455, 49] width 610 height 19
drag, startPoint x: 572, startPoint y: 51, endPoint x: 314, endPoint y: 51, distance: 258.0
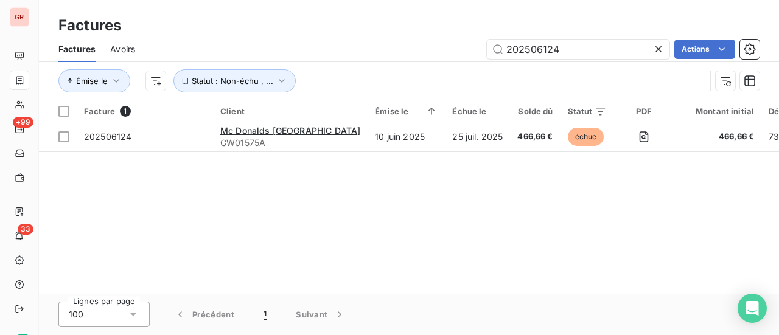
click at [321, 51] on div "202506124 Actions" at bounding box center [455, 49] width 610 height 19
drag, startPoint x: 590, startPoint y: 47, endPoint x: 217, endPoint y: 43, distance: 373.1
click at [286, 48] on div "202506207 Actions" at bounding box center [455, 49] width 610 height 19
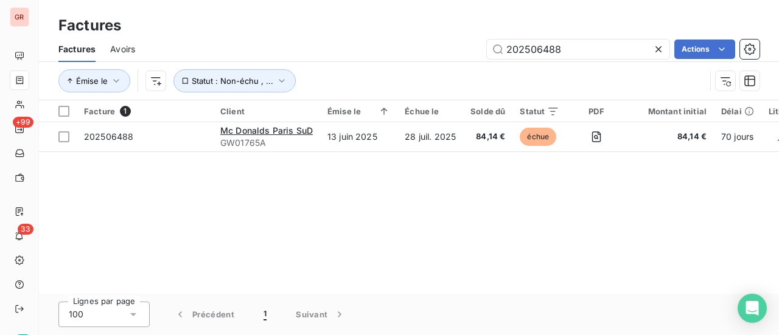
drag, startPoint x: 584, startPoint y: 43, endPoint x: 357, endPoint y: 40, distance: 227.0
click at [368, 41] on div "202506488 Actions" at bounding box center [455, 49] width 610 height 19
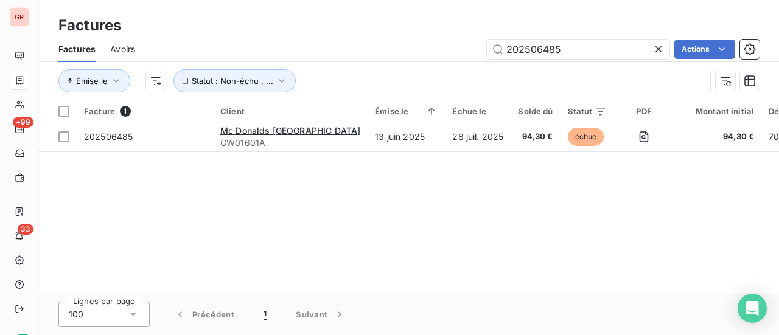
drag, startPoint x: 570, startPoint y: 55, endPoint x: 382, endPoint y: 54, distance: 188.7
click at [386, 54] on div "202506485 Actions" at bounding box center [455, 49] width 610 height 19
drag, startPoint x: 571, startPoint y: 47, endPoint x: 353, endPoint y: 63, distance: 218.5
click at [387, 61] on div "Factures Avoirs 202506489 Actions Émise le Statut : Non-échu , ..." at bounding box center [409, 68] width 740 height 63
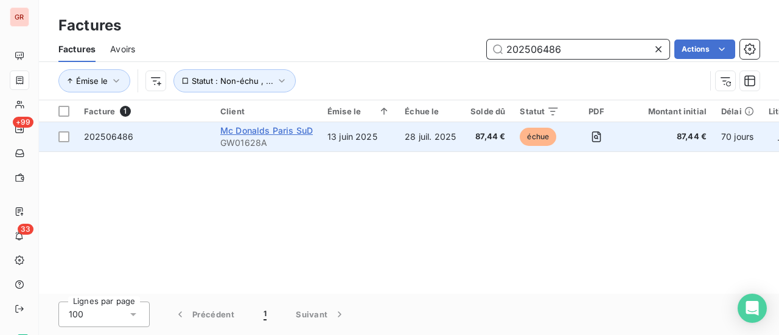
type input "202506486"
click at [267, 130] on span "Mc Donalds Paris SuD" at bounding box center [266, 130] width 93 height 10
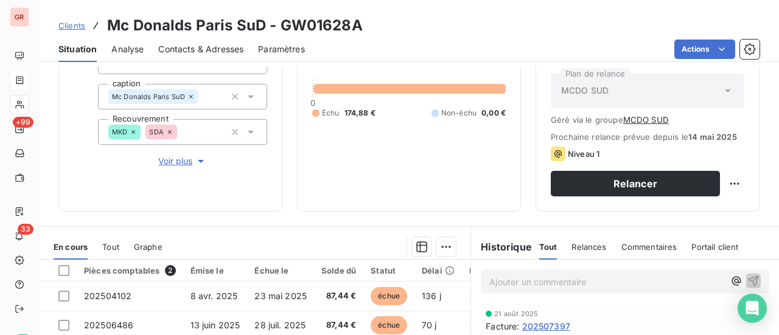
scroll to position [183, 0]
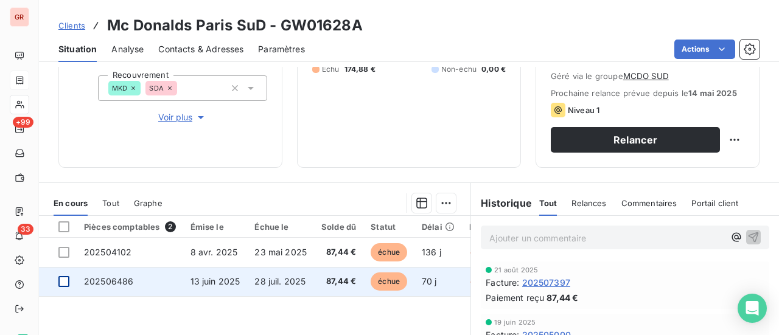
click at [62, 284] on div at bounding box center [63, 281] width 11 height 11
click at [108, 283] on span "202506486" at bounding box center [108, 281] width 49 height 10
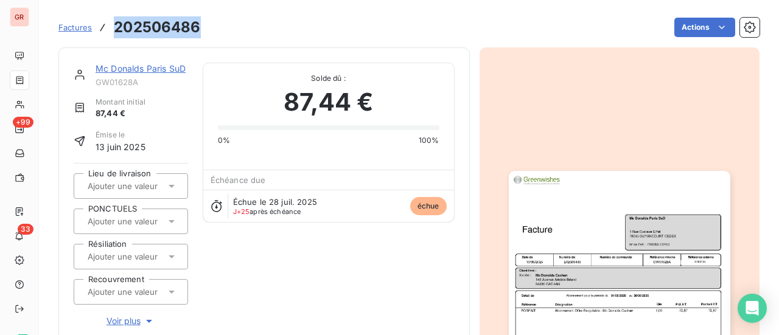
drag, startPoint x: 204, startPoint y: 26, endPoint x: 116, endPoint y: 27, distance: 88.9
click at [116, 27] on div "Factures 202506486 Actions" at bounding box center [408, 28] width 701 height 26
click at [152, 65] on link "Mc Donalds Paris SuD" at bounding box center [141, 68] width 90 height 10
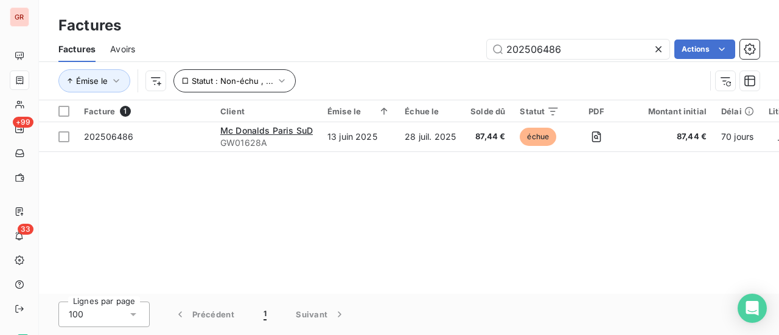
drag, startPoint x: 584, startPoint y: 51, endPoint x: 222, endPoint y: 89, distance: 364.2
click at [280, 77] on div "Factures Avoirs 202506486 Actions Émise le Statut : Non-échu , ..." at bounding box center [409, 68] width 740 height 63
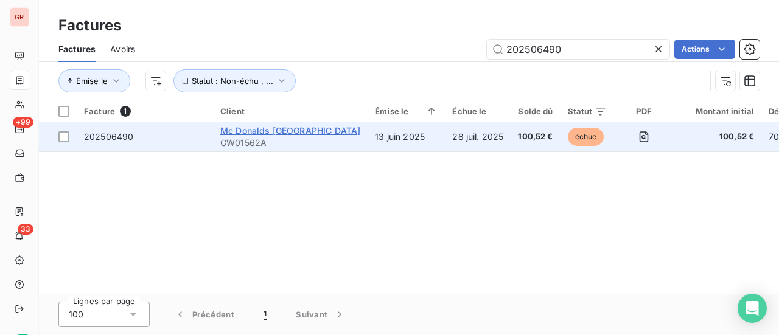
type input "202506490"
click at [275, 134] on span "Mc Donalds [GEOGRAPHIC_DATA]" at bounding box center [290, 130] width 140 height 10
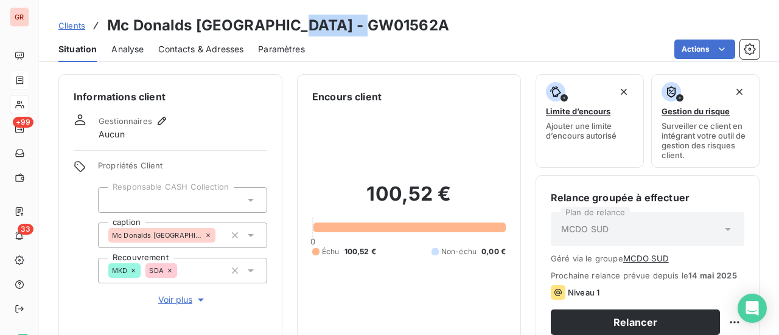
drag, startPoint x: 360, startPoint y: 27, endPoint x: 281, endPoint y: 22, distance: 79.3
click at [281, 22] on div "Clients Mc Donalds Paris Sud - GW01562A" at bounding box center [409, 26] width 740 height 22
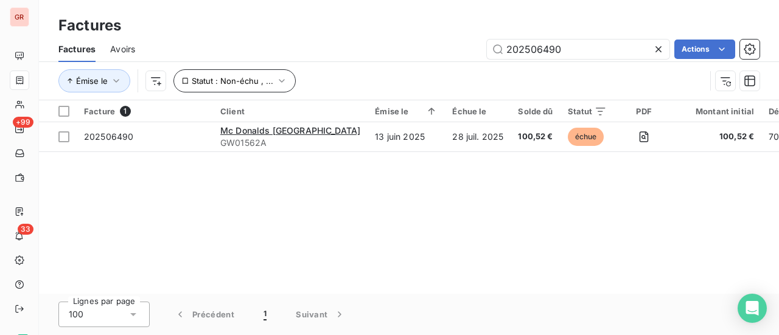
drag, startPoint x: 590, startPoint y: 47, endPoint x: 259, endPoint y: 69, distance: 332.4
click at [271, 68] on div "Factures Avoirs 202506490 Actions Émise le Statut : Non-échu , ..." at bounding box center [409, 68] width 740 height 63
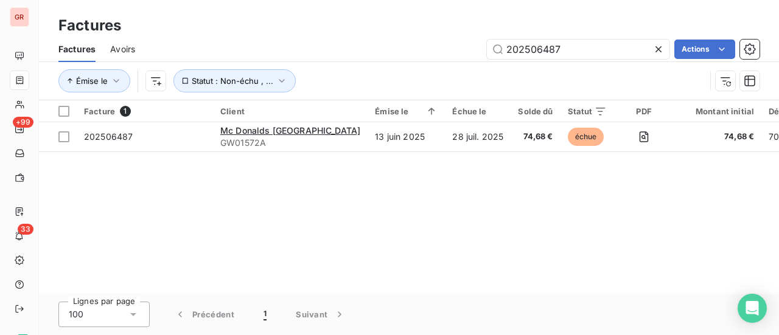
drag, startPoint x: 595, startPoint y: 54, endPoint x: 304, endPoint y: 97, distance: 294.7
click at [307, 96] on div "Factures Avoirs 202506487 Actions Émise le Statut : Non-échu , ..." at bounding box center [409, 68] width 740 height 63
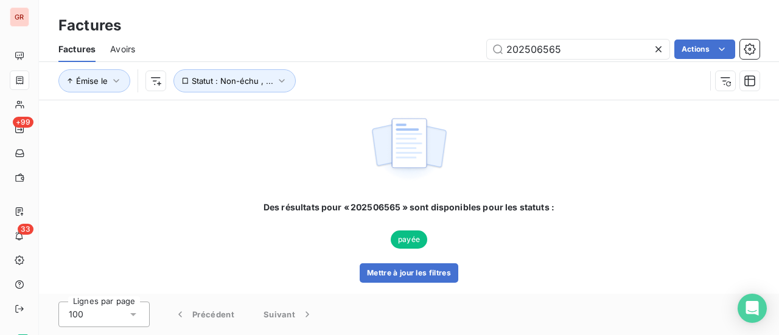
drag, startPoint x: 455, startPoint y: 49, endPoint x: 181, endPoint y: 61, distance: 274.1
click at [320, 49] on div "202506565 Actions" at bounding box center [455, 49] width 610 height 19
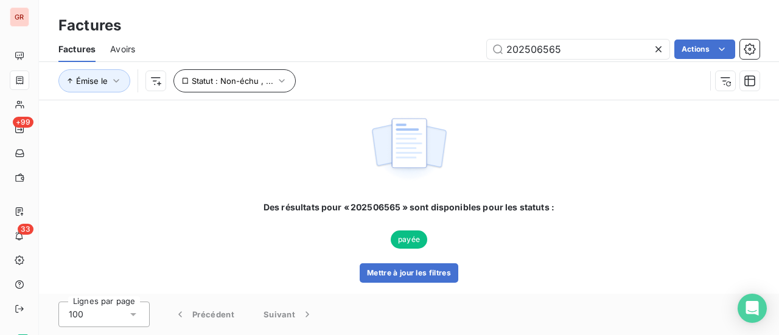
type input "202506565"
click at [285, 83] on button "Statut : Non-échu , ..." at bounding box center [234, 80] width 122 height 23
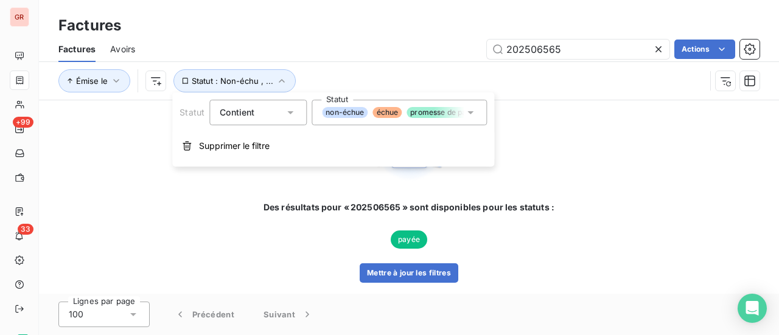
click at [472, 111] on icon at bounding box center [470, 112] width 6 height 3
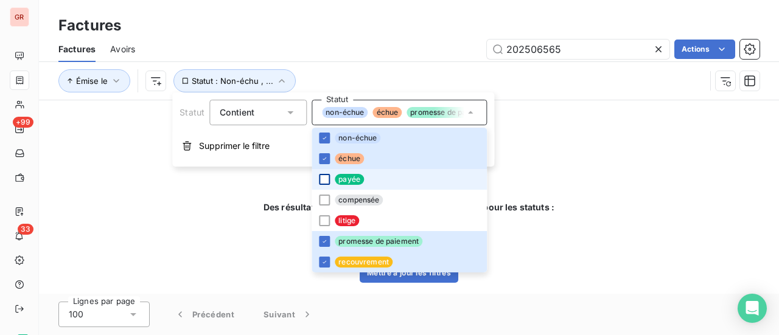
click at [323, 178] on div at bounding box center [324, 179] width 11 height 11
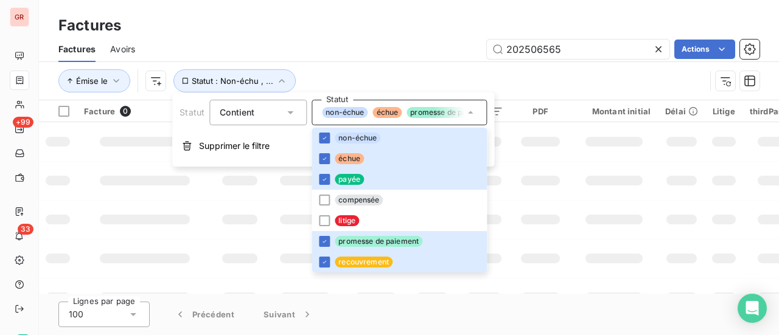
click at [533, 242] on td at bounding box center [540, 258] width 59 height 39
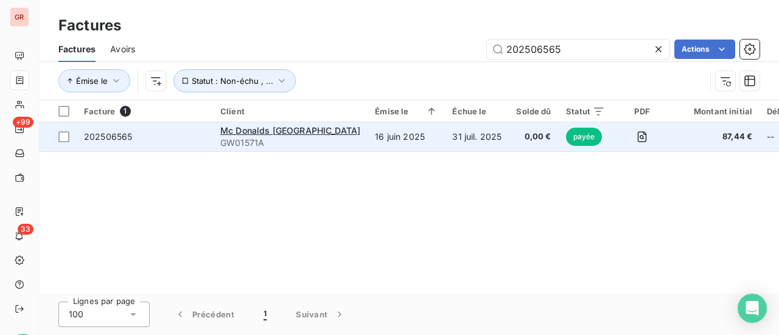
click at [283, 136] on div "Mc Donalds [GEOGRAPHIC_DATA]" at bounding box center [290, 131] width 140 height 12
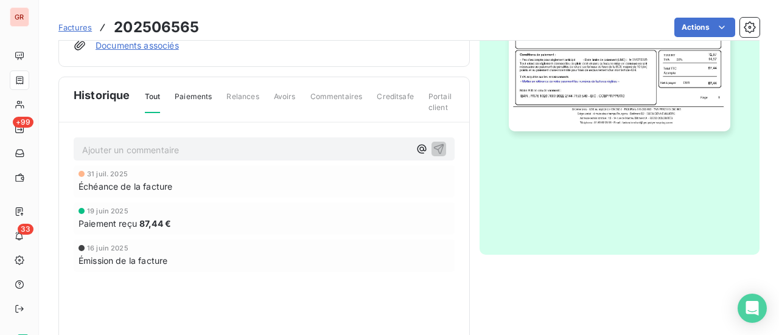
scroll to position [395, 0]
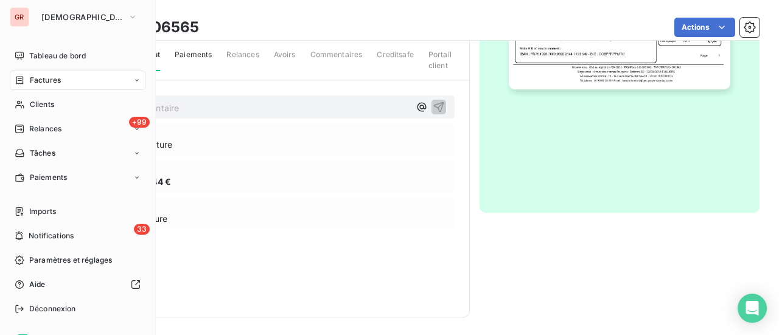
drag, startPoint x: 58, startPoint y: 79, endPoint x: 129, endPoint y: 85, distance: 71.5
click at [58, 79] on span "Factures" at bounding box center [45, 80] width 31 height 11
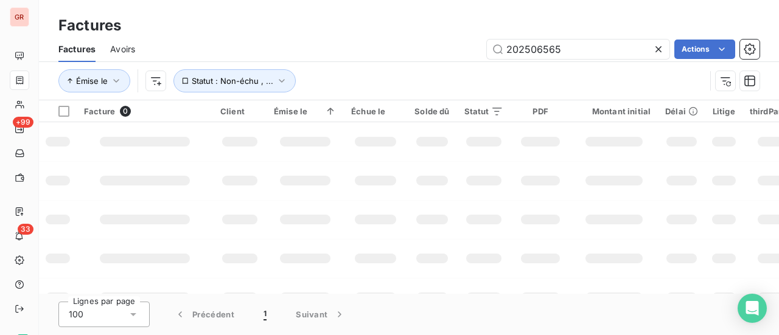
drag, startPoint x: 586, startPoint y: 52, endPoint x: 355, endPoint y: 52, distance: 230.7
click at [355, 52] on div "202506565 Actions" at bounding box center [455, 49] width 610 height 19
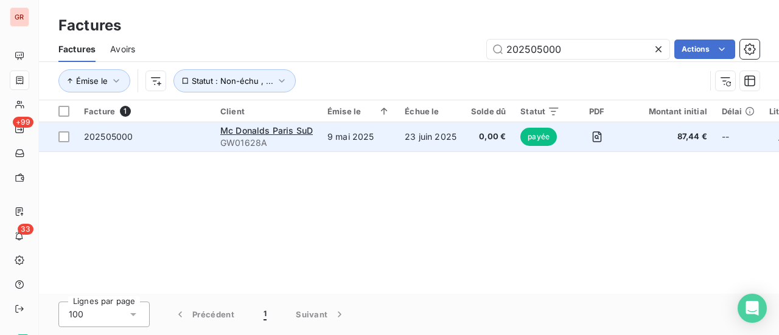
type input "202505000"
click at [533, 134] on span "payée" at bounding box center [538, 137] width 37 height 18
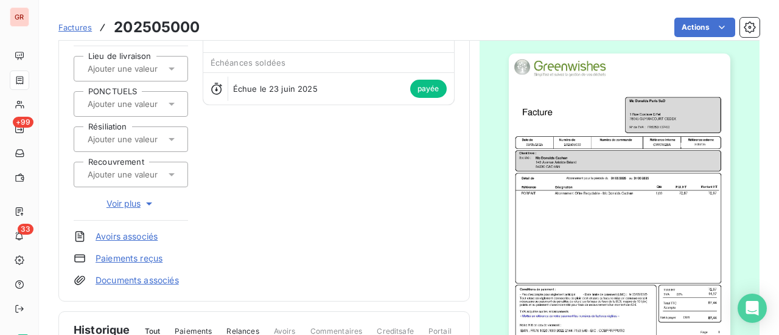
scroll to position [61, 0]
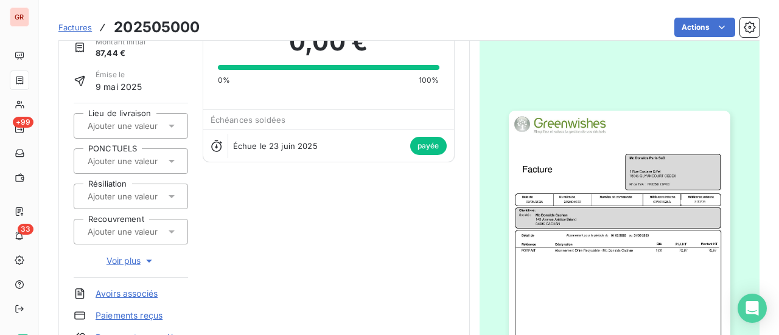
click at [207, 25] on div "Factures 202505000 Actions" at bounding box center [408, 28] width 701 height 26
click at [201, 26] on div "Factures 202505000 Actions" at bounding box center [408, 28] width 701 height 26
click at [200, 29] on h3 "202505000" at bounding box center [157, 27] width 86 height 22
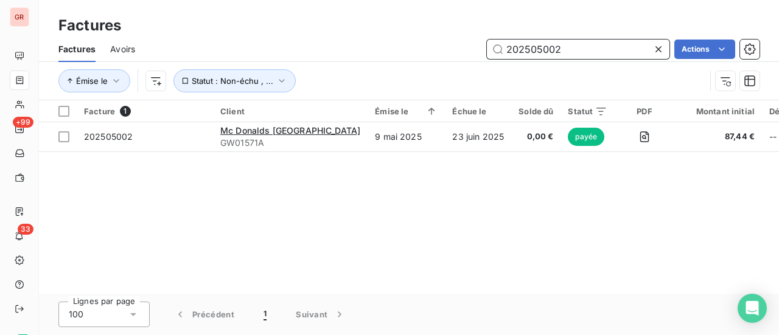
click at [579, 57] on input "202505002" at bounding box center [578, 49] width 183 height 19
drag, startPoint x: 570, startPoint y: 55, endPoint x: 385, endPoint y: 64, distance: 185.2
click at [417, 63] on div "Factures Avoirs 202505002 Actions Émise le Statut : Non-échu , ..." at bounding box center [409, 68] width 740 height 63
type input "202506565"
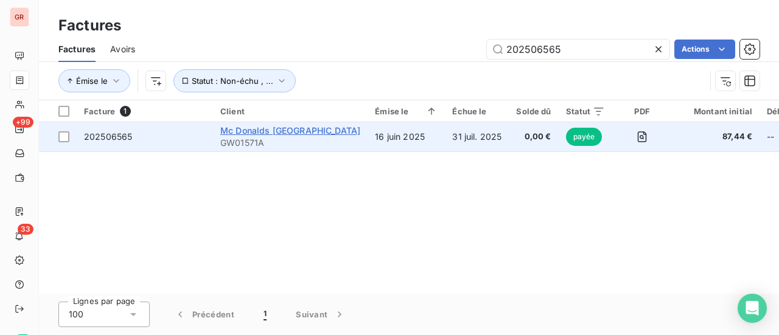
click at [246, 130] on span "Mc Donalds [GEOGRAPHIC_DATA]" at bounding box center [290, 130] width 140 height 10
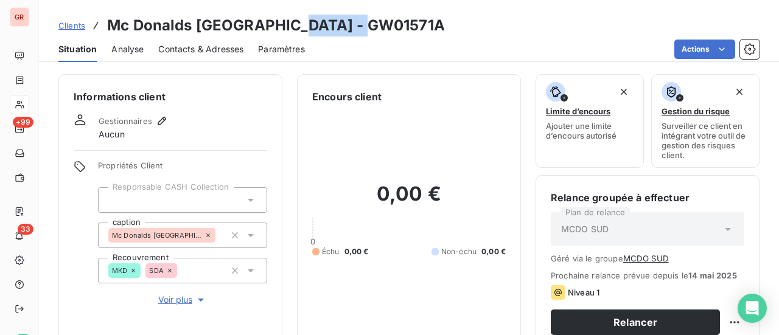
drag, startPoint x: 357, startPoint y: 24, endPoint x: 279, endPoint y: 26, distance: 77.9
click at [279, 26] on div "Clients Mc Donalds Paris Sud - GW01571A" at bounding box center [409, 26] width 740 height 22
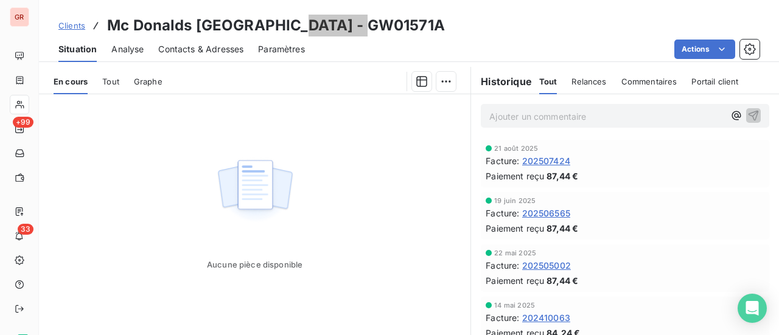
scroll to position [122, 0]
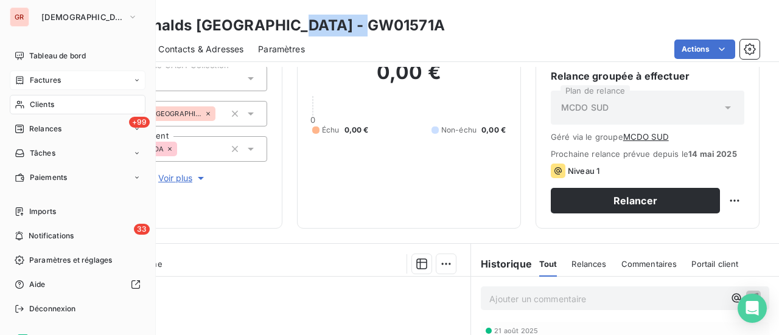
click at [58, 83] on span "Factures" at bounding box center [45, 80] width 31 height 11
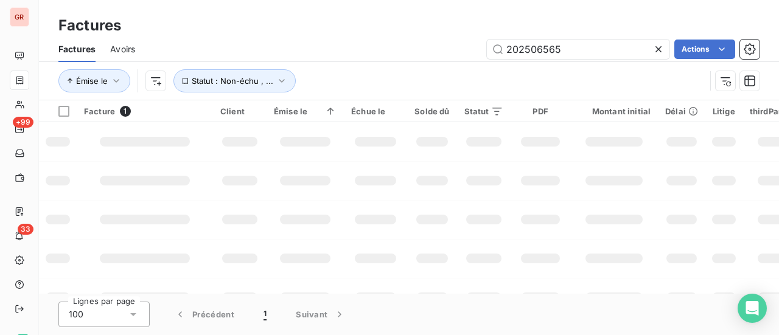
drag, startPoint x: 580, startPoint y: 53, endPoint x: 314, endPoint y: 55, distance: 266.0
click at [322, 54] on div "202506565 Actions" at bounding box center [455, 49] width 610 height 19
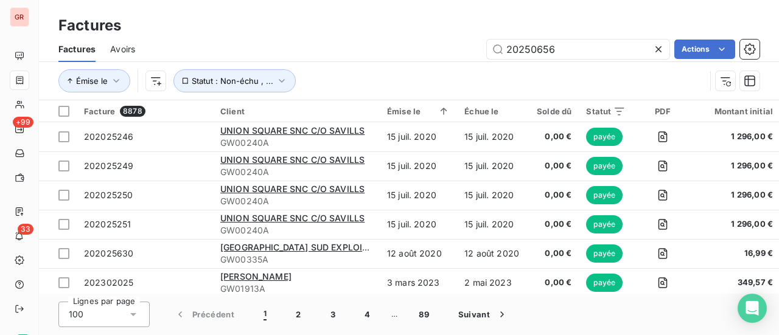
type input "202506565"
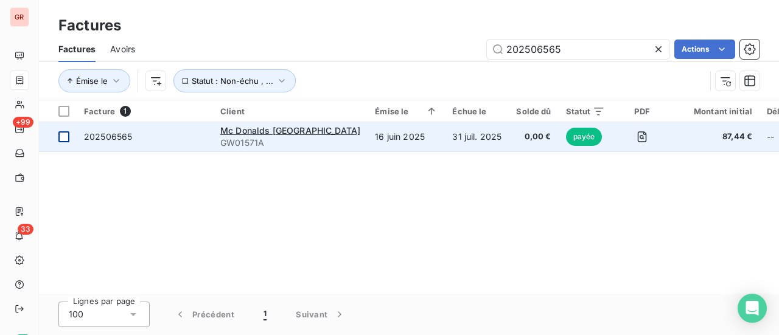
click at [66, 137] on div at bounding box center [63, 136] width 11 height 11
click at [259, 130] on span "Mc Donalds [GEOGRAPHIC_DATA]" at bounding box center [290, 130] width 140 height 10
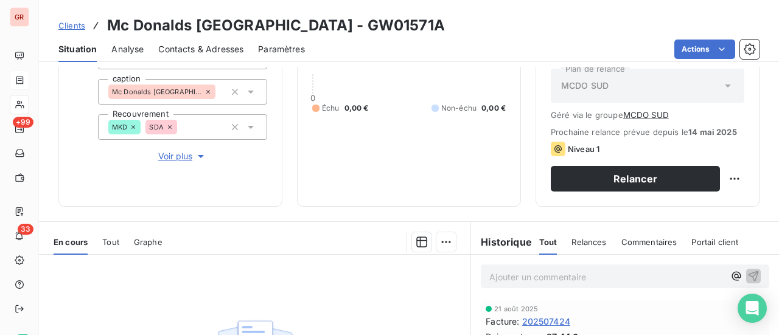
scroll to position [183, 0]
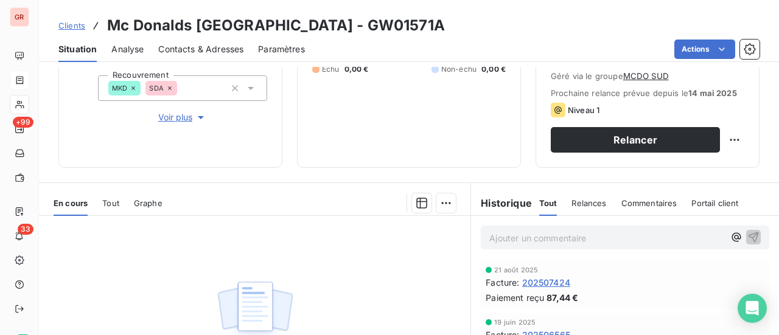
click at [119, 200] on span "Tout" at bounding box center [110, 203] width 17 height 10
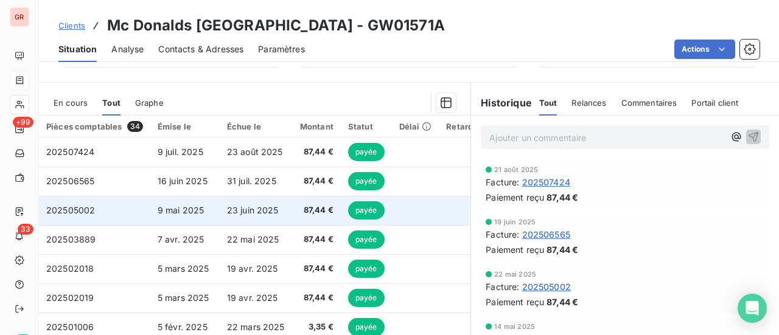
scroll to position [304, 0]
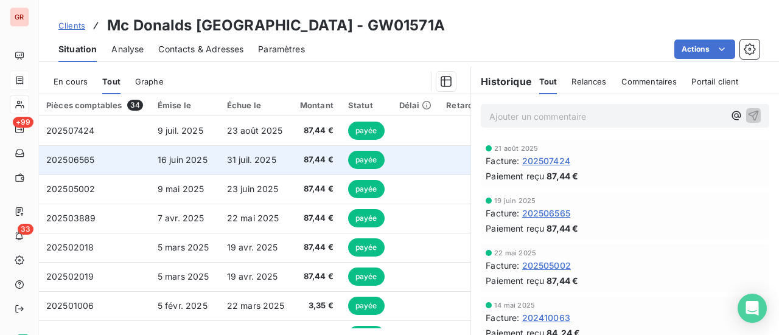
click at [357, 161] on span "payée" at bounding box center [366, 160] width 37 height 18
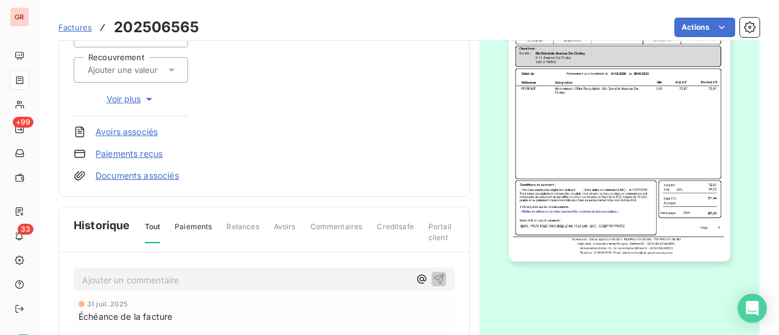
scroll to position [306, 0]
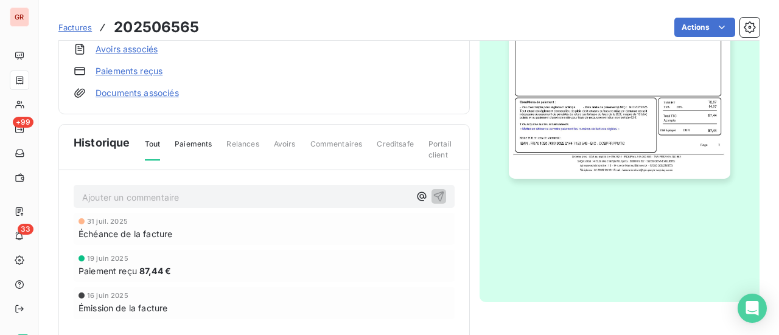
click at [131, 275] on span "Paiement reçu" at bounding box center [108, 271] width 58 height 13
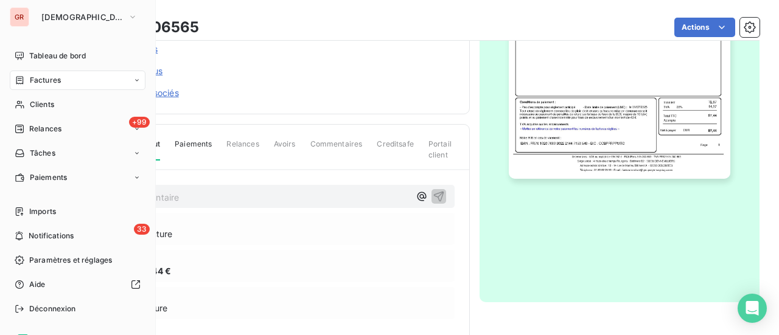
click at [51, 82] on span "Factures" at bounding box center [45, 80] width 31 height 11
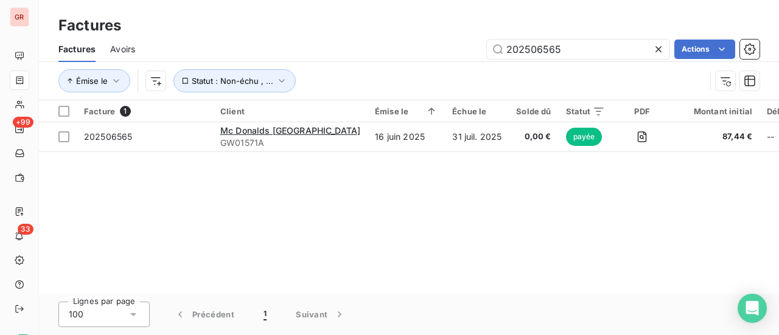
drag, startPoint x: 590, startPoint y: 51, endPoint x: 24, endPoint y: 82, distance: 566.8
click at [86, 70] on div "Factures Avoirs 202506565 Actions Émise le Statut : Non-échu , ..." at bounding box center [409, 68] width 740 height 63
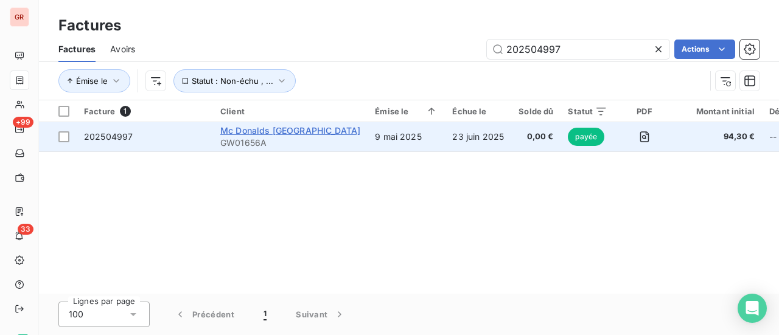
type input "202504997"
click at [268, 127] on span "Mc Donalds [GEOGRAPHIC_DATA]" at bounding box center [290, 130] width 140 height 10
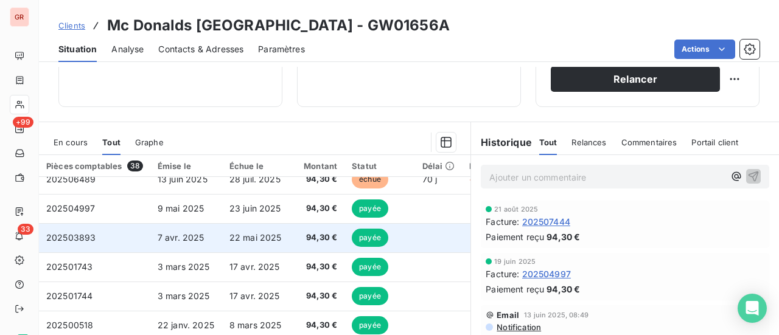
scroll to position [61, 0]
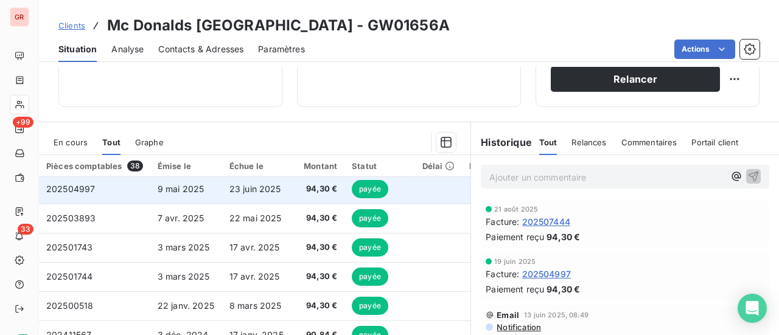
click at [75, 189] on span "202504997" at bounding box center [70, 189] width 49 height 10
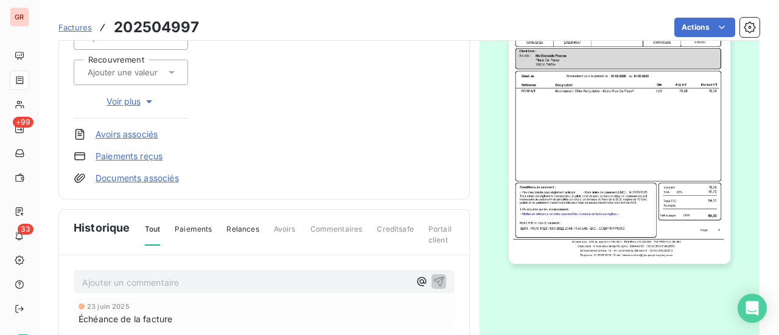
scroll to position [306, 0]
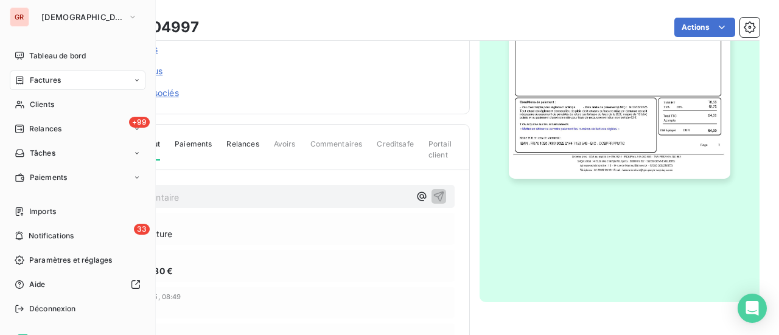
click at [52, 77] on span "Factures" at bounding box center [45, 80] width 31 height 11
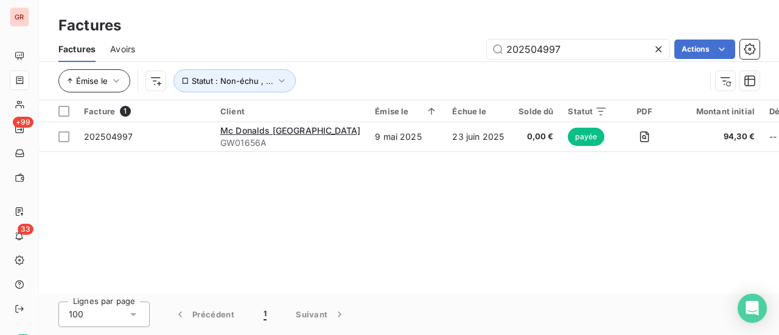
drag, startPoint x: 542, startPoint y: 53, endPoint x: 119, endPoint y: 79, distance: 423.2
click at [228, 63] on div "Factures Avoirs 202504997 Actions Émise le Statut : Non-échu , ..." at bounding box center [409, 68] width 740 height 63
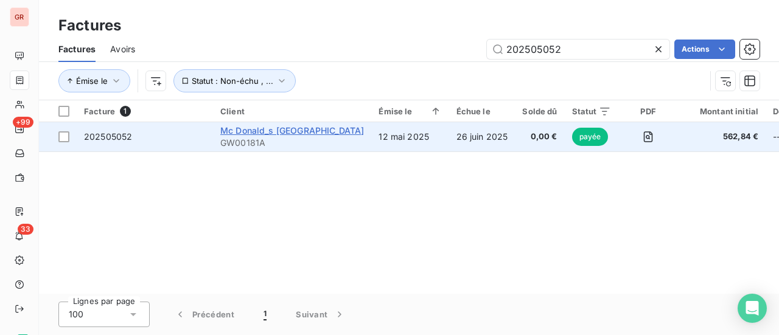
type input "202505052"
click at [270, 132] on span "Mc Donald_s Paris Sud" at bounding box center [292, 130] width 144 height 10
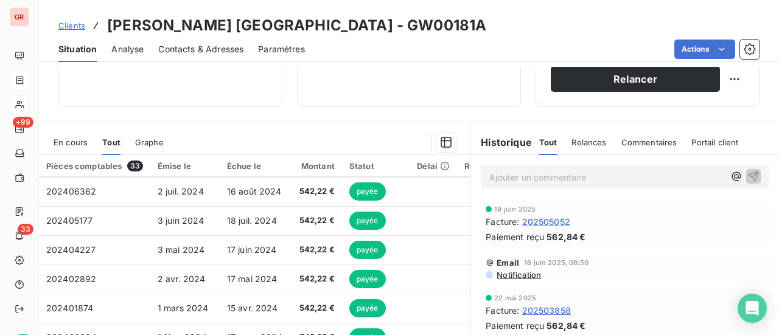
scroll to position [426, 0]
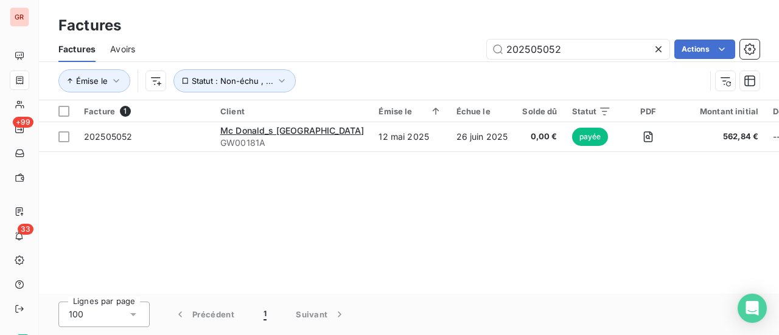
drag, startPoint x: 430, startPoint y: 45, endPoint x: 335, endPoint y: 44, distance: 95.6
click at [385, 45] on div "202505052 Actions" at bounding box center [455, 49] width 610 height 19
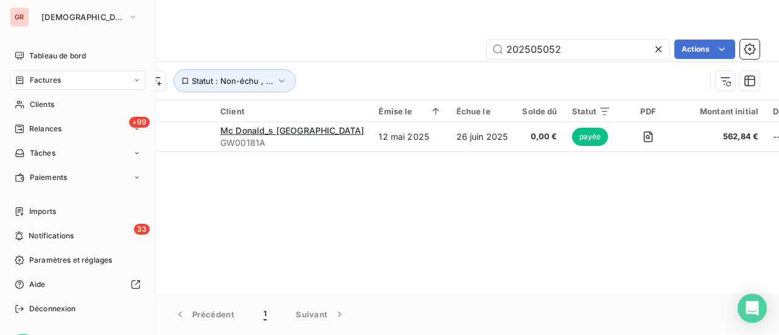
click at [47, 82] on span "Factures" at bounding box center [45, 80] width 31 height 11
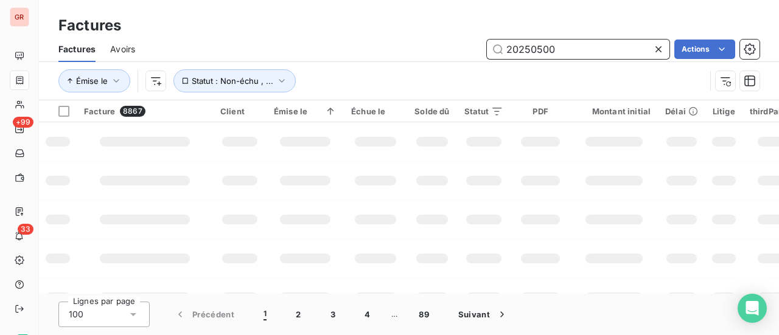
type input "202505001"
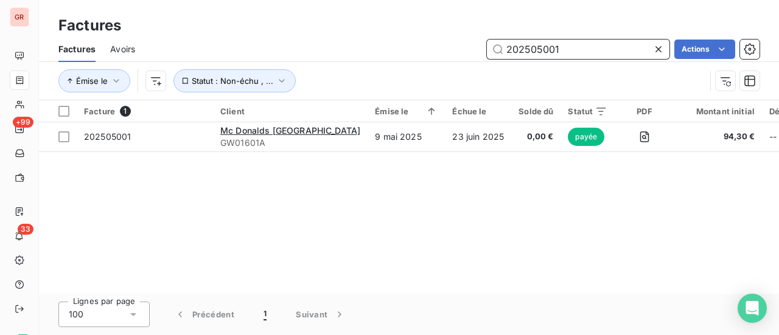
drag, startPoint x: 575, startPoint y: 52, endPoint x: 435, endPoint y: 61, distance: 140.3
click at [438, 58] on div "202505001 Actions" at bounding box center [455, 49] width 610 height 19
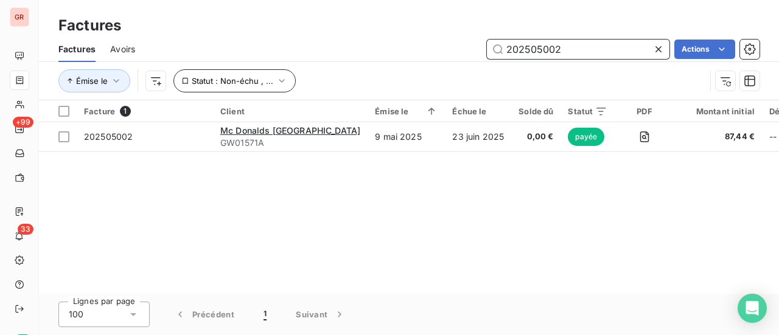
drag, startPoint x: 510, startPoint y: 51, endPoint x: 285, endPoint y: 85, distance: 227.7
click at [324, 52] on div "202505002 Actions" at bounding box center [455, 49] width 610 height 19
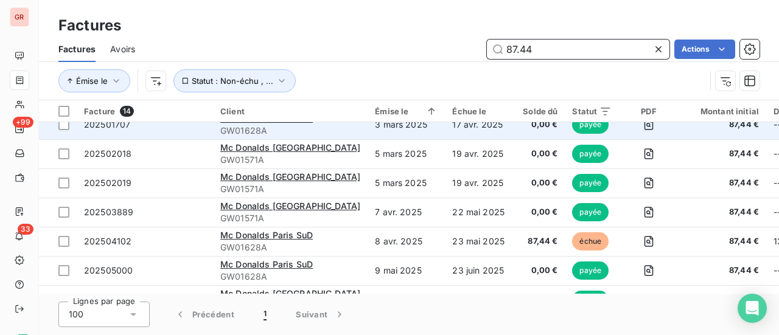
scroll to position [242, 0]
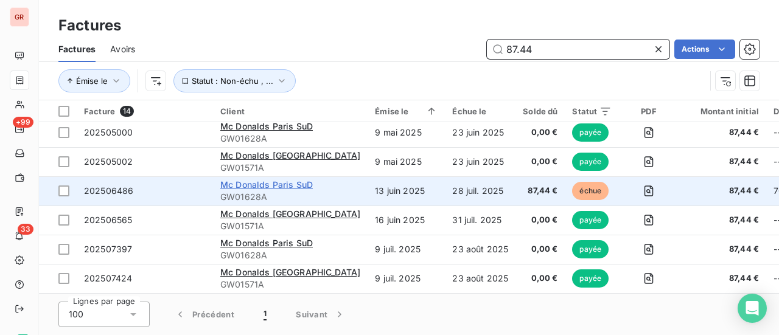
type input "87.44"
click at [270, 182] on span "Mc Donalds Paris SuD" at bounding box center [266, 185] width 93 height 10
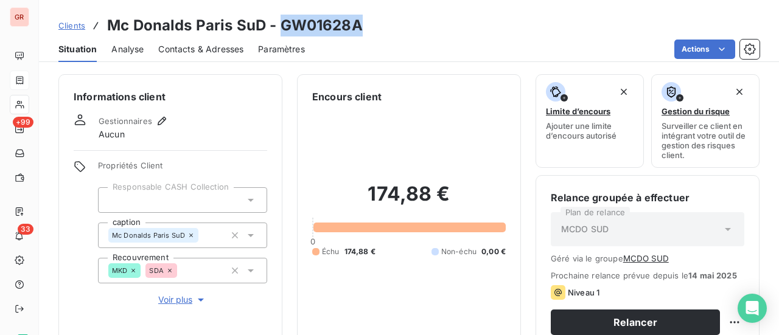
drag, startPoint x: 366, startPoint y: 26, endPoint x: 279, endPoint y: 25, distance: 87.6
click at [279, 25] on div "Clients Mc Donalds Paris SuD - GW01628A" at bounding box center [409, 26] width 740 height 22
